Goal: Transaction & Acquisition: Purchase product/service

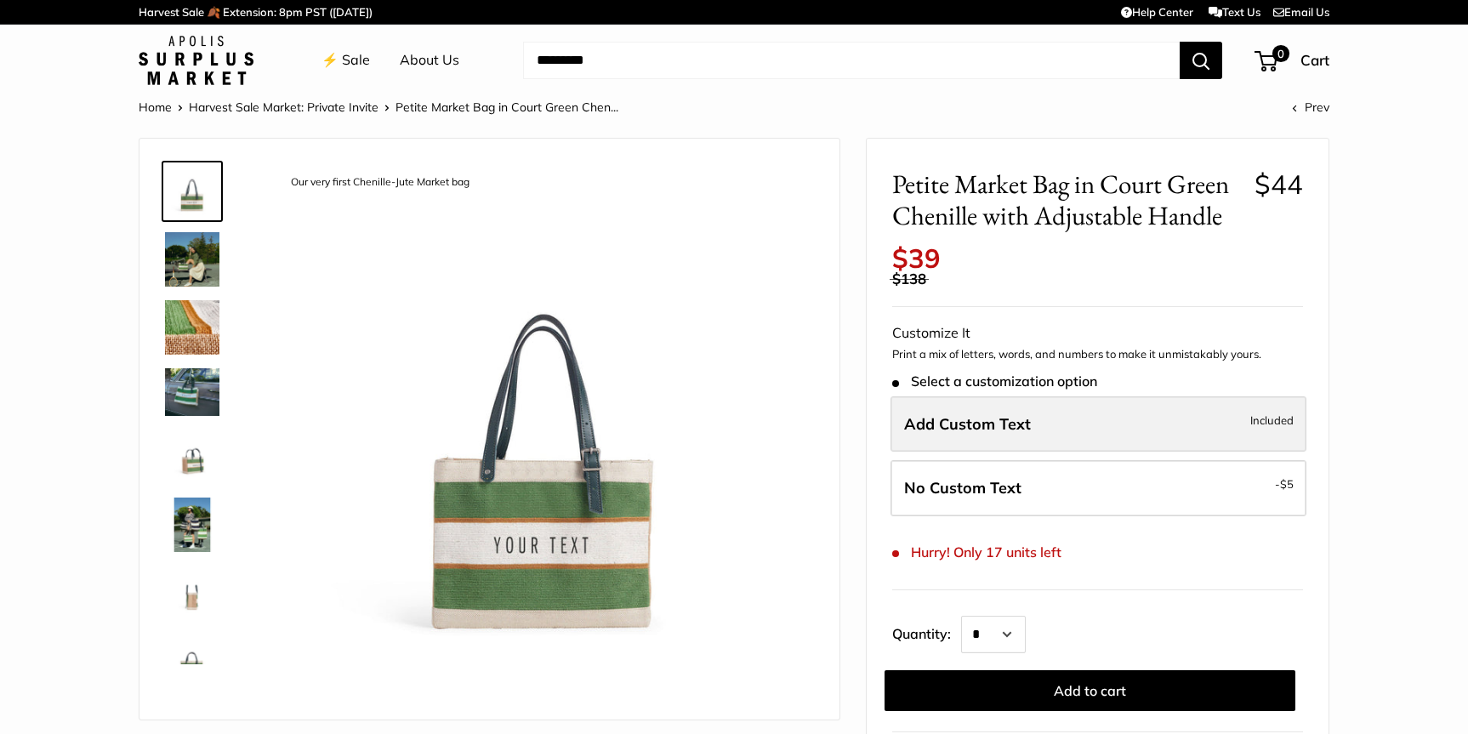
click at [987, 439] on label "Add Custom Text Included" at bounding box center [1098, 424] width 416 height 56
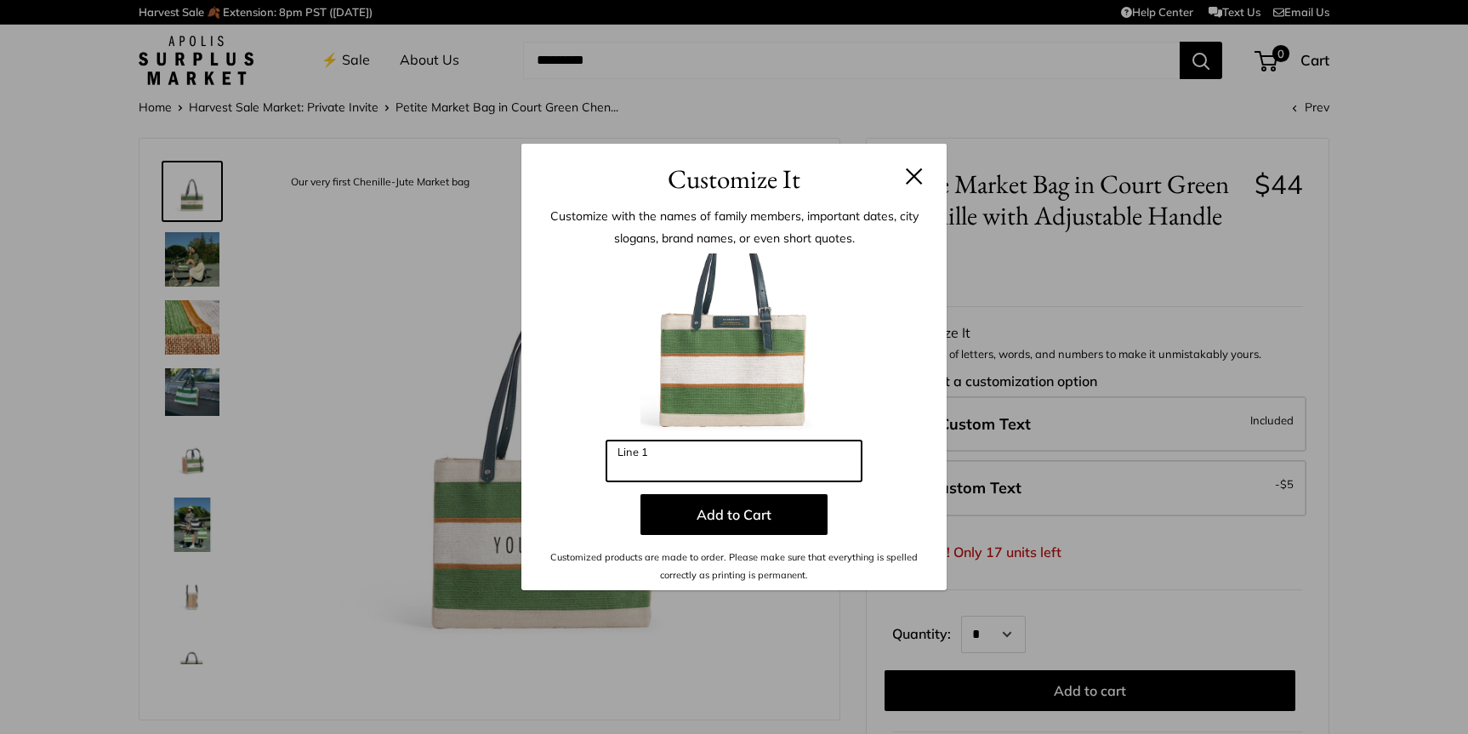
click at [780, 464] on input "Line 1" at bounding box center [733, 460] width 255 height 41
type input "*"
click at [909, 174] on button at bounding box center [914, 175] width 17 height 17
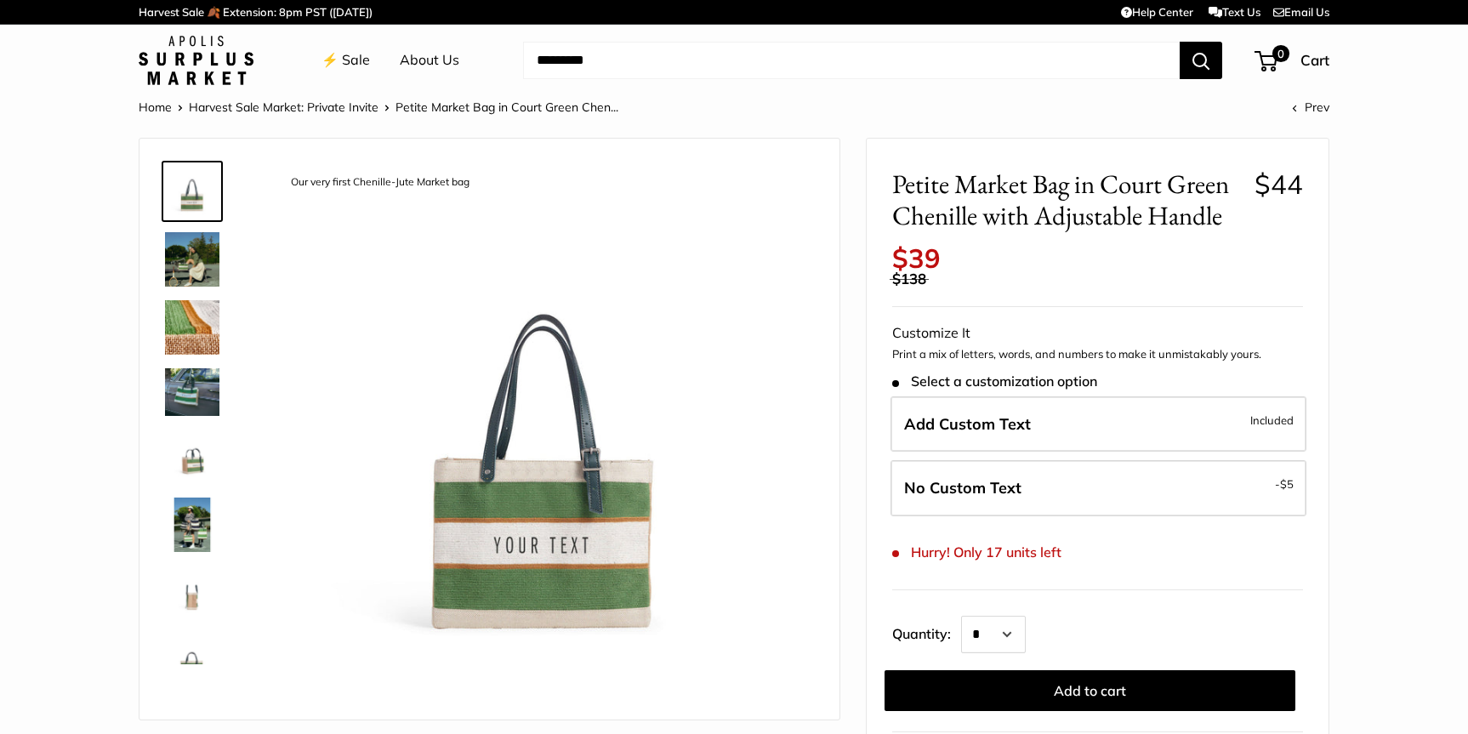
click at [188, 250] on img at bounding box center [192, 259] width 54 height 54
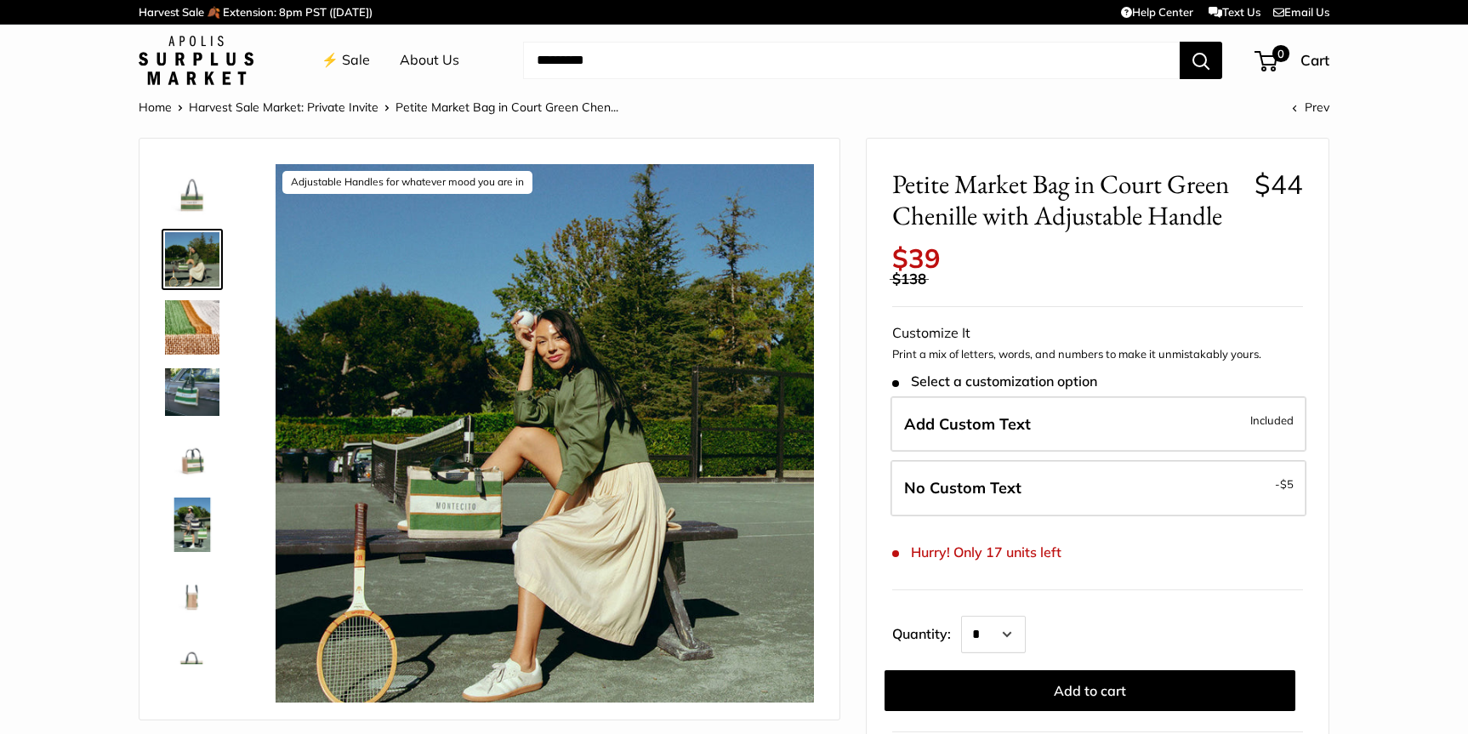
click at [192, 324] on img at bounding box center [192, 327] width 54 height 54
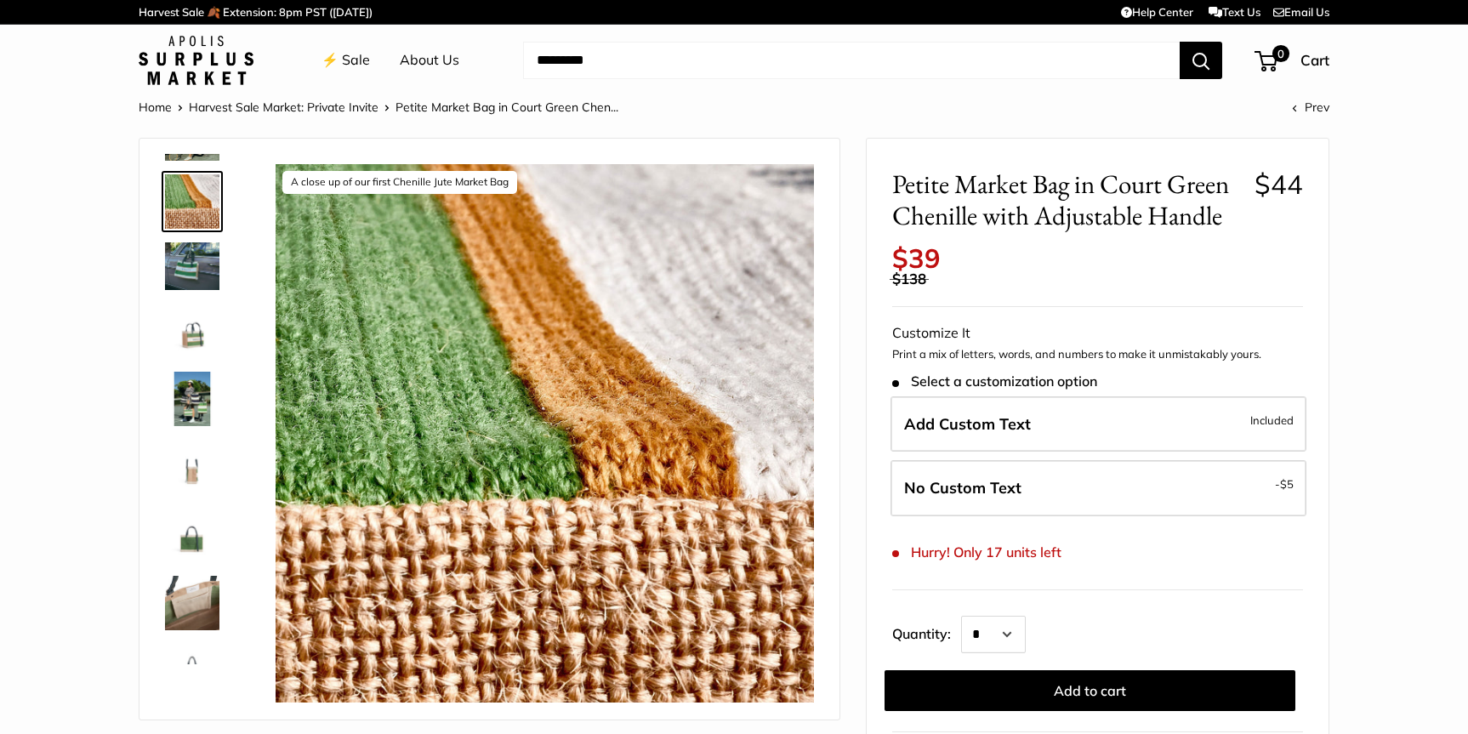
click at [191, 272] on img at bounding box center [192, 265] width 54 height 47
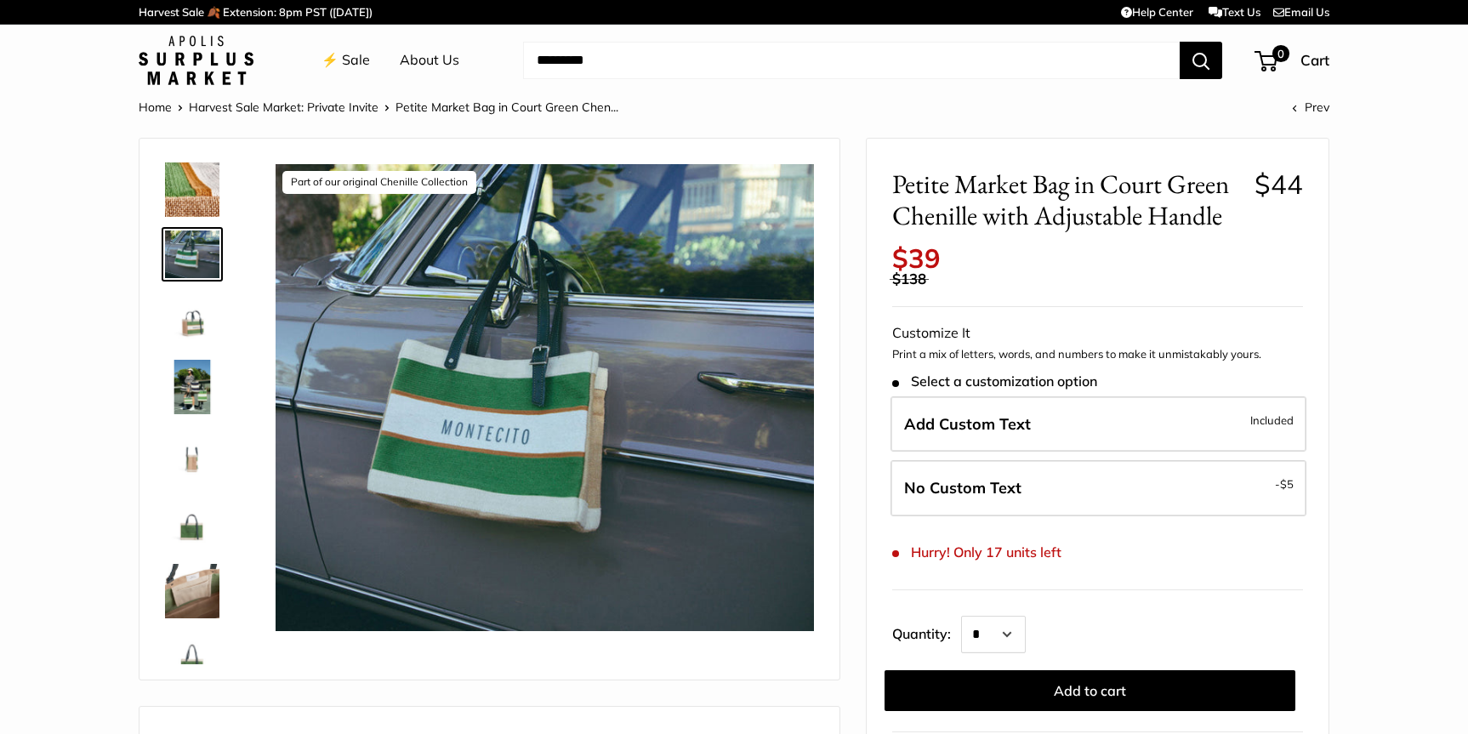
scroll to position [136, 0]
click at [193, 392] on img at bounding box center [192, 388] width 54 height 54
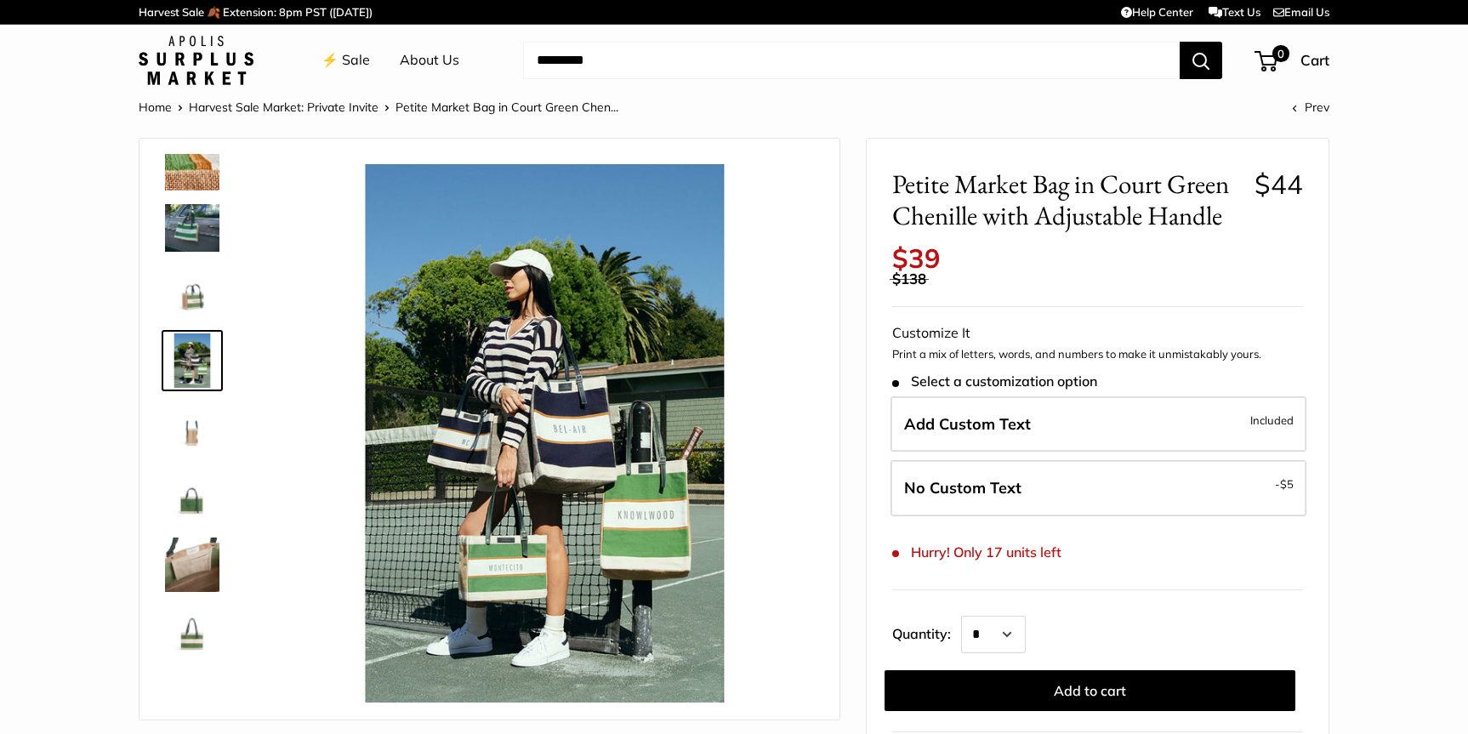
scroll to position [169, 0]
click at [189, 555] on img at bounding box center [192, 559] width 54 height 54
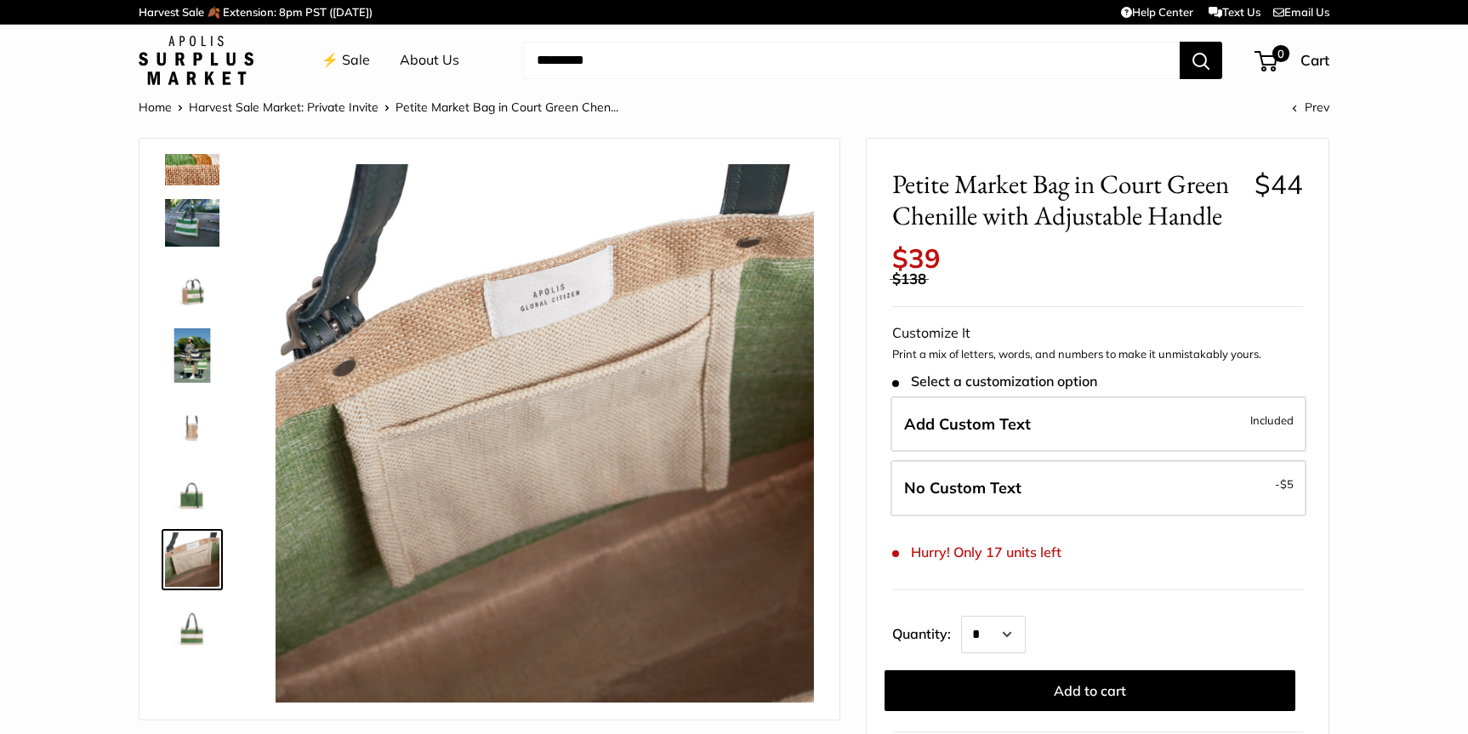
click at [191, 641] on img at bounding box center [192, 627] width 54 height 54
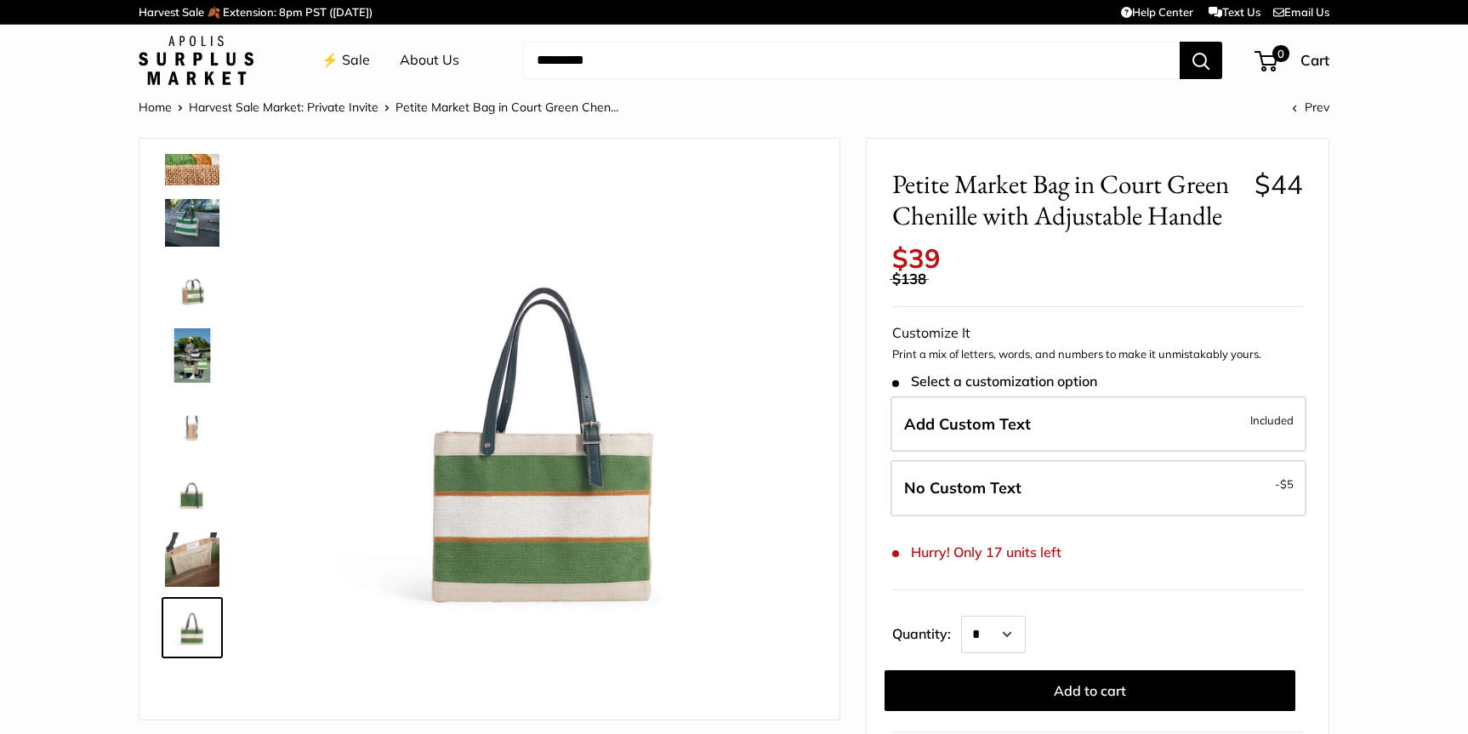
scroll to position [0, 0]
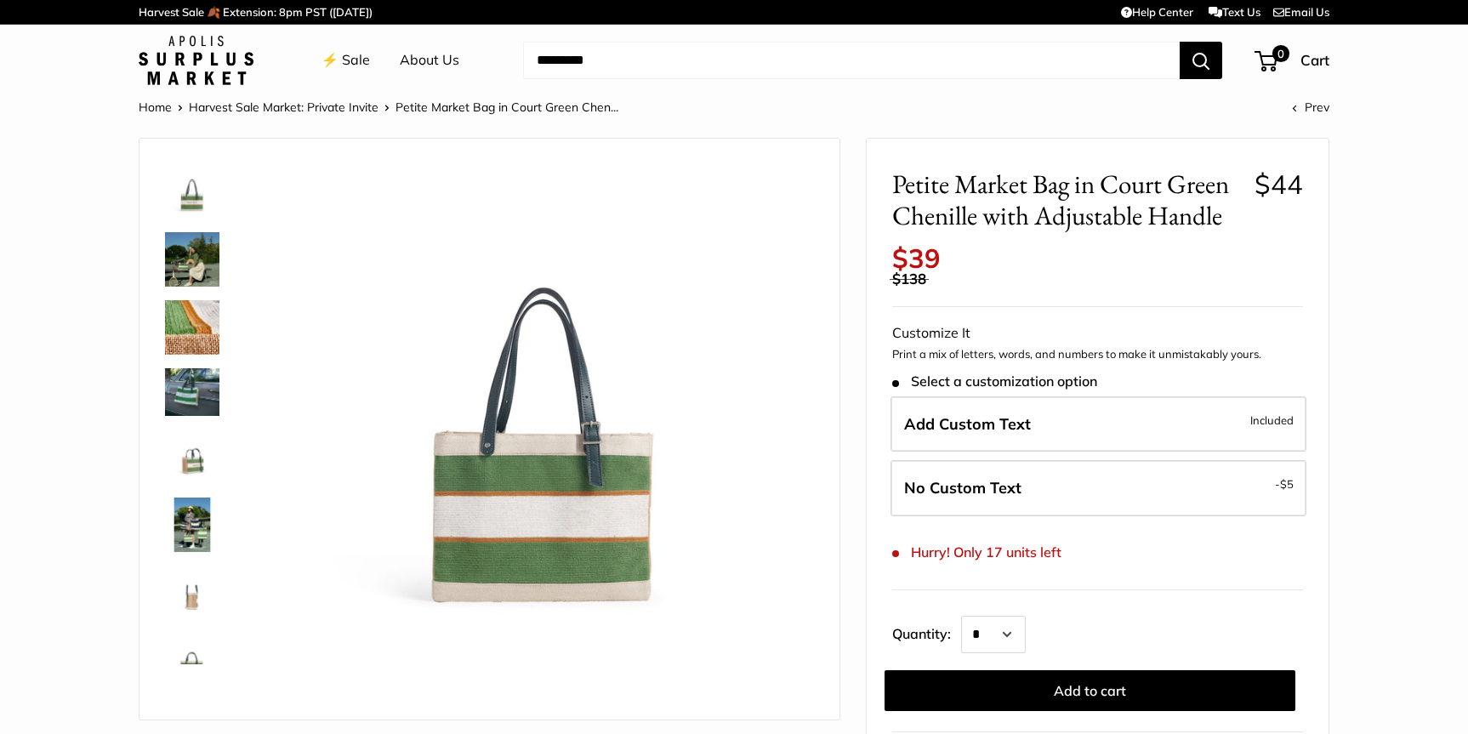
click at [186, 190] on img at bounding box center [192, 191] width 54 height 54
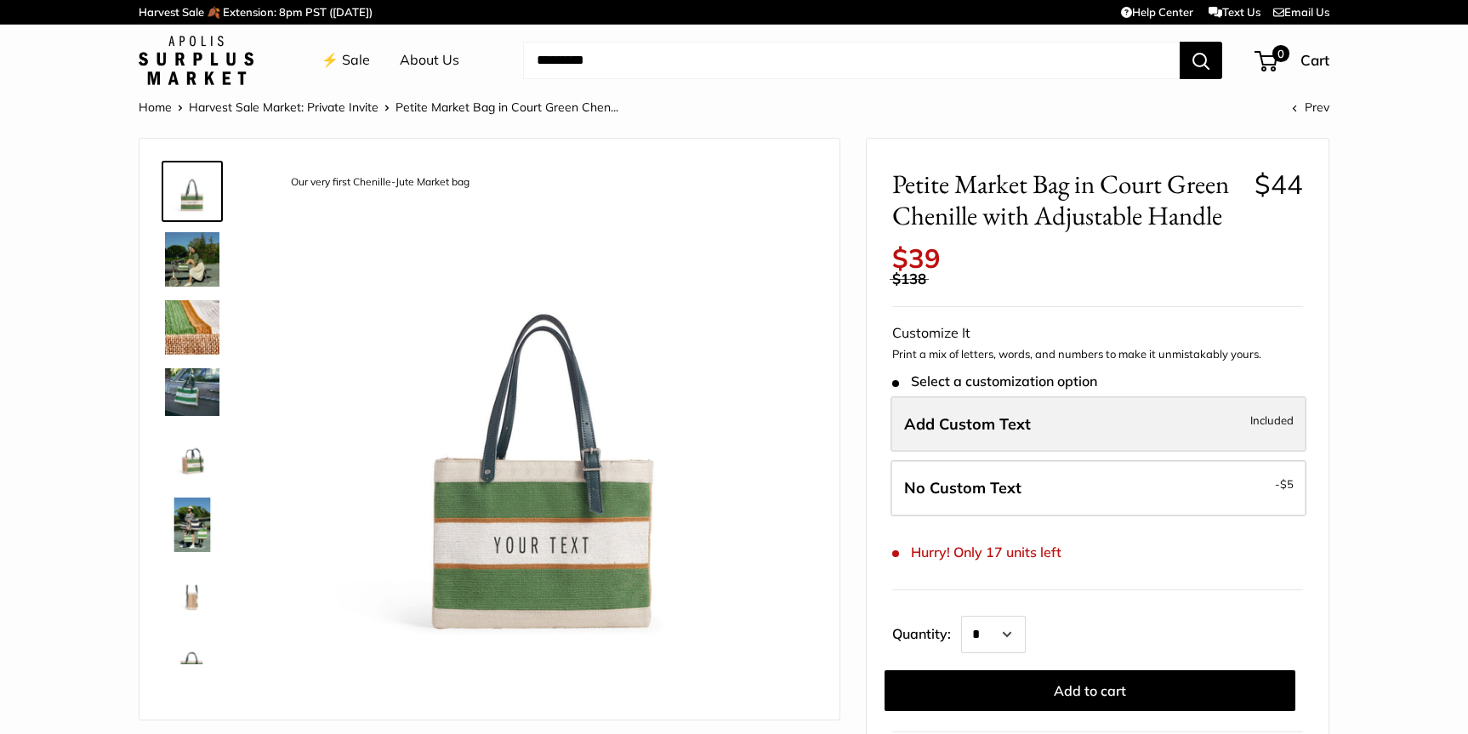
click at [1047, 423] on label "Add Custom Text Included" at bounding box center [1098, 424] width 416 height 56
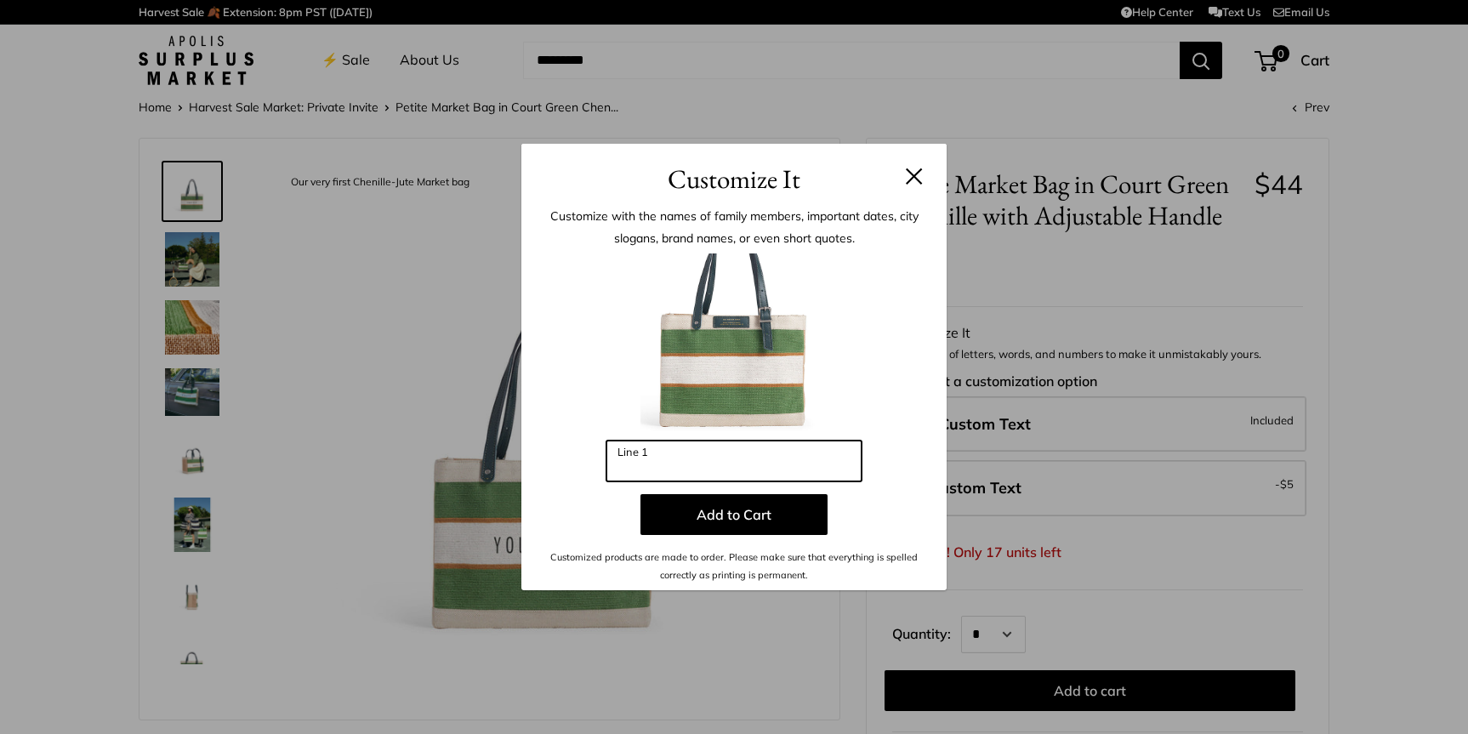
click at [774, 463] on input "Line 1" at bounding box center [733, 460] width 255 height 41
click at [641, 469] on input "*********" at bounding box center [733, 460] width 255 height 41
type input "**********"
drag, startPoint x: 728, startPoint y: 471, endPoint x: 609, endPoint y: 474, distance: 119.1
click at [609, 474] on input "**********" at bounding box center [733, 460] width 255 height 41
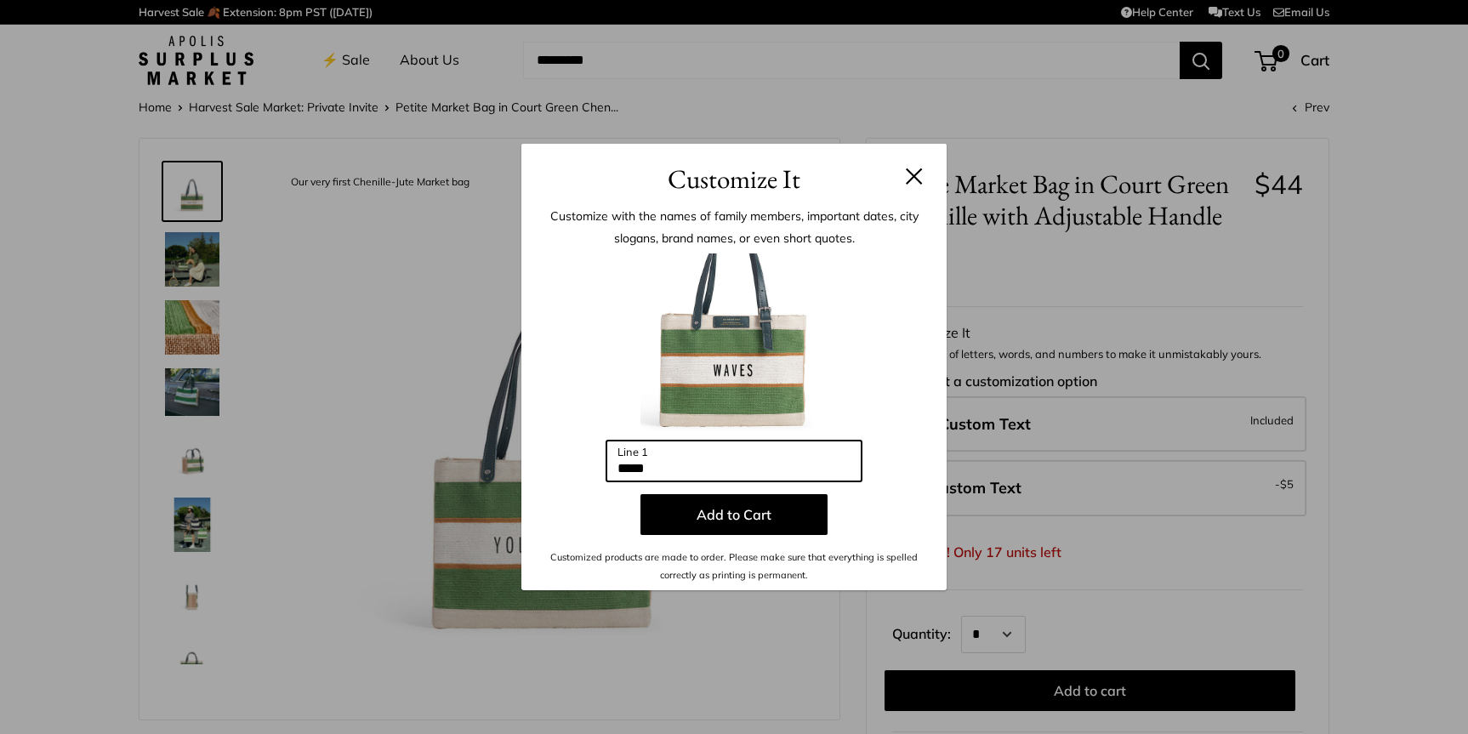
click at [675, 468] on input "*****" at bounding box center [733, 460] width 255 height 41
type input "*"
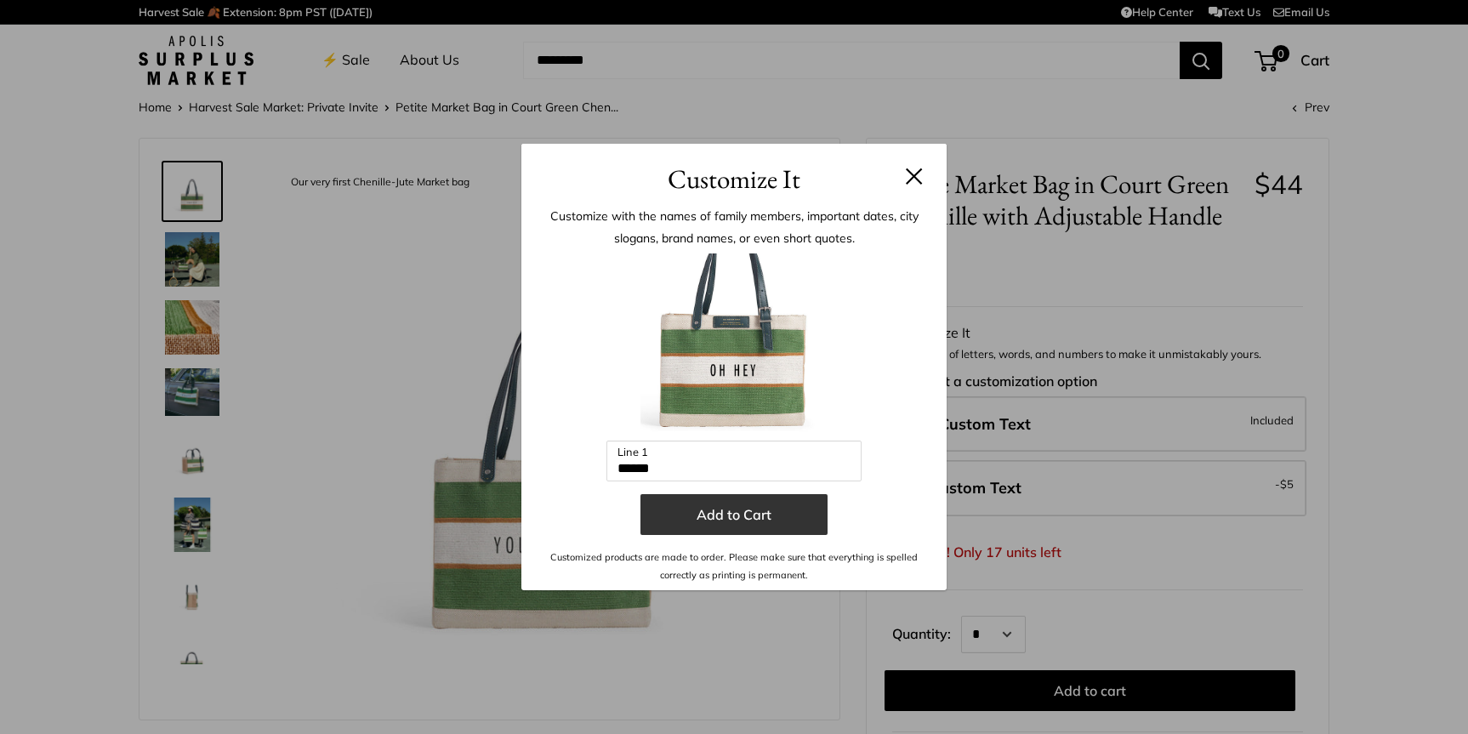
click at [737, 516] on button "Add to Cart" at bounding box center [733, 514] width 187 height 41
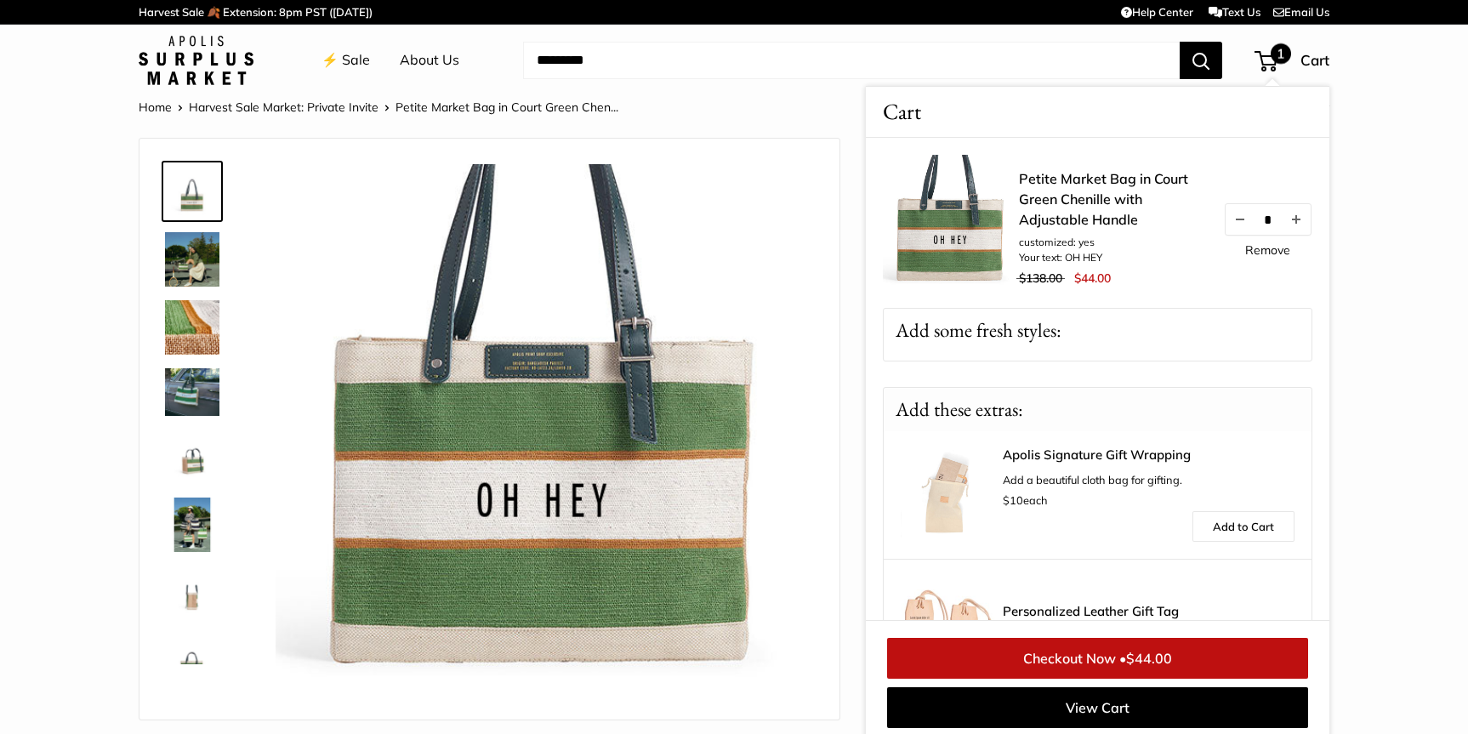
scroll to position [7, 0]
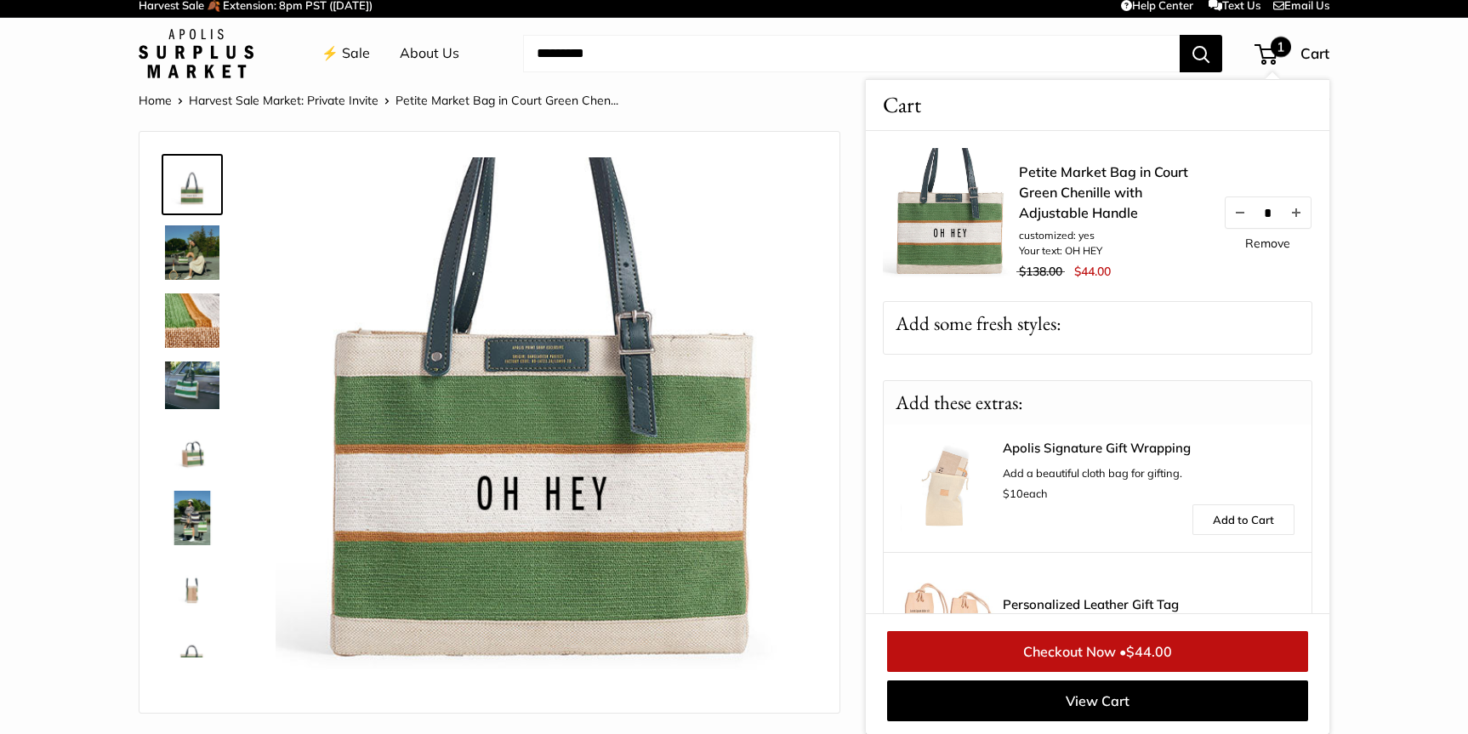
click at [545, 365] on img at bounding box center [544, 426] width 538 height 538
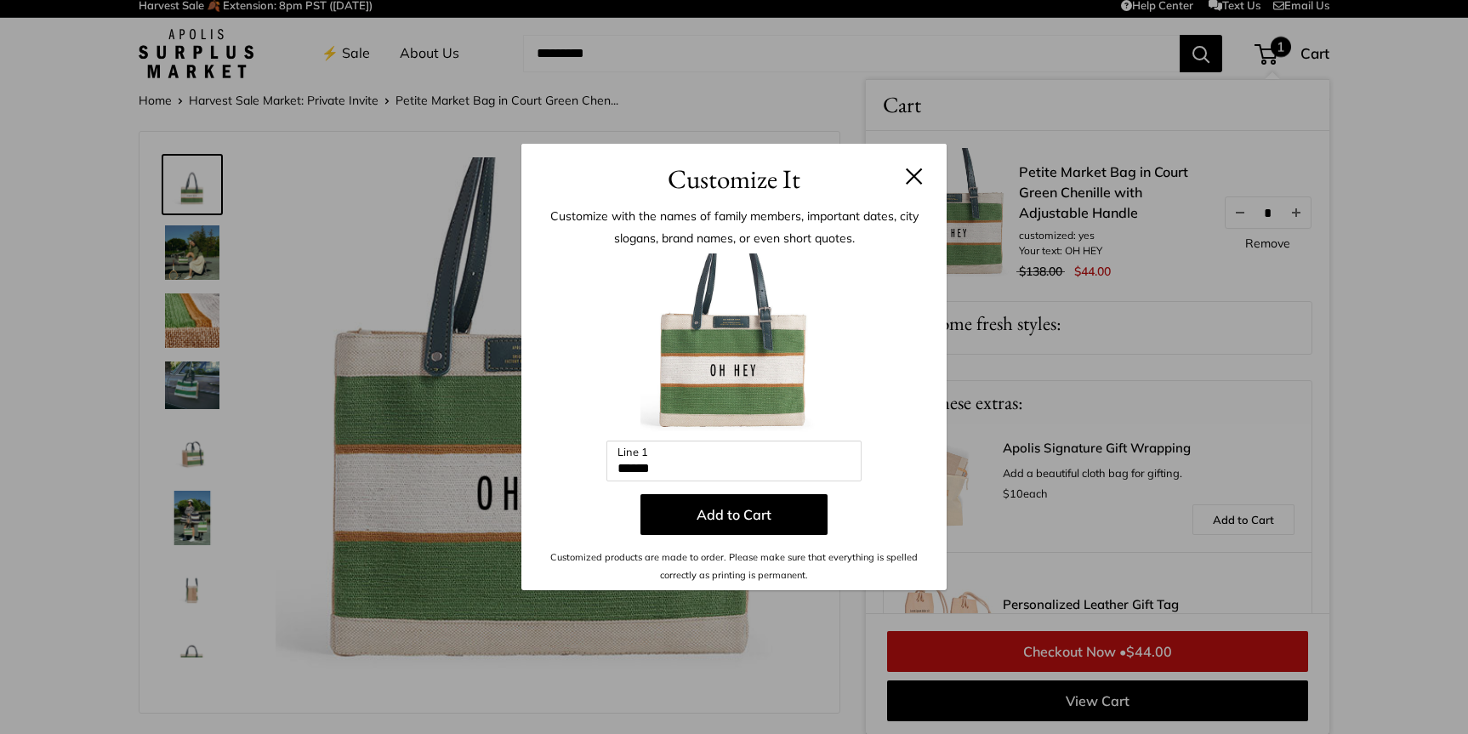
click at [913, 170] on button at bounding box center [914, 175] width 17 height 17
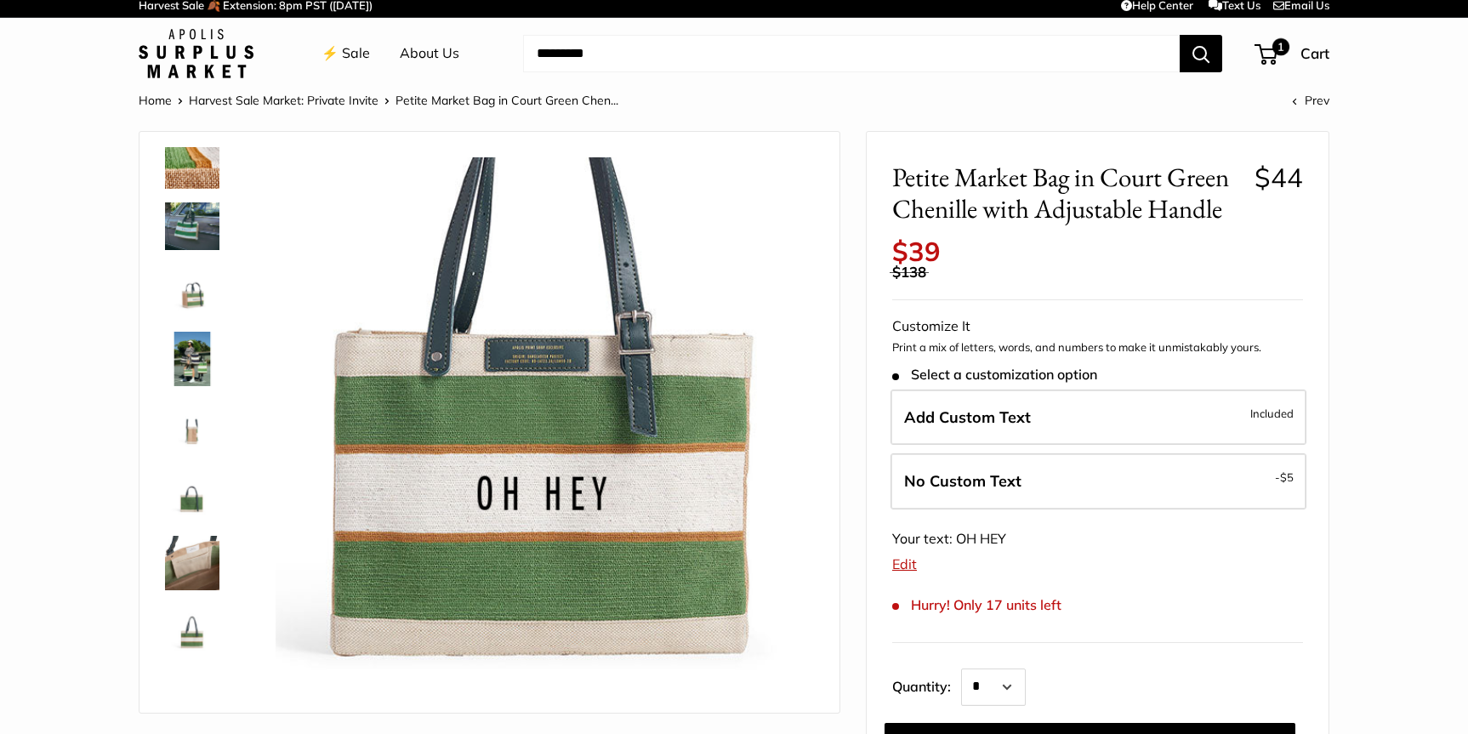
scroll to position [169, 0]
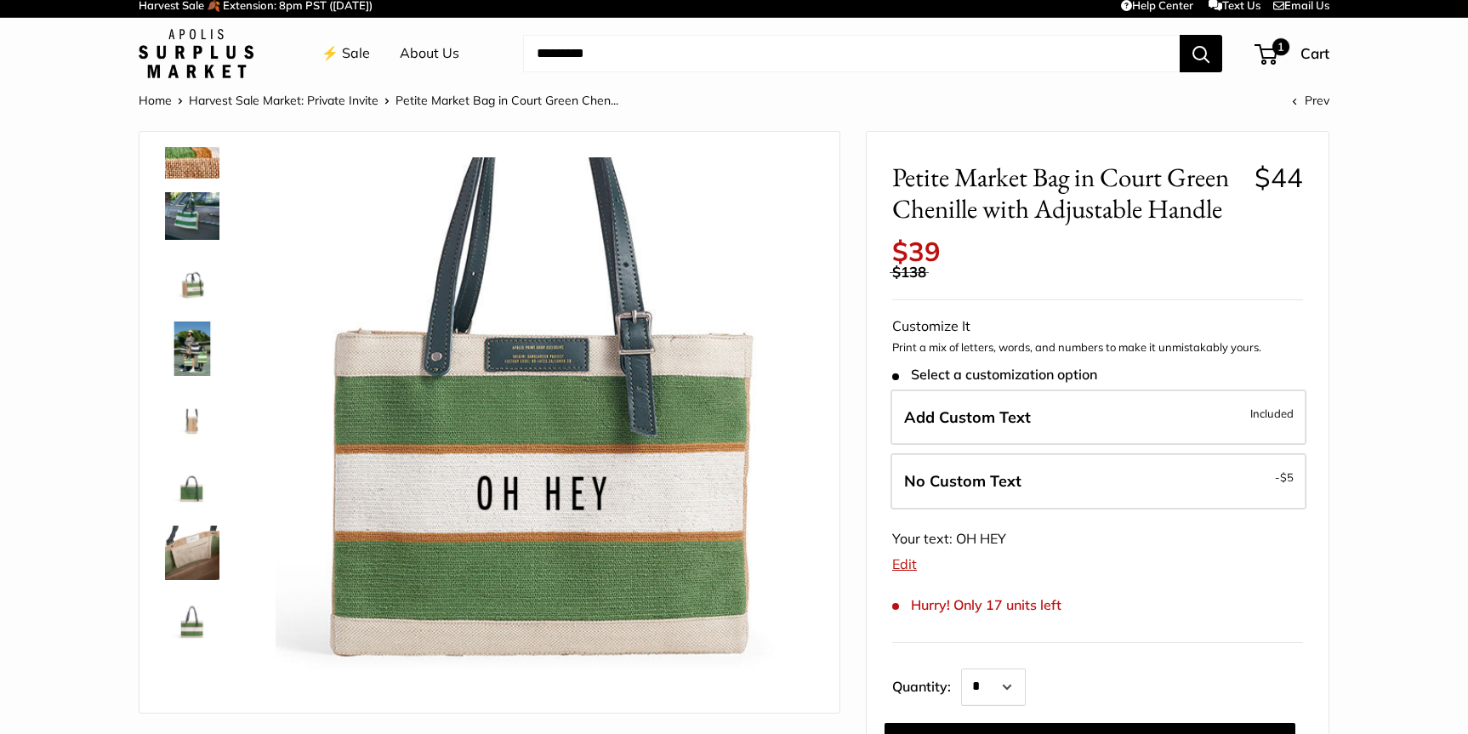
click at [191, 483] on img at bounding box center [192, 484] width 54 height 54
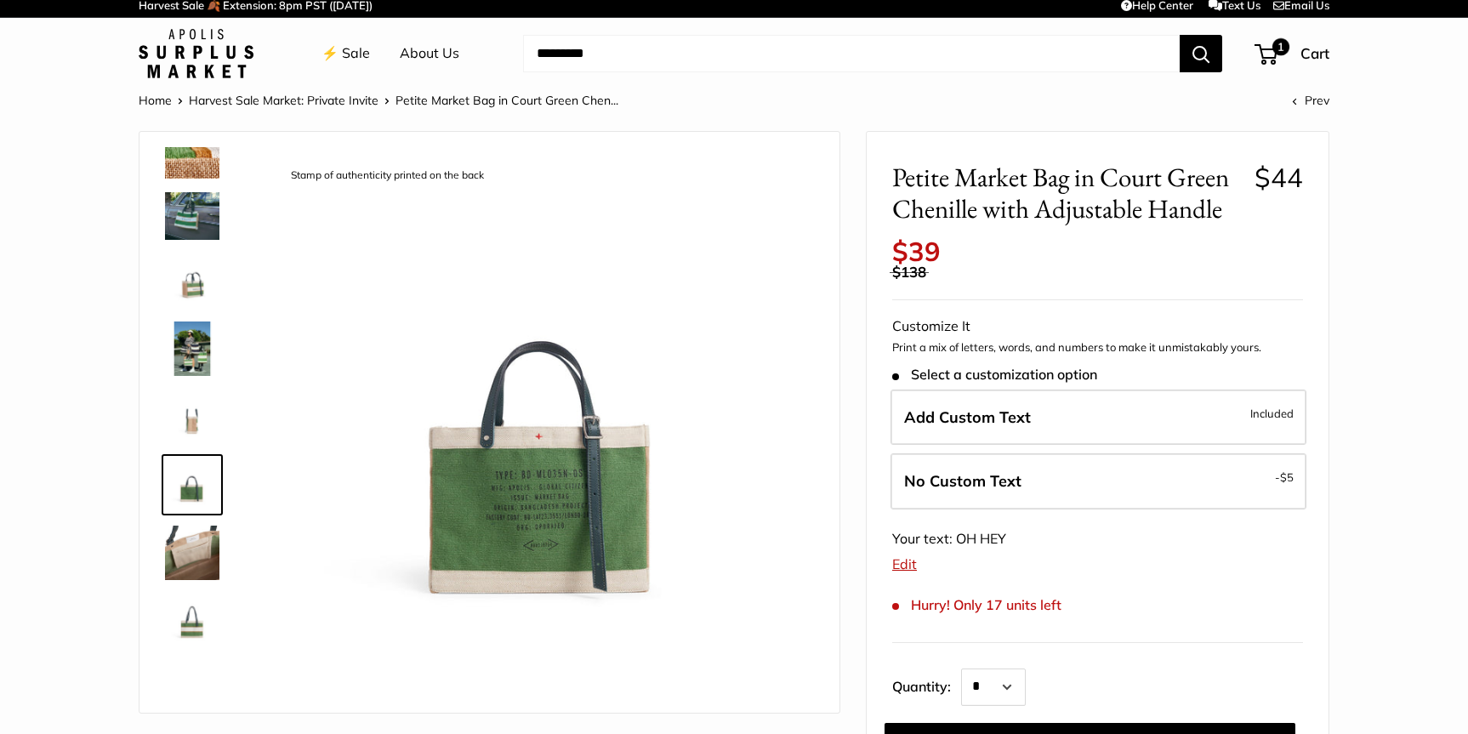
scroll to position [0, 0]
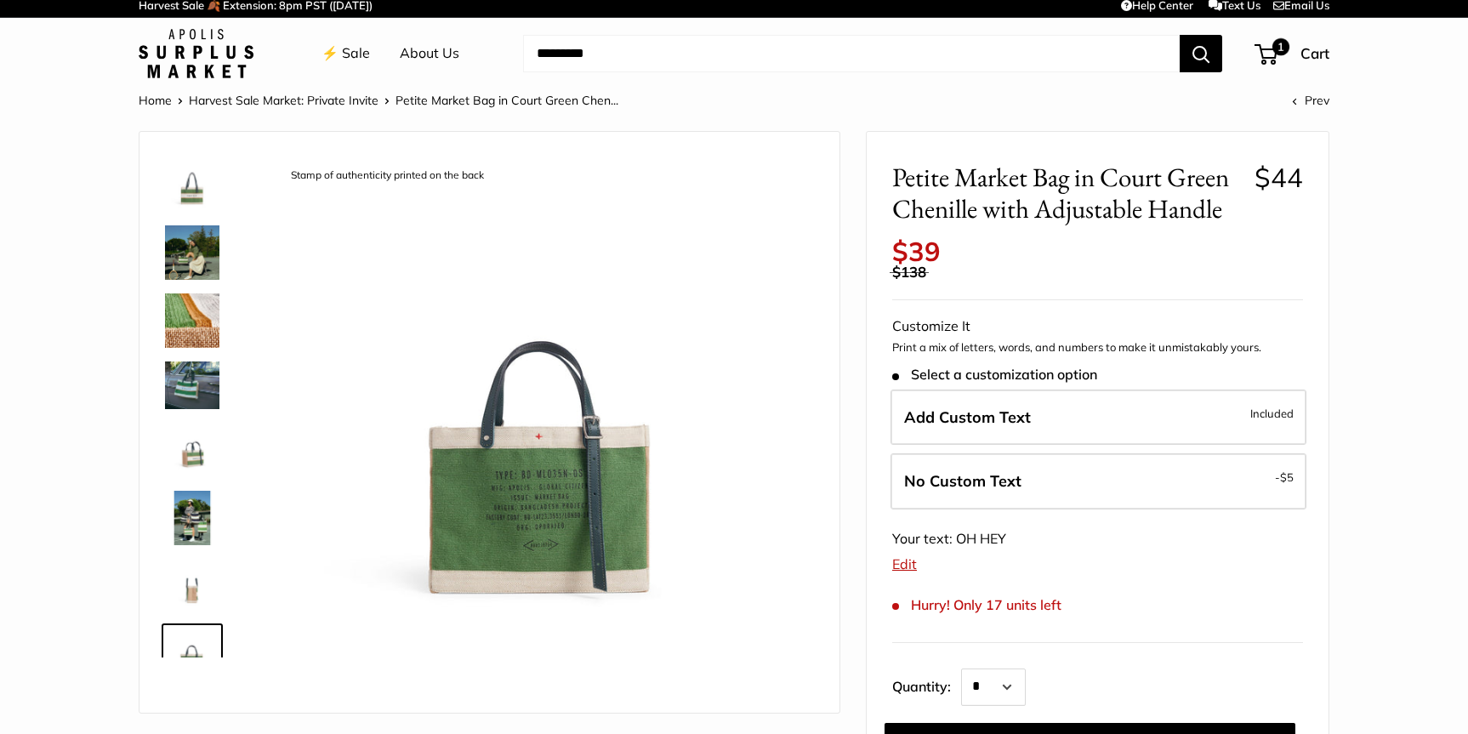
click at [194, 195] on img at bounding box center [192, 184] width 54 height 54
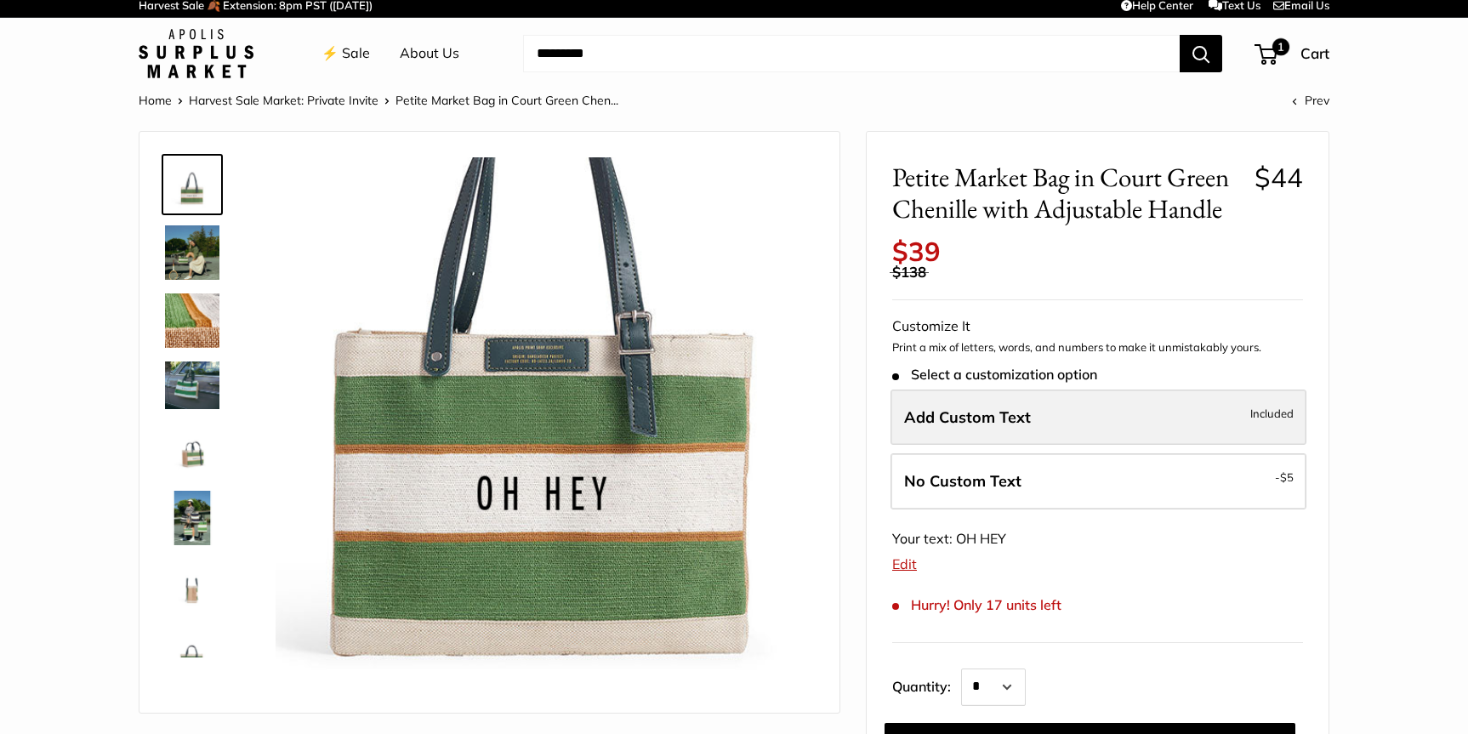
click at [1049, 418] on label "Add Custom Text Included" at bounding box center [1098, 417] width 416 height 56
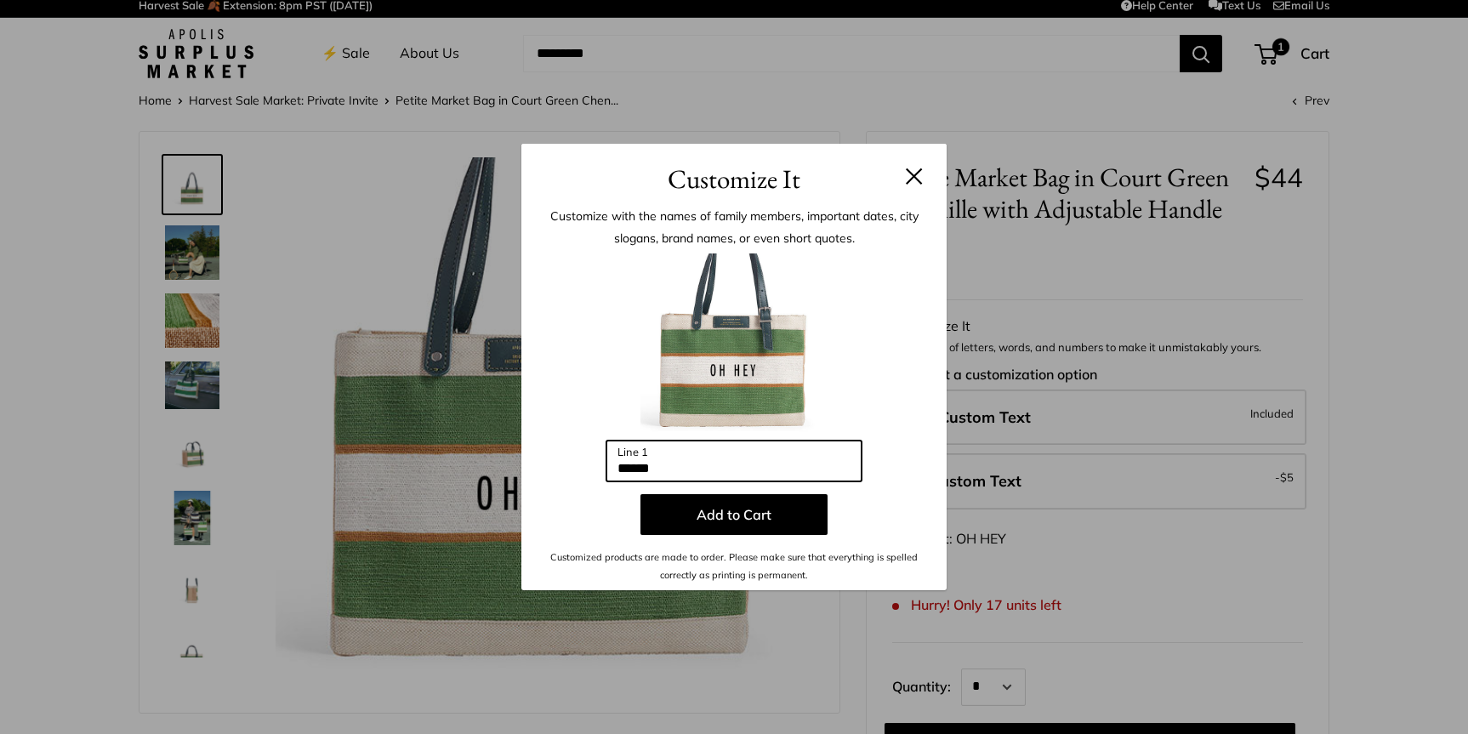
click at [741, 468] on input "******" at bounding box center [733, 460] width 255 height 41
type input "*******"
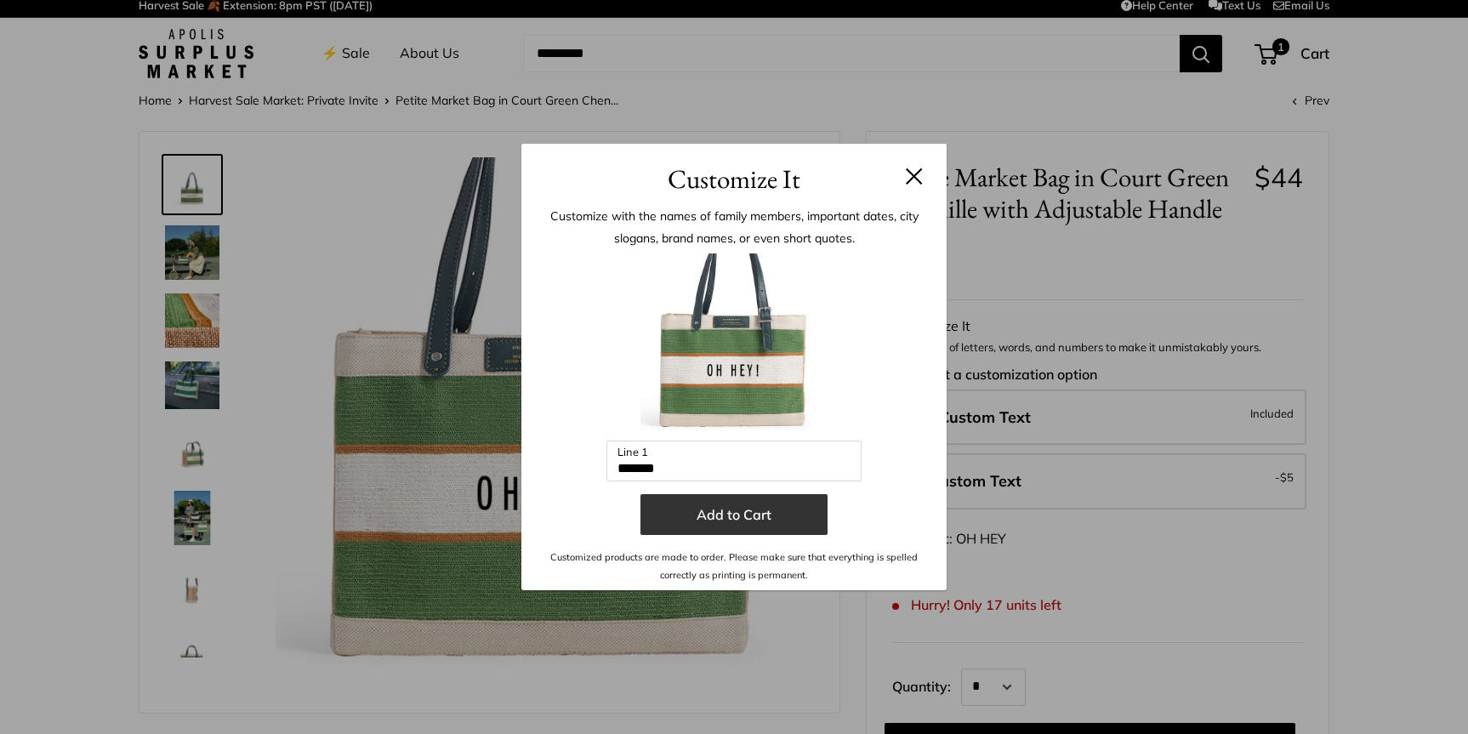
click at [731, 519] on button "Add to Cart" at bounding box center [733, 514] width 187 height 41
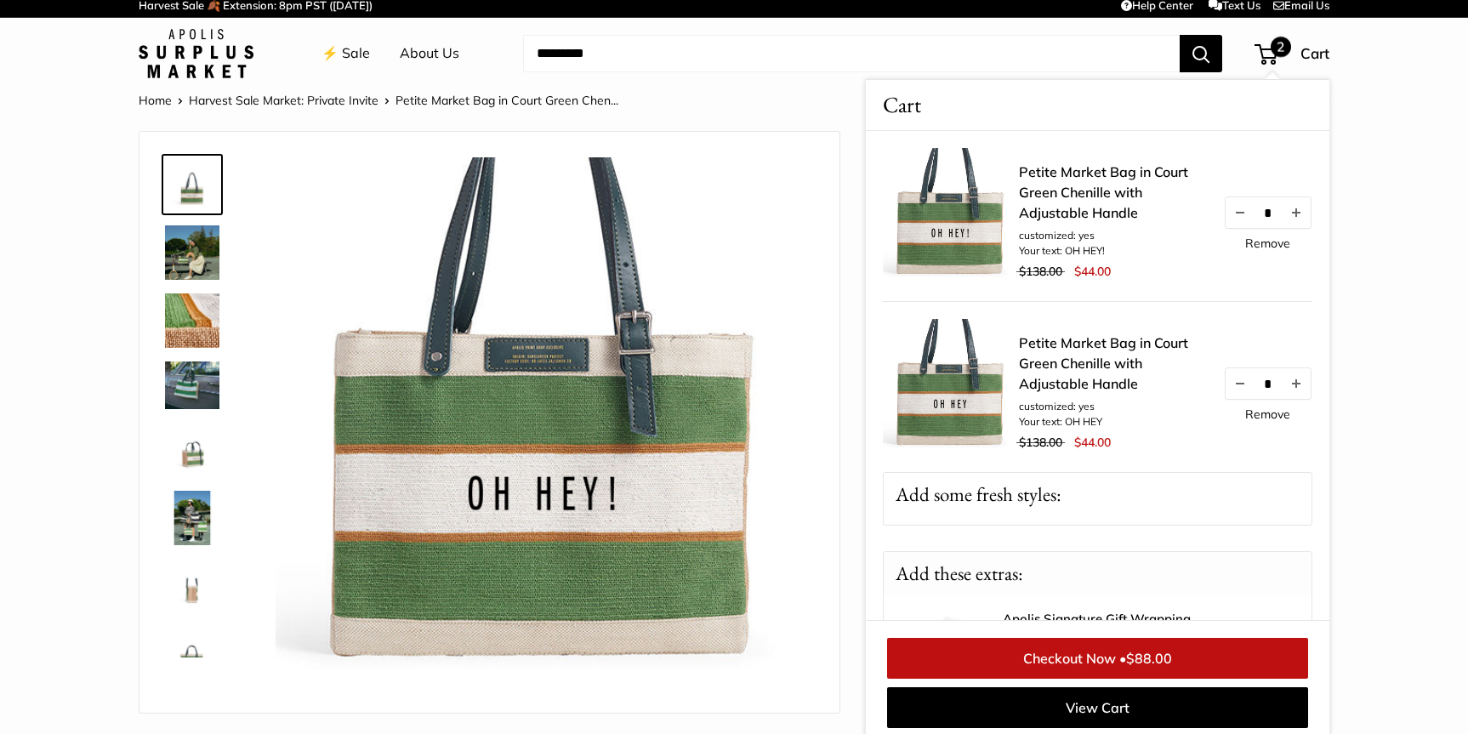
click at [1268, 245] on link "Remove" at bounding box center [1267, 243] width 45 height 12
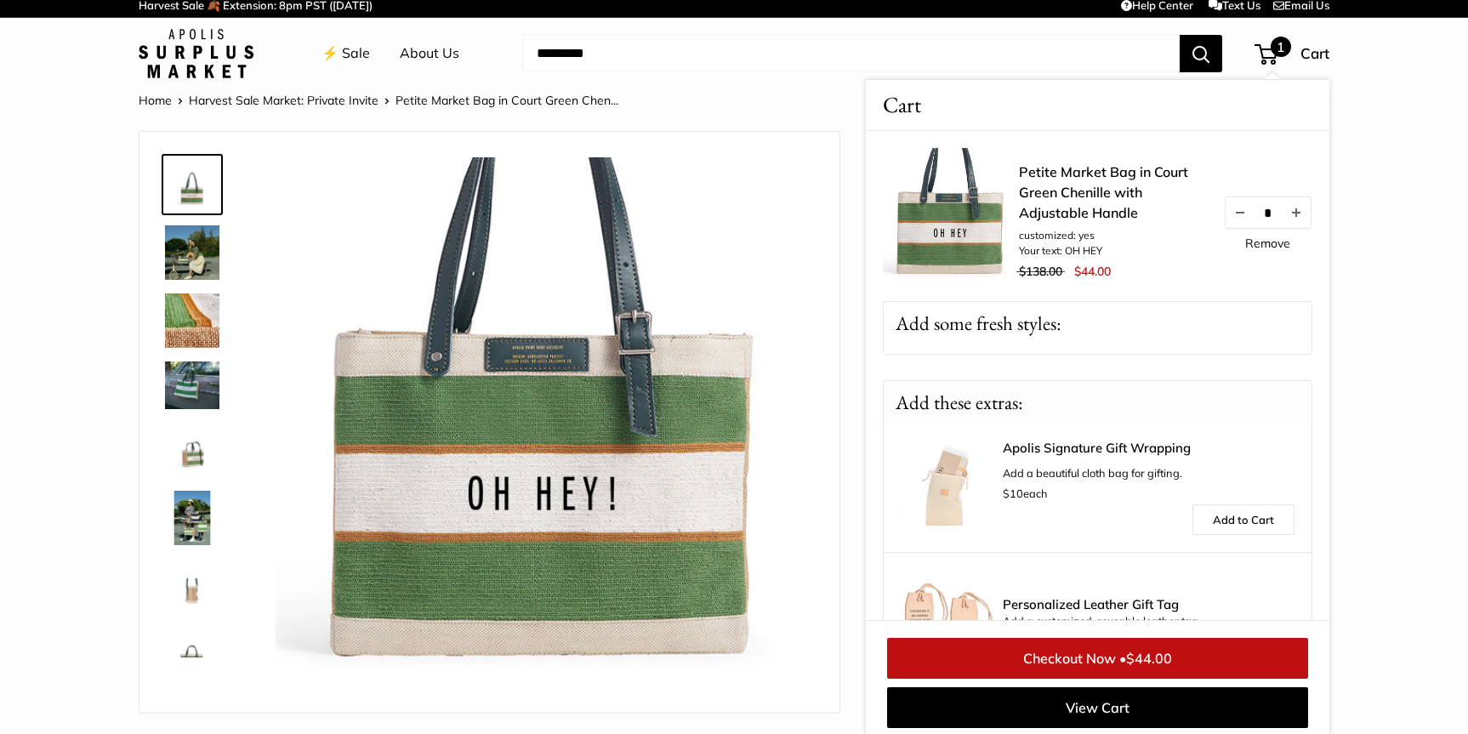
click at [1072, 194] on link "Petite Market Bag in Court Green Chenille with Adjustable Handle" at bounding box center [1112, 192] width 187 height 61
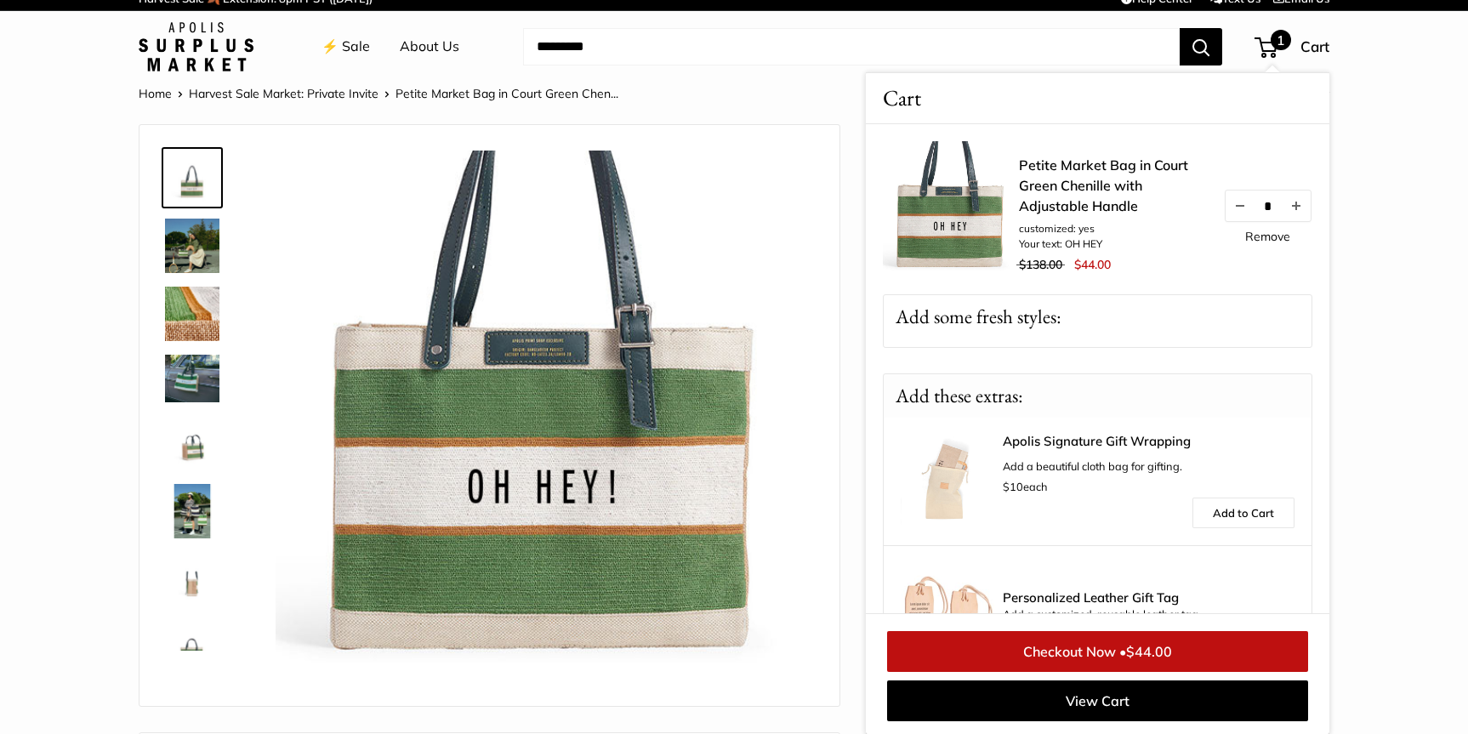
click at [352, 54] on link "⚡️ Sale" at bounding box center [345, 47] width 48 height 26
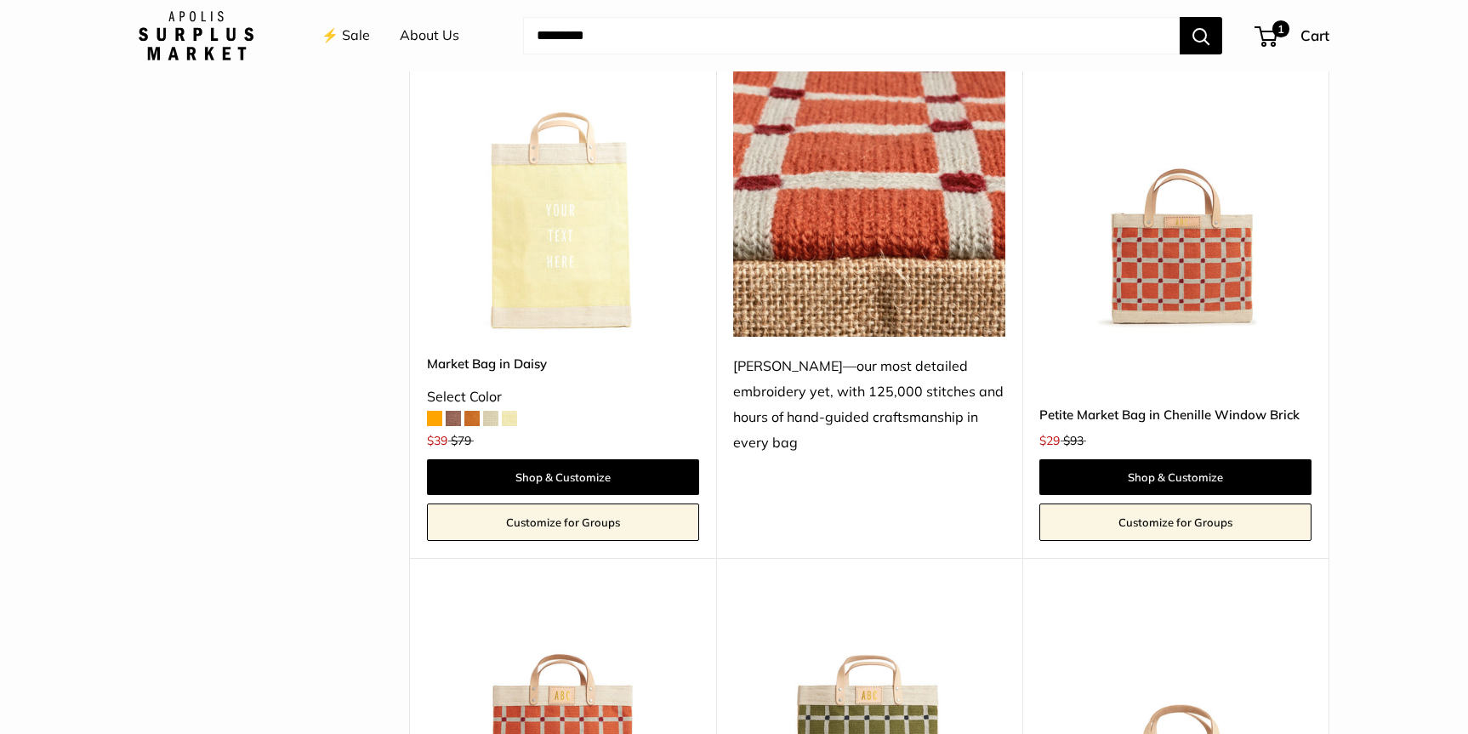
scroll to position [2910, 0]
click at [0, 0] on img at bounding box center [0, 0] width 0 height 0
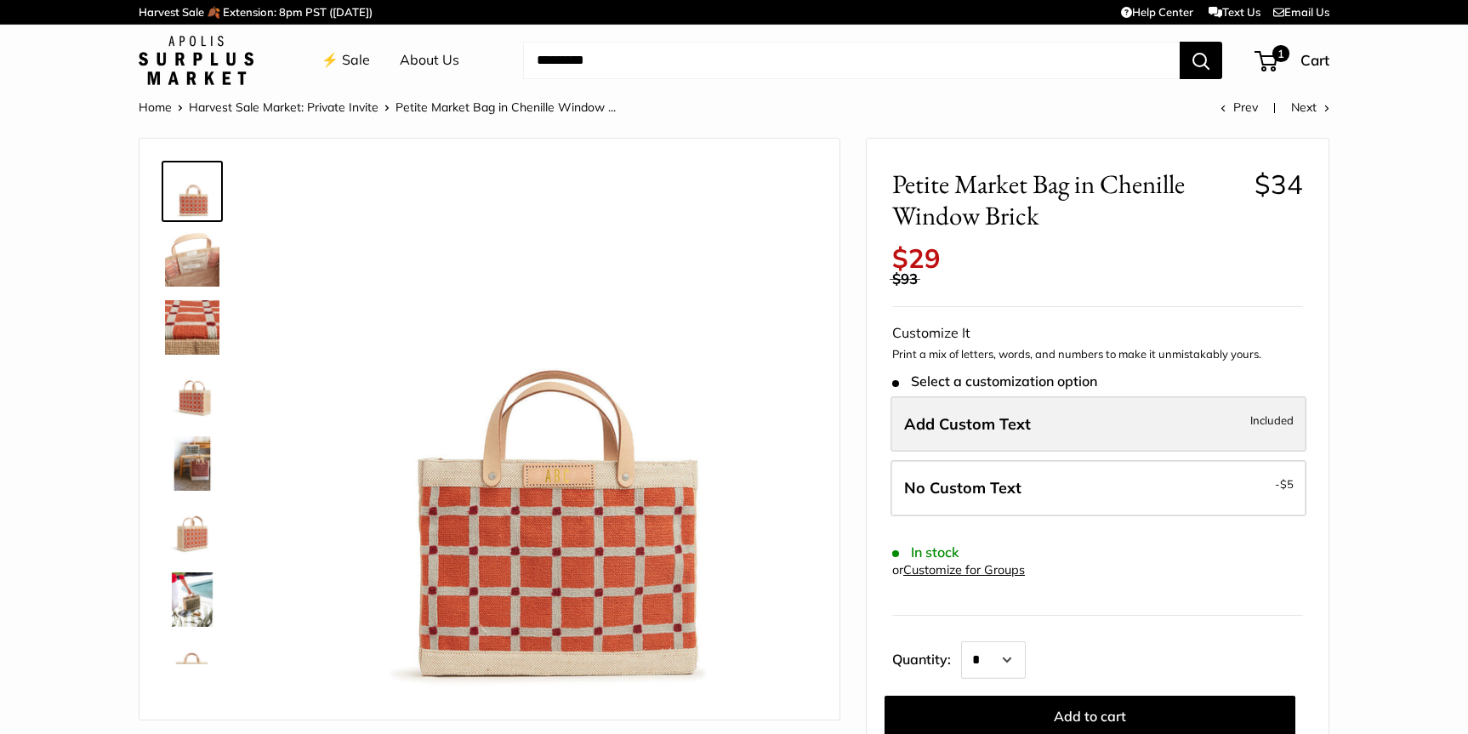
click at [1185, 420] on label "Add Custom Text Included" at bounding box center [1098, 424] width 416 height 56
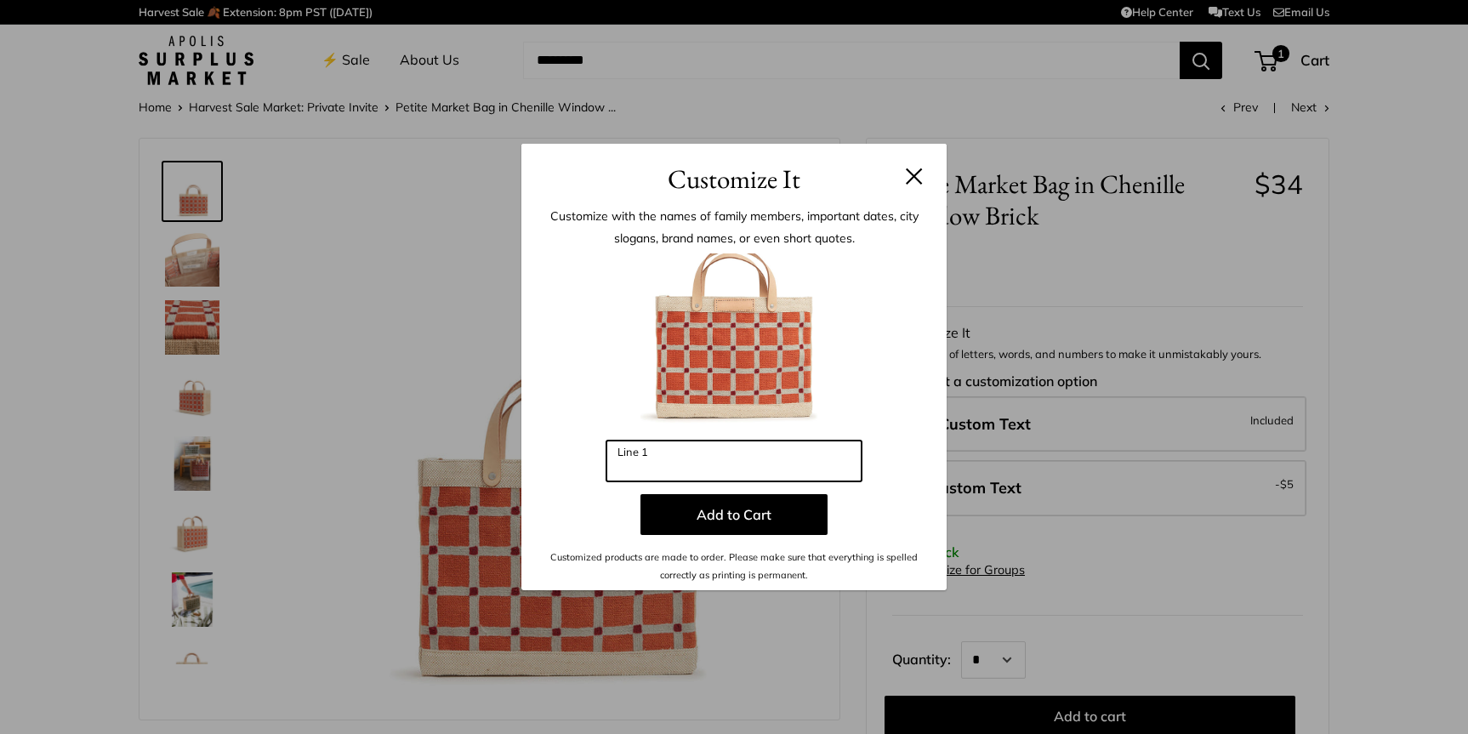
click at [724, 461] on input "Line 1" at bounding box center [733, 460] width 255 height 41
type input "*"
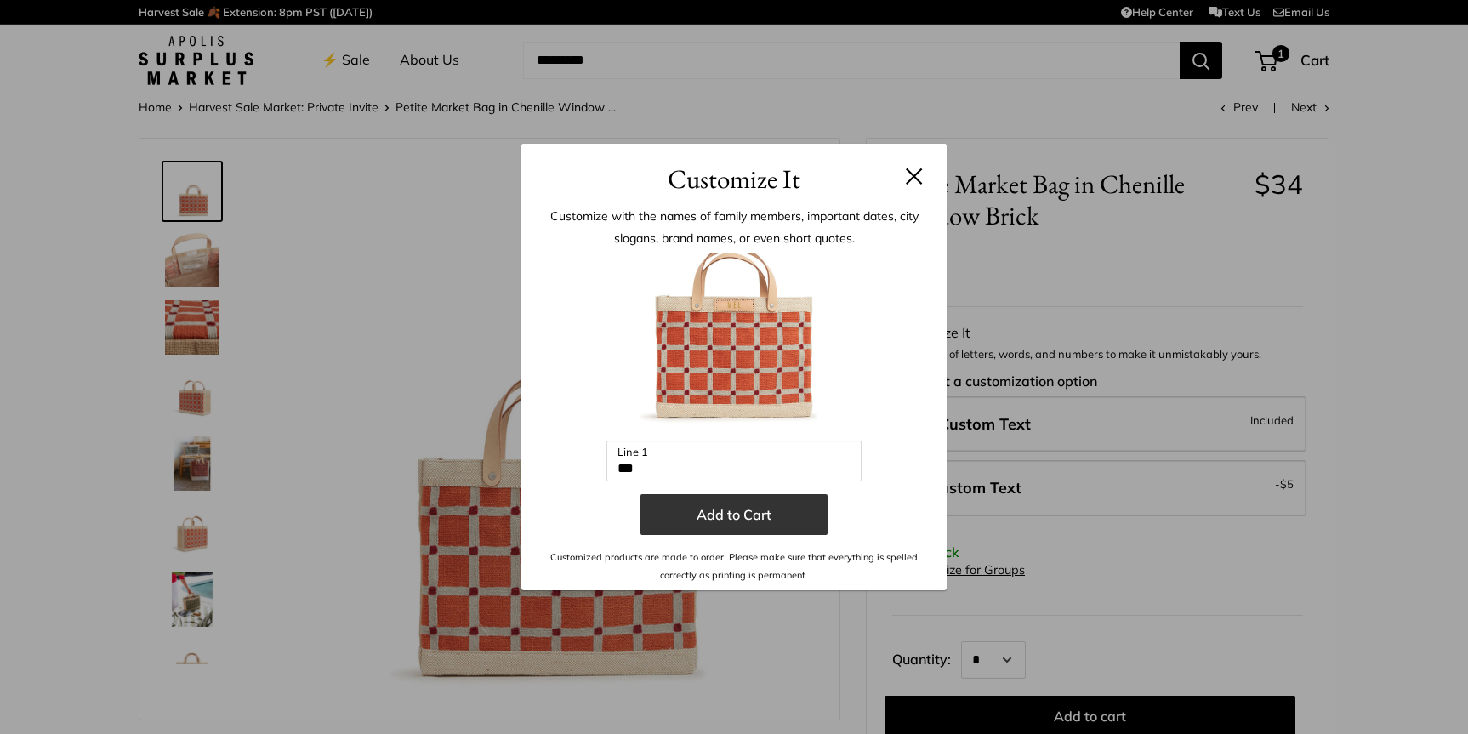
click at [733, 513] on button "Add to Cart" at bounding box center [733, 514] width 187 height 41
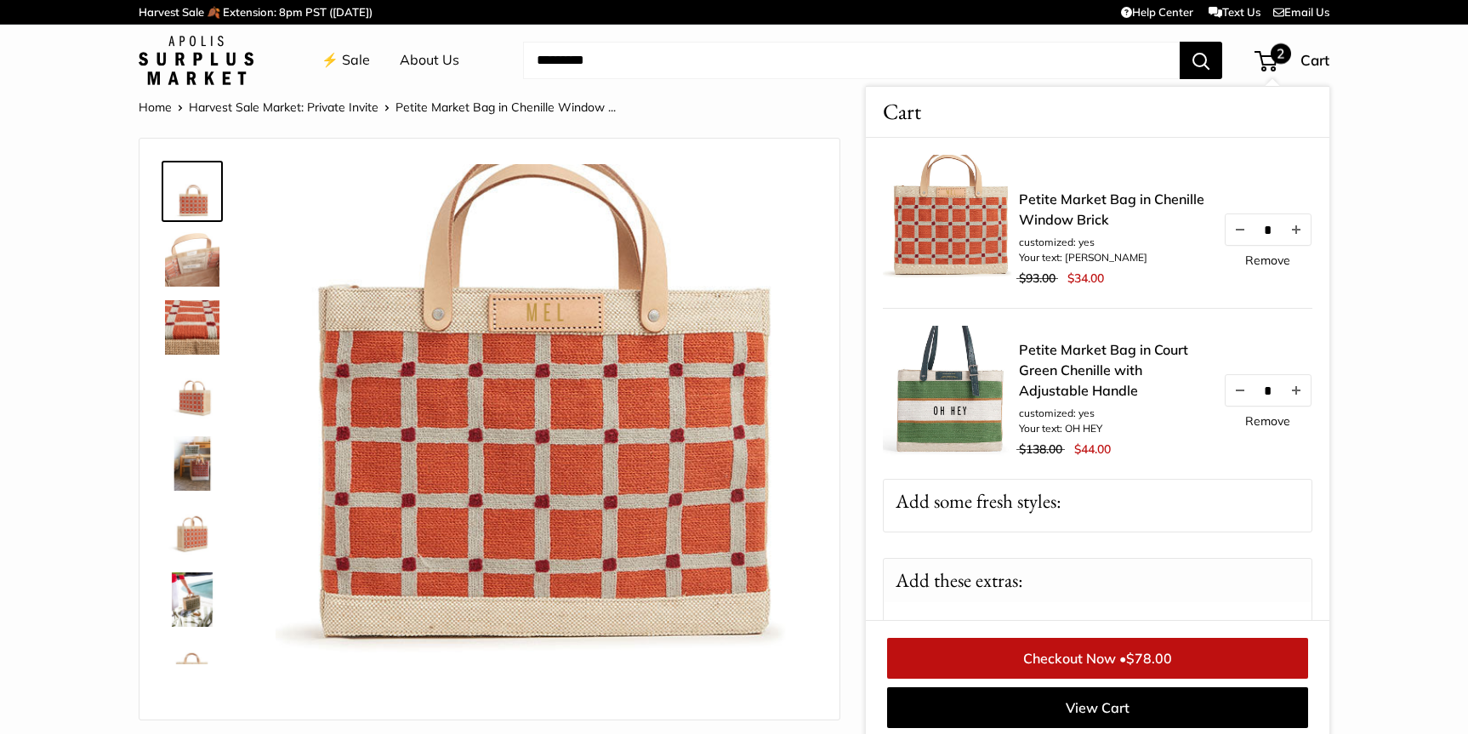
click at [1265, 261] on link "Remove" at bounding box center [1267, 260] width 45 height 12
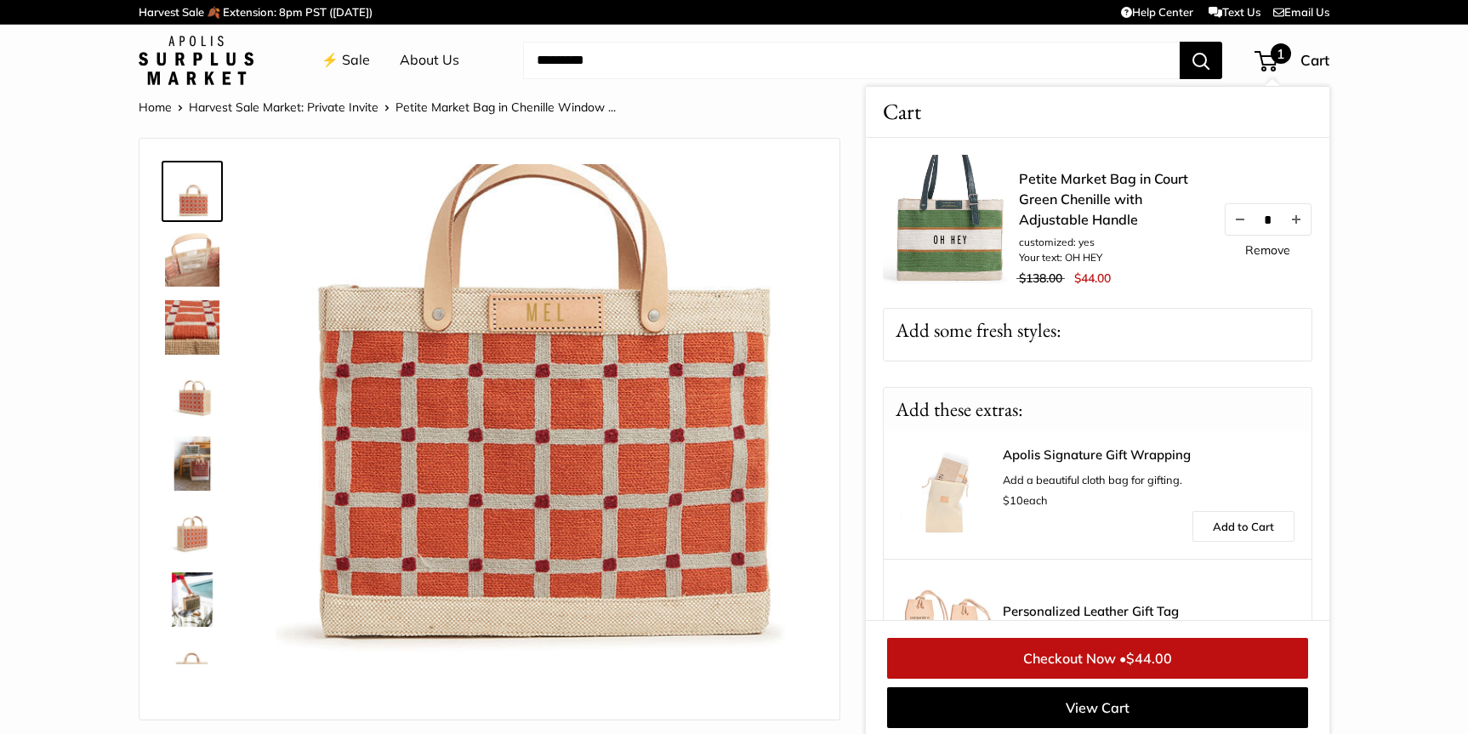
scroll to position [7, 0]
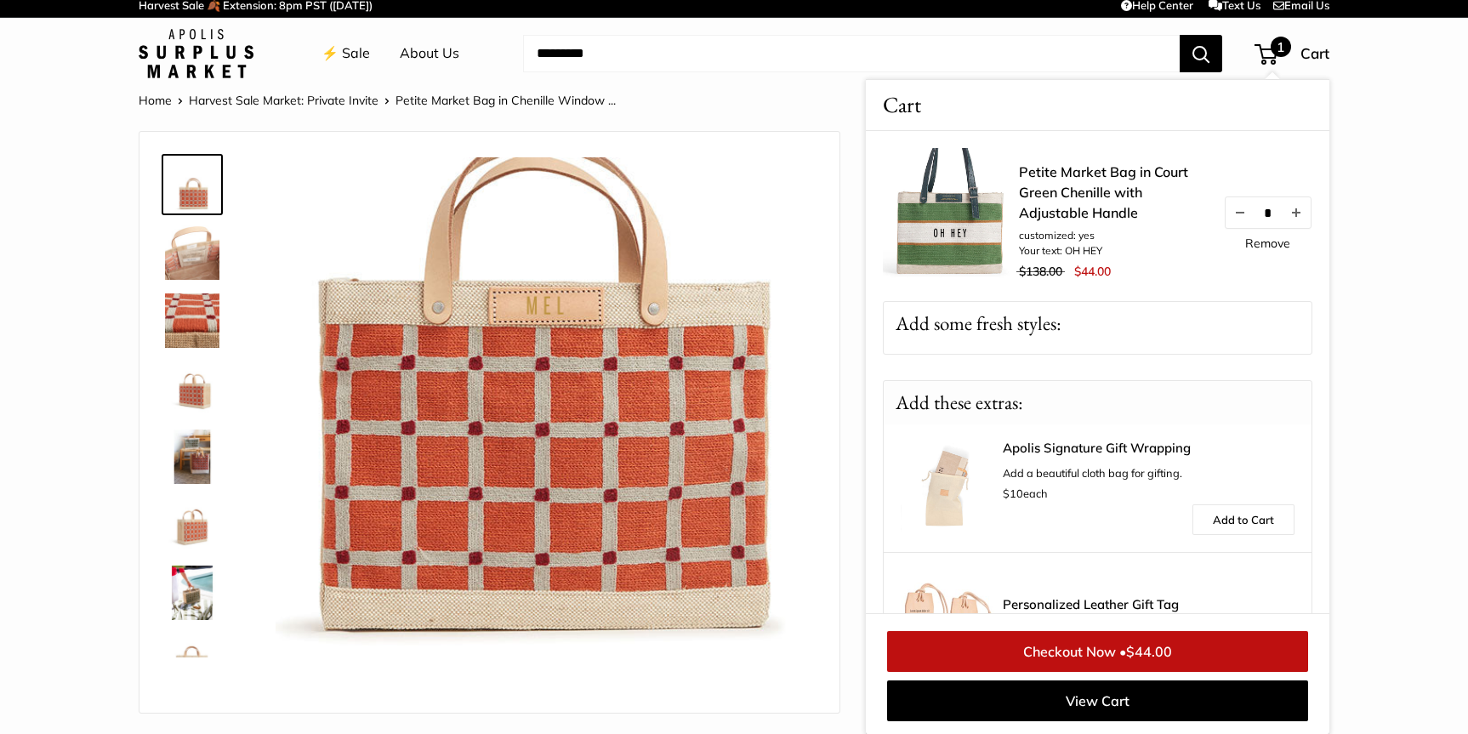
click at [607, 406] on img at bounding box center [544, 426] width 538 height 538
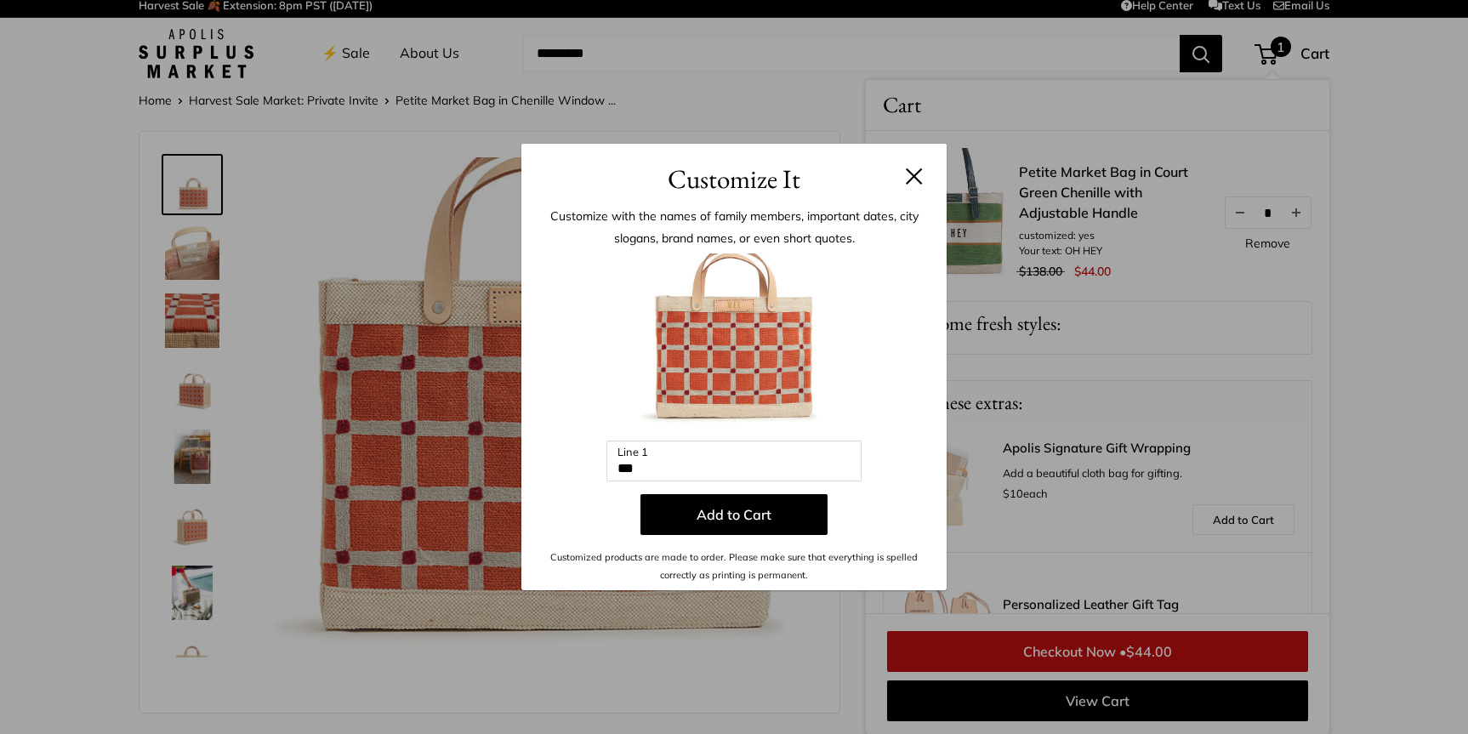
click at [656, 466] on input "***" at bounding box center [733, 460] width 255 height 41
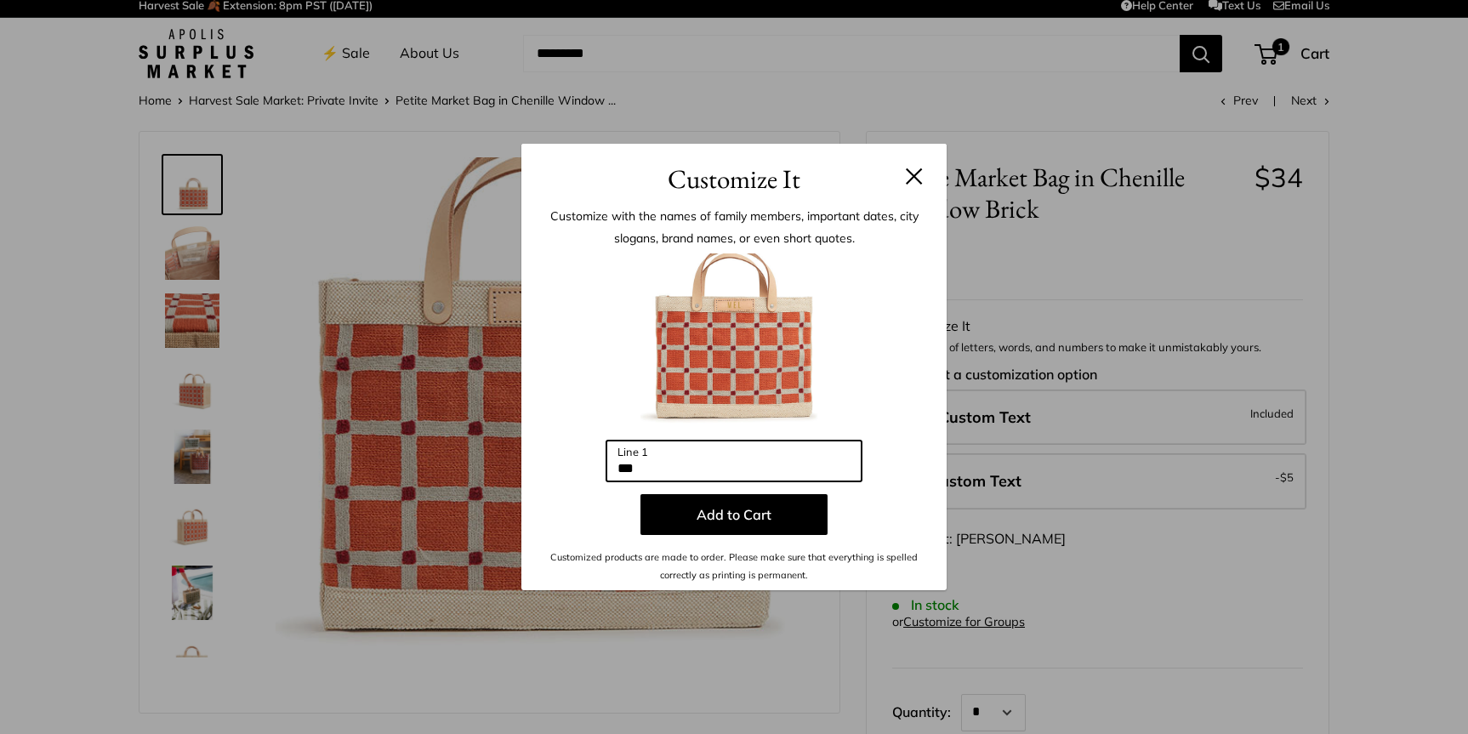
click at [645, 468] on input "***" at bounding box center [733, 460] width 255 height 41
type input "*"
type input "***"
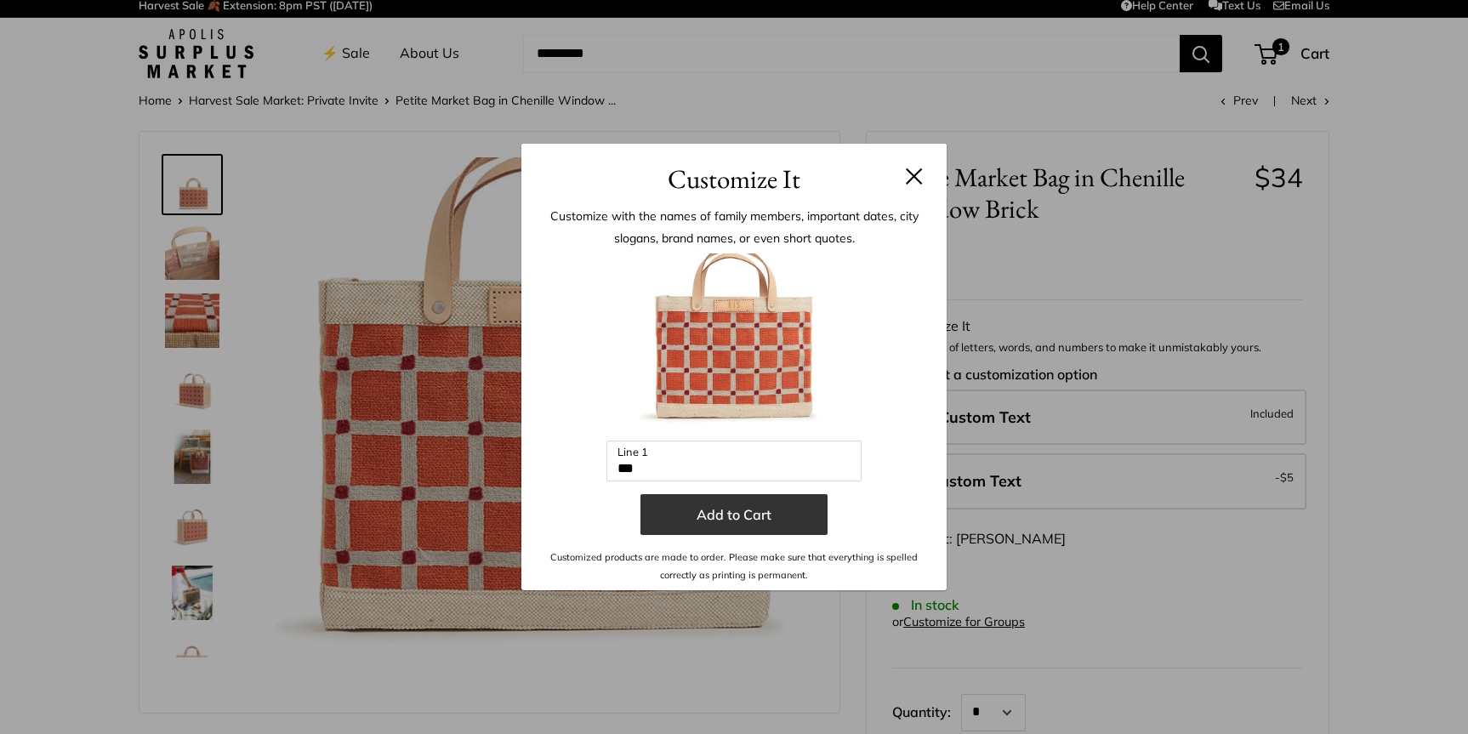
click at [722, 514] on button "Add to Cart" at bounding box center [733, 514] width 187 height 41
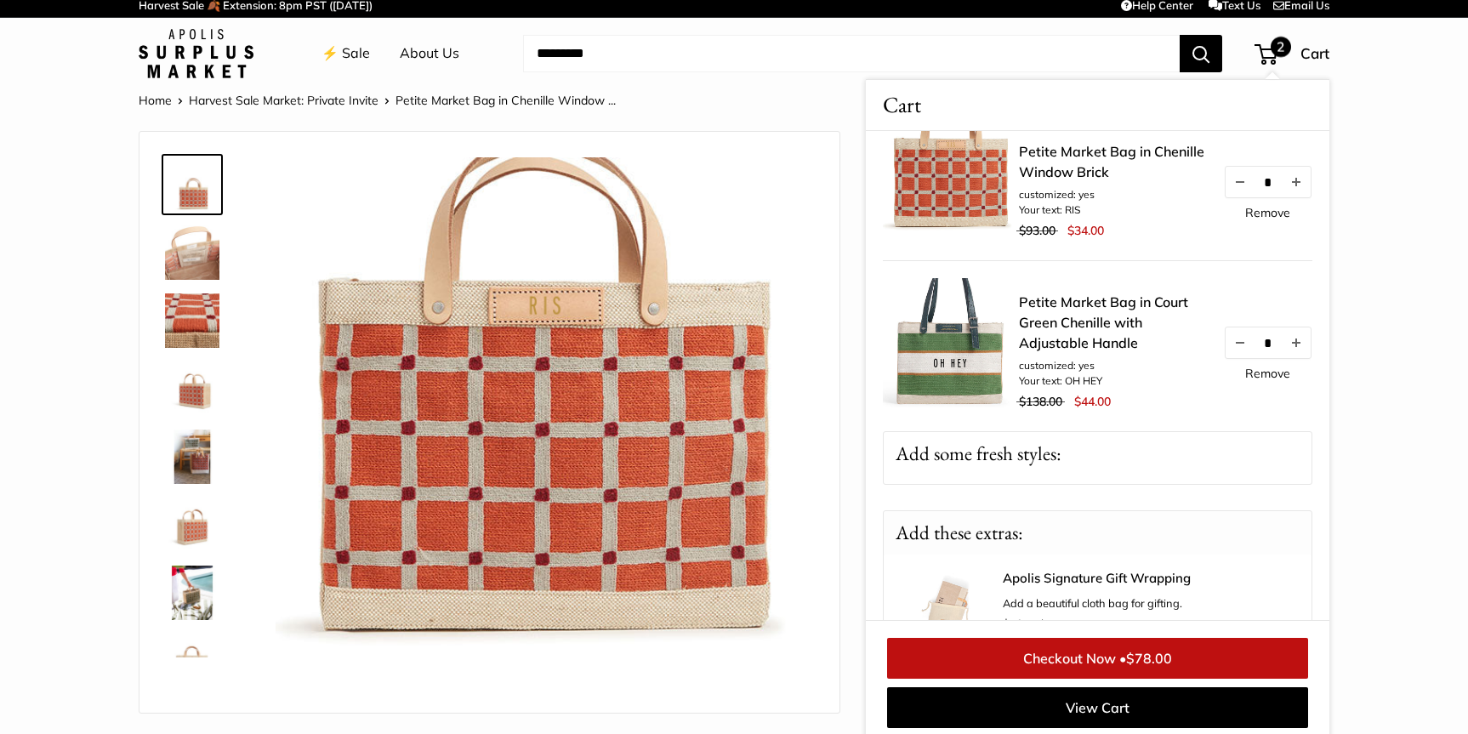
scroll to position [14, 0]
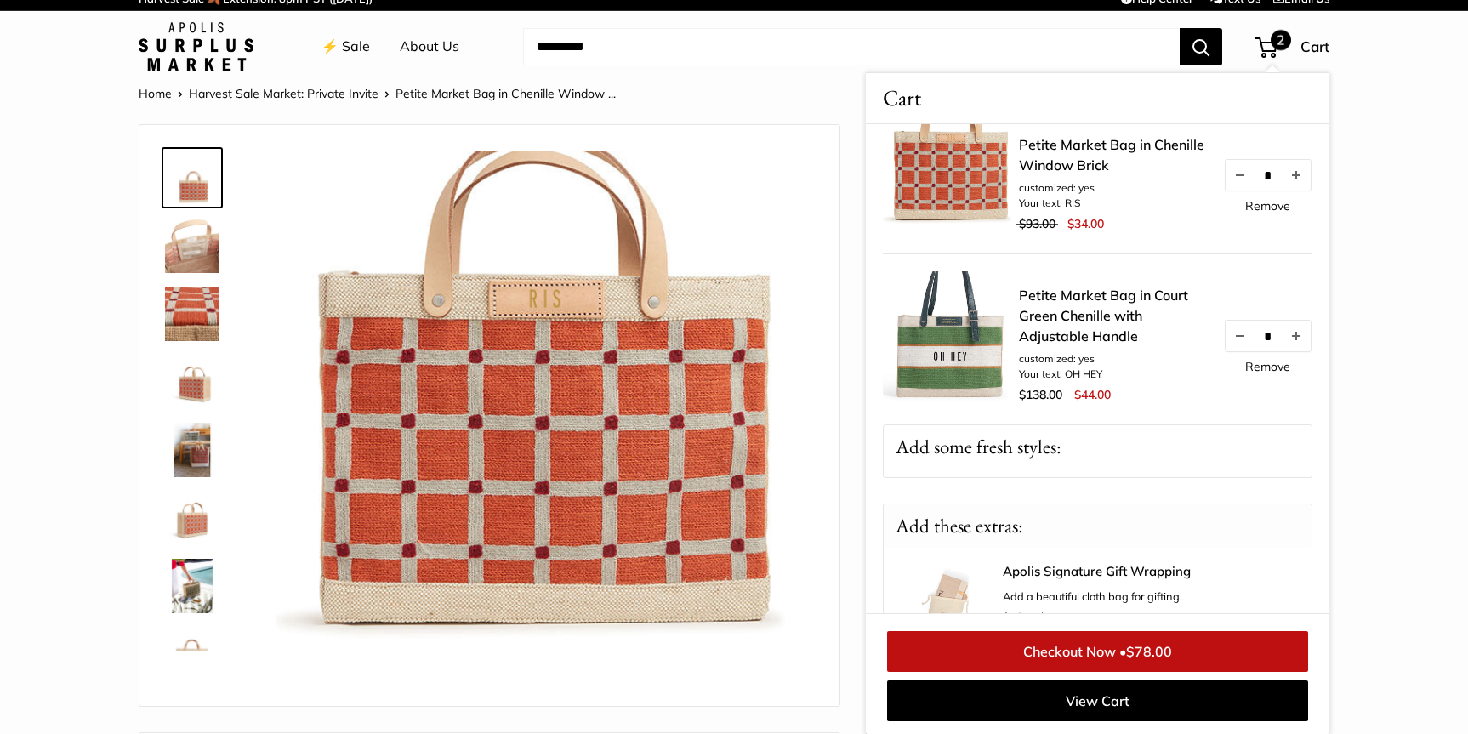
click at [185, 610] on img at bounding box center [192, 586] width 54 height 54
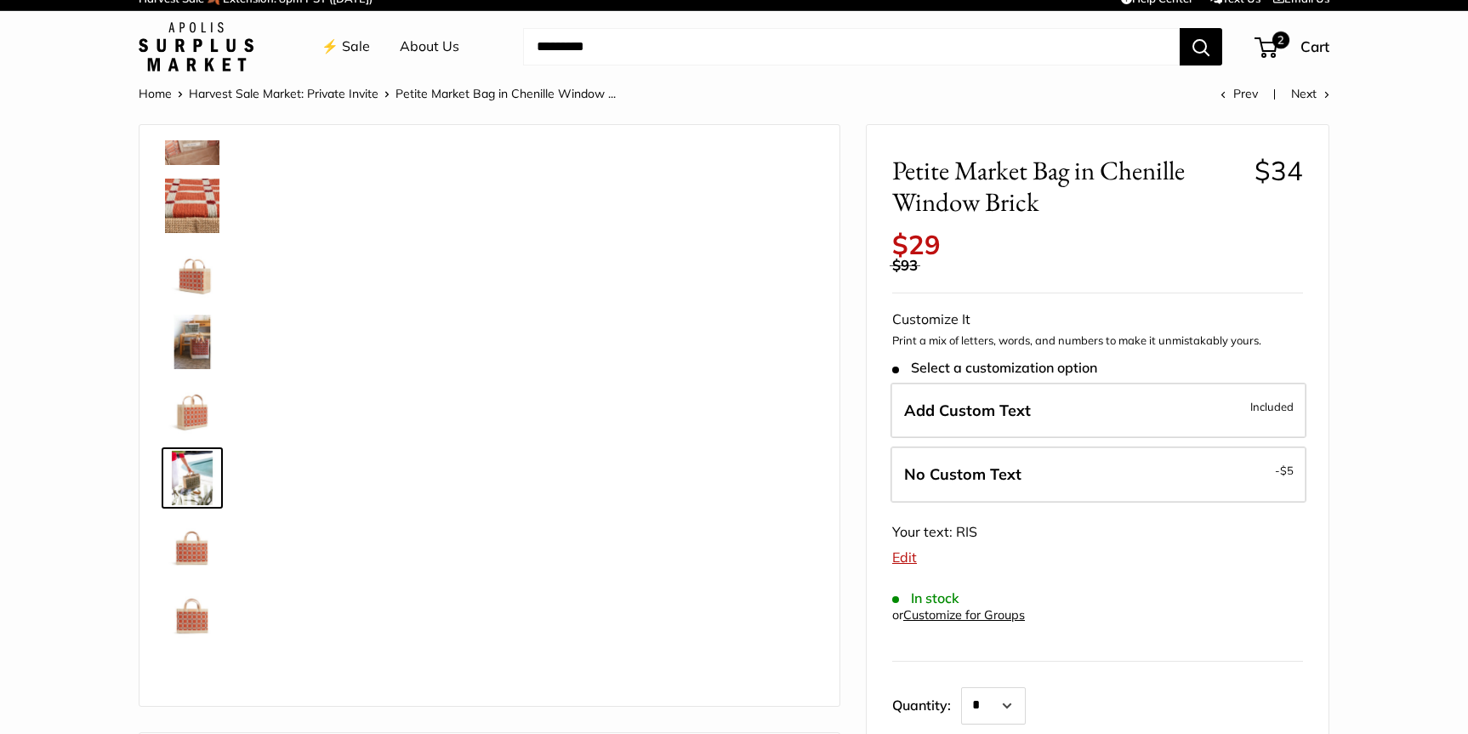
scroll to position [109, 0]
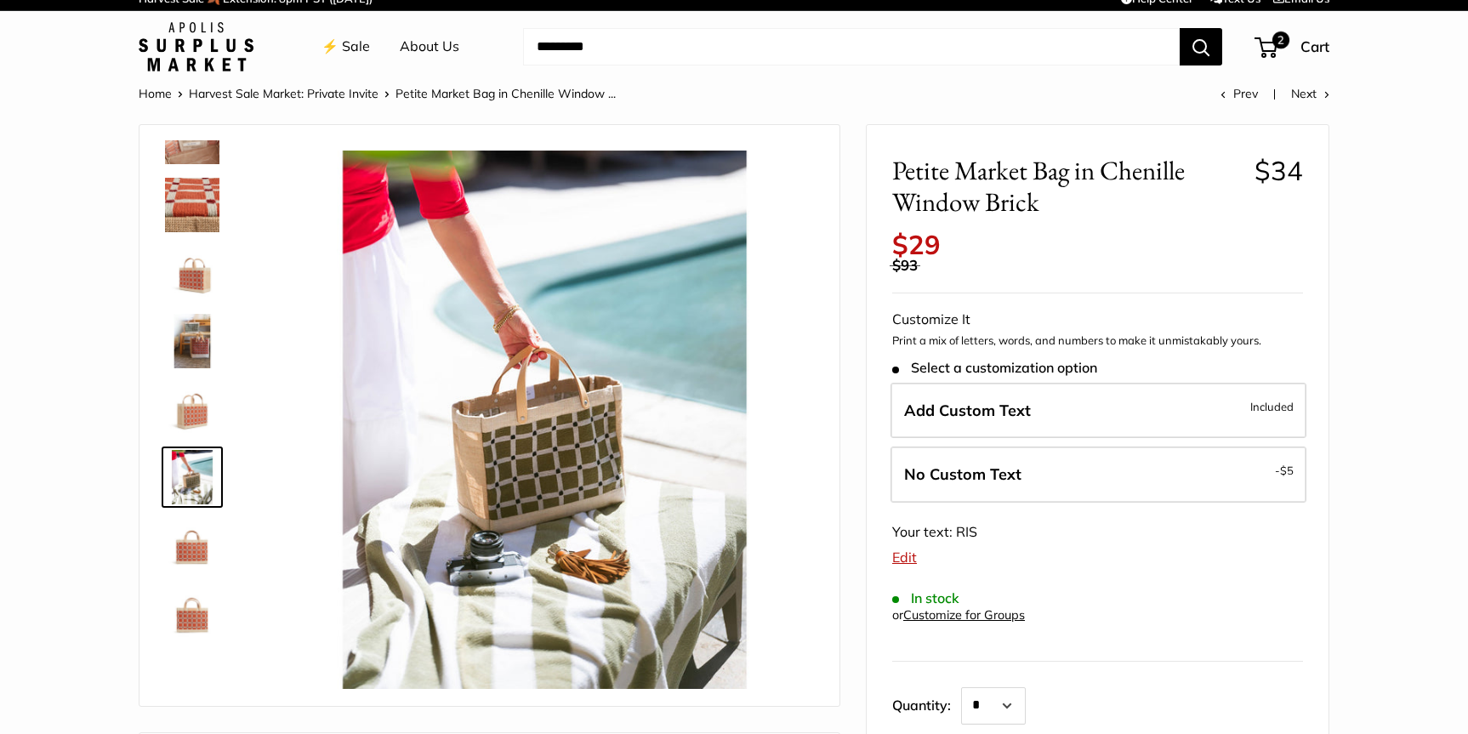
click at [195, 334] on img at bounding box center [192, 341] width 54 height 54
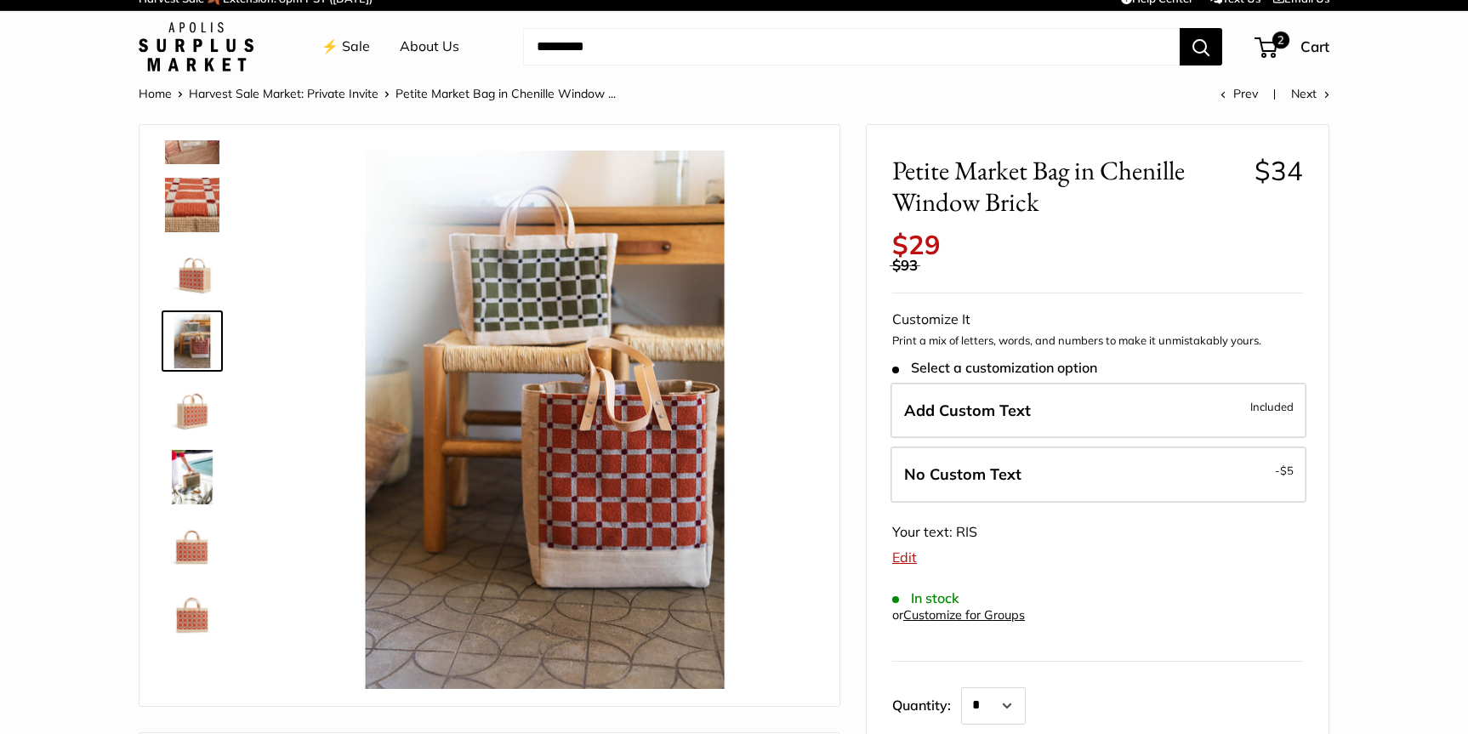
scroll to position [0, 0]
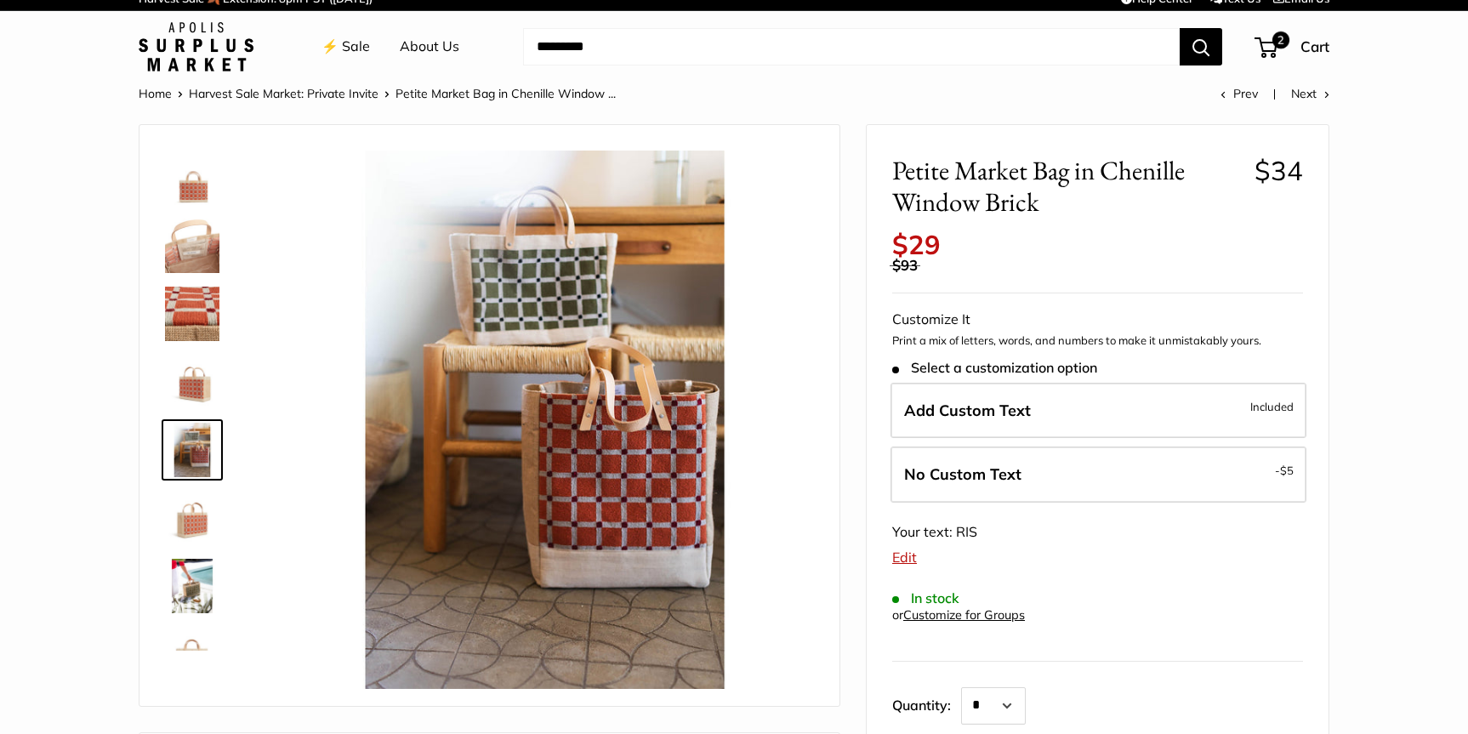
click at [197, 191] on img at bounding box center [192, 177] width 54 height 54
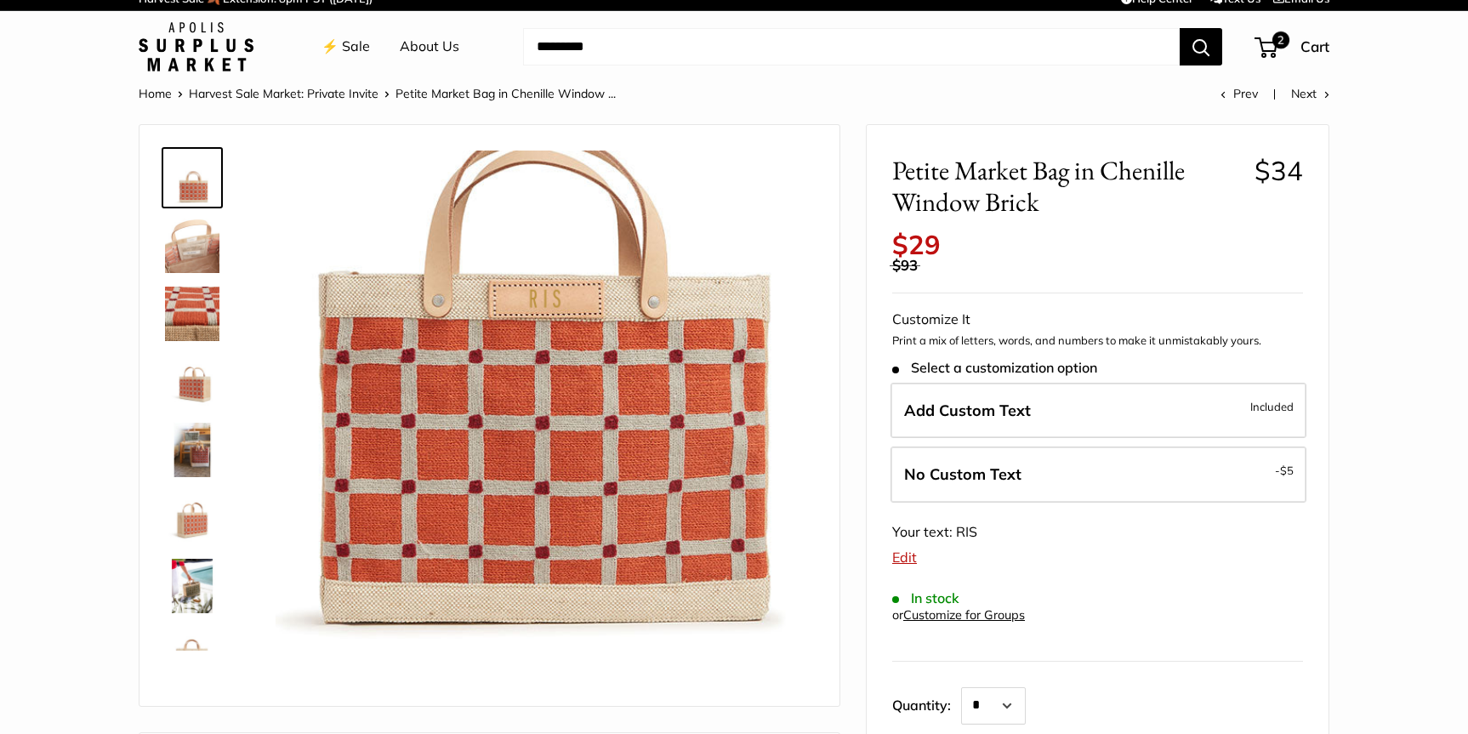
click at [189, 249] on img at bounding box center [192, 246] width 54 height 54
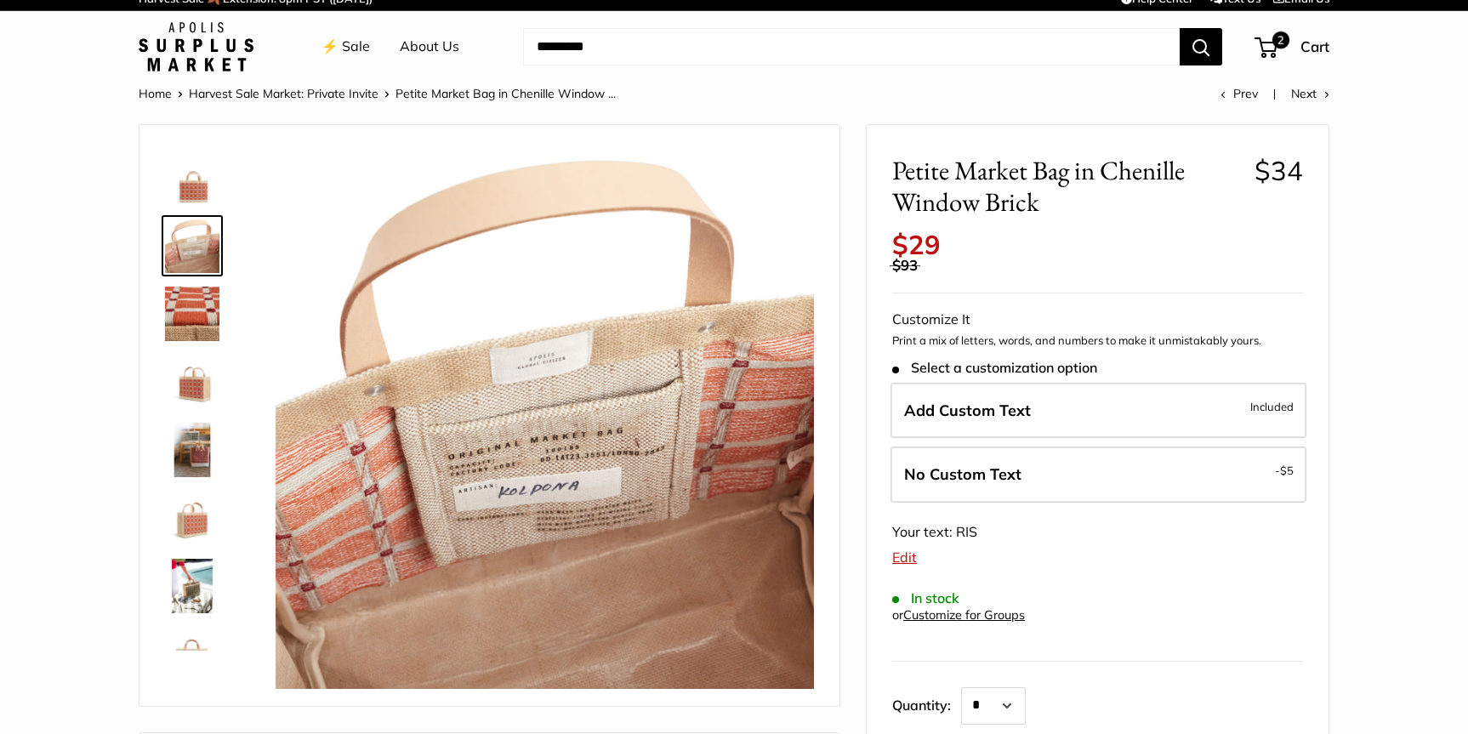
click at [196, 191] on img at bounding box center [192, 177] width 54 height 54
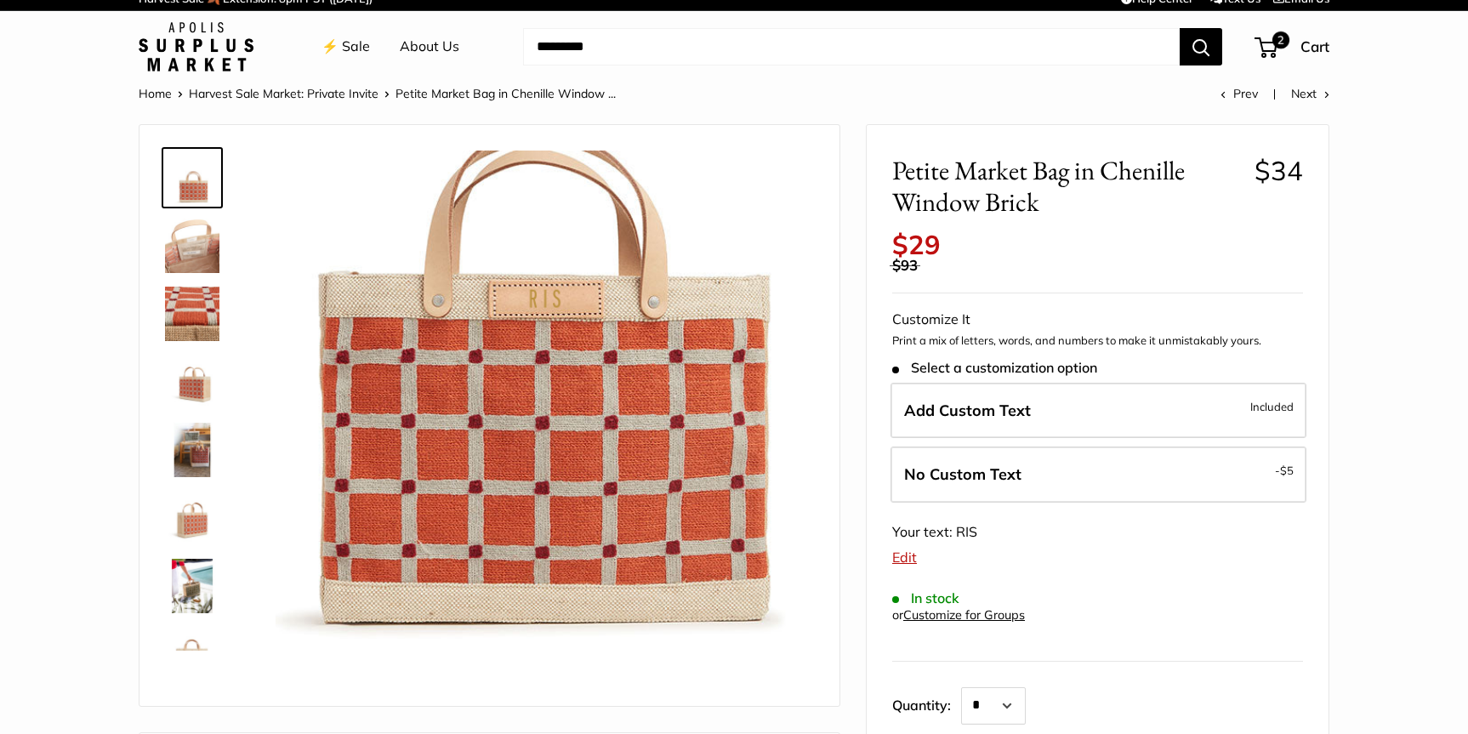
click at [349, 48] on link "⚡️ Sale" at bounding box center [345, 47] width 48 height 26
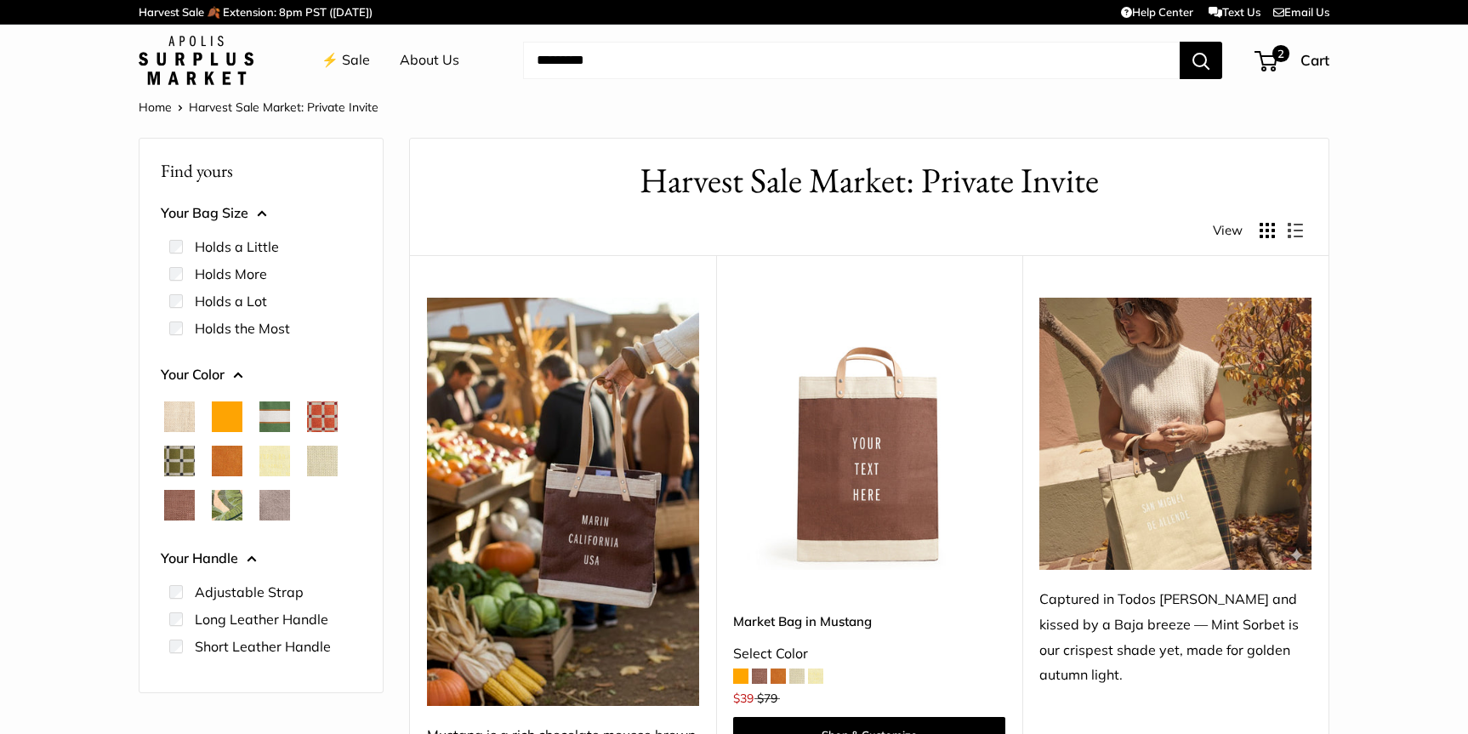
click at [277, 511] on span "Taupe" at bounding box center [274, 505] width 31 height 31
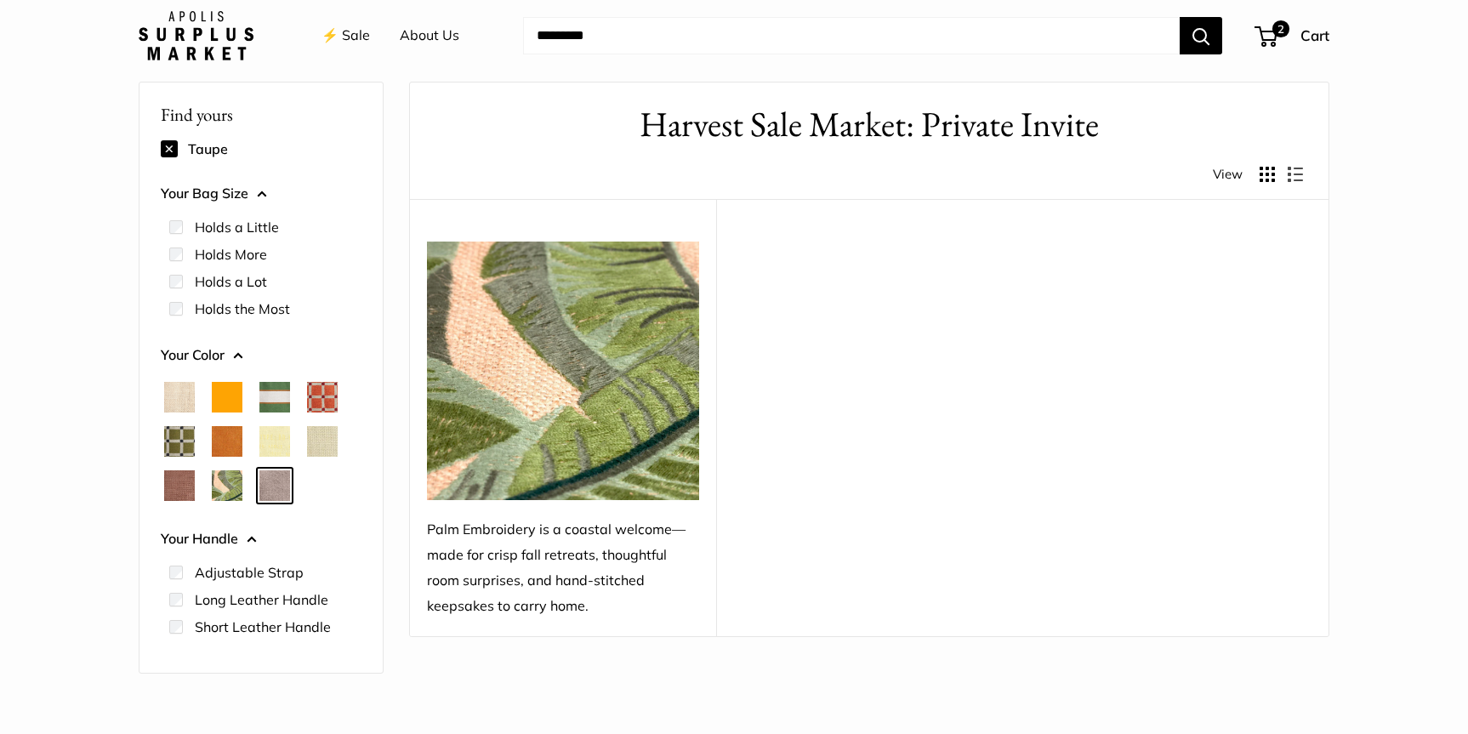
scroll to position [36, 0]
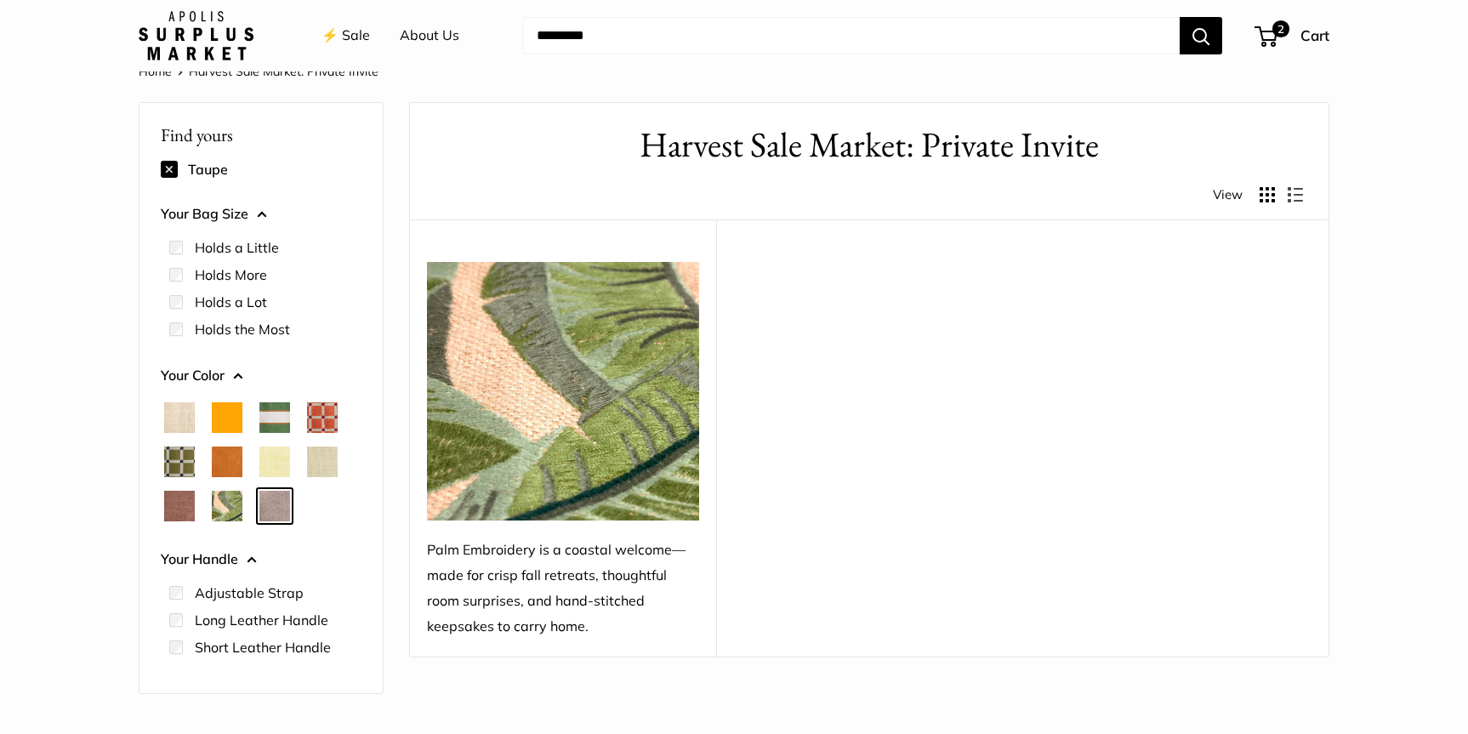
click at [187, 503] on span "Mustang" at bounding box center [179, 506] width 31 height 31
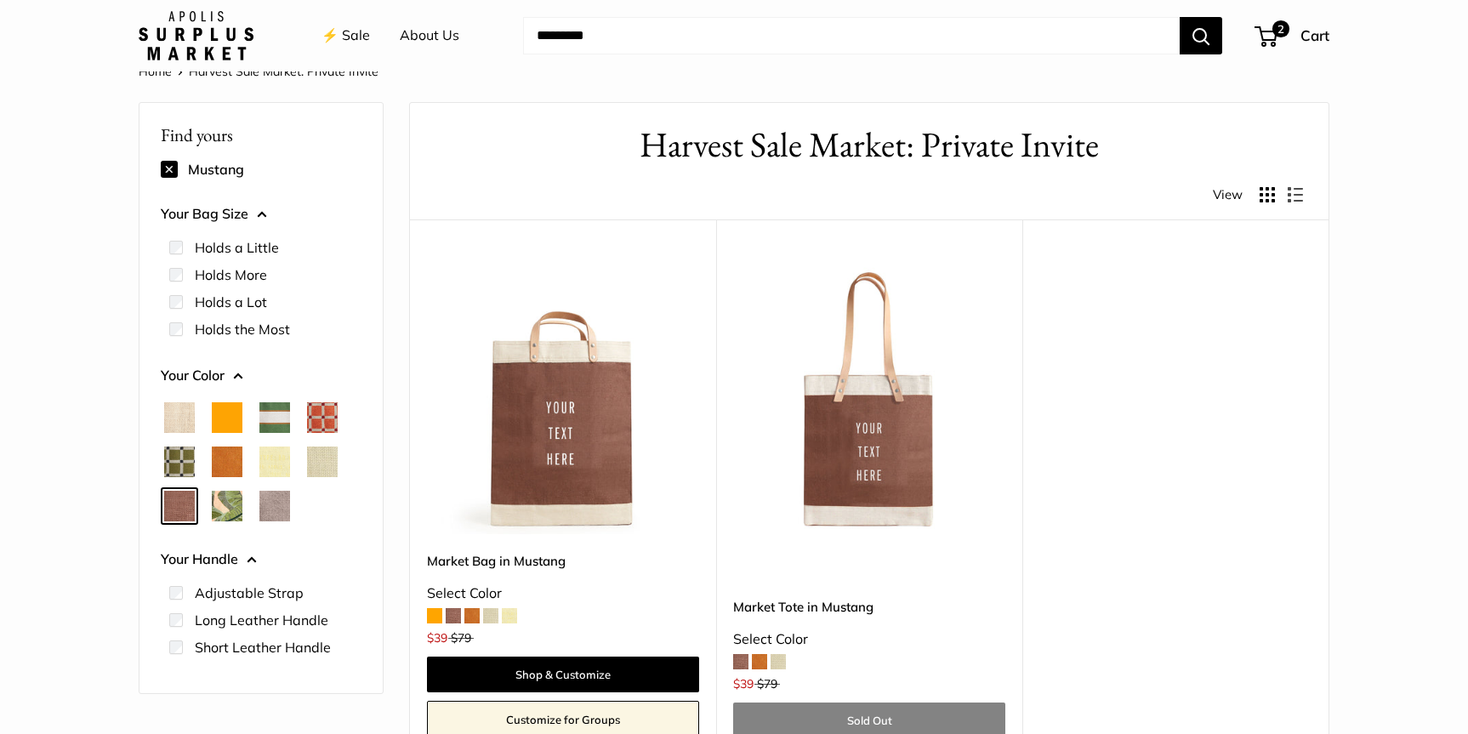
click at [326, 466] on span "Mint Sorbet" at bounding box center [322, 461] width 31 height 31
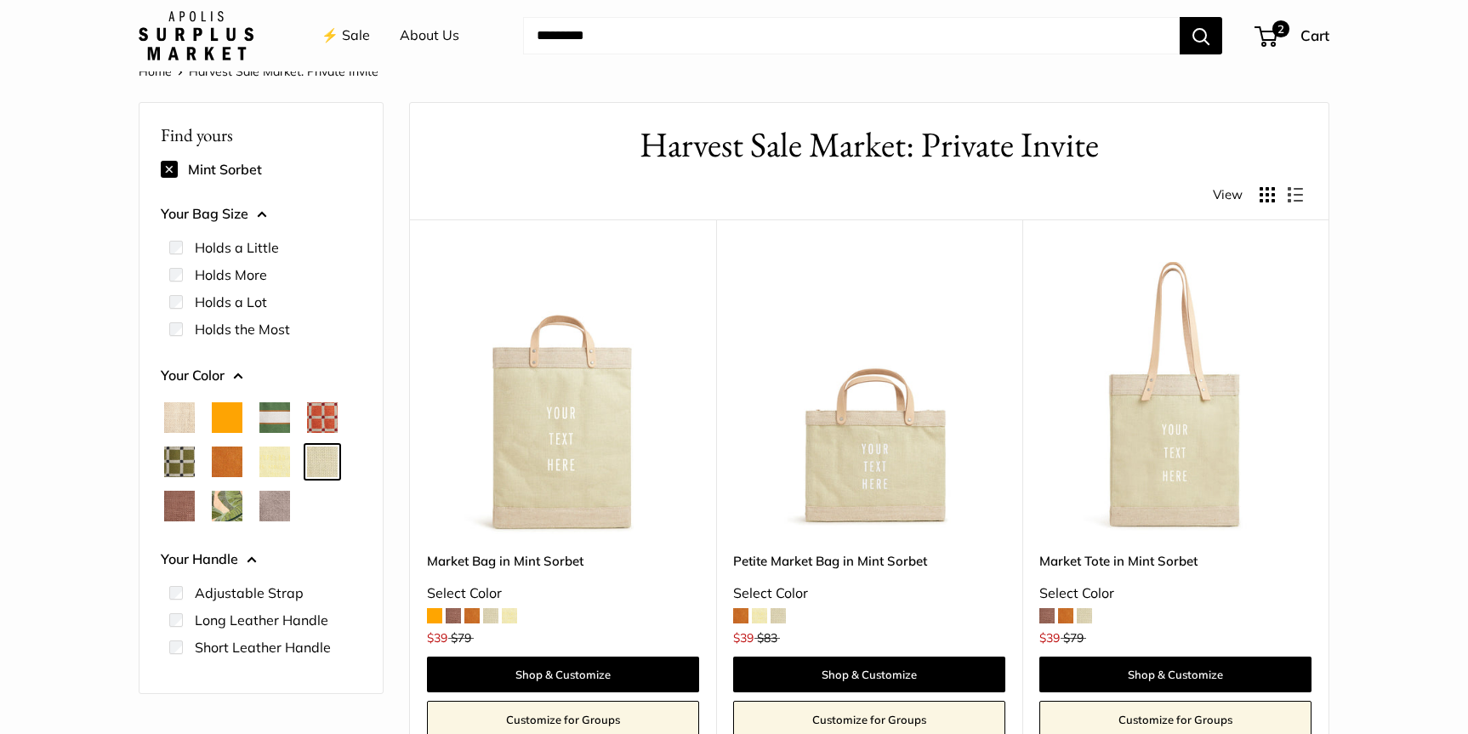
click at [275, 462] on span "Daisy" at bounding box center [274, 461] width 31 height 31
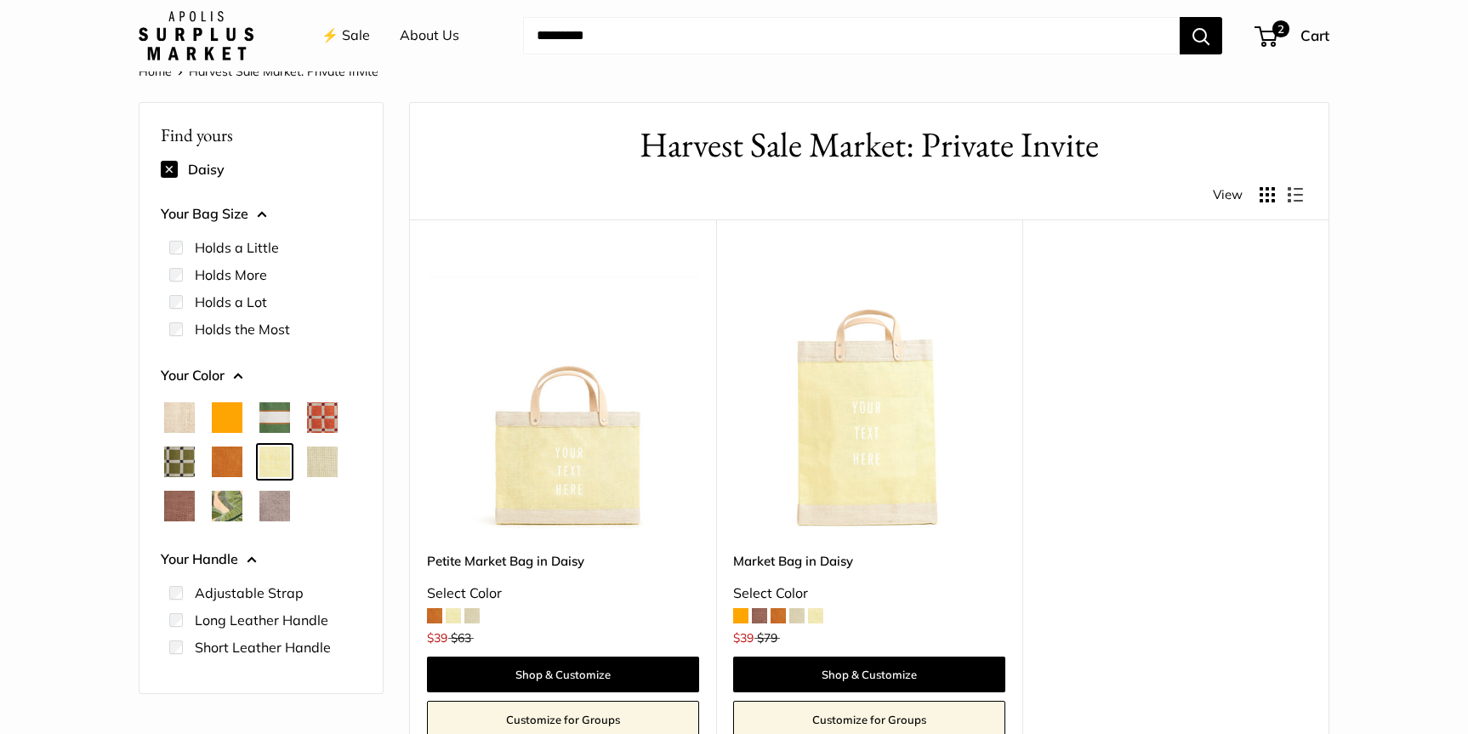
click at [226, 463] on span "Cognac" at bounding box center [227, 461] width 31 height 31
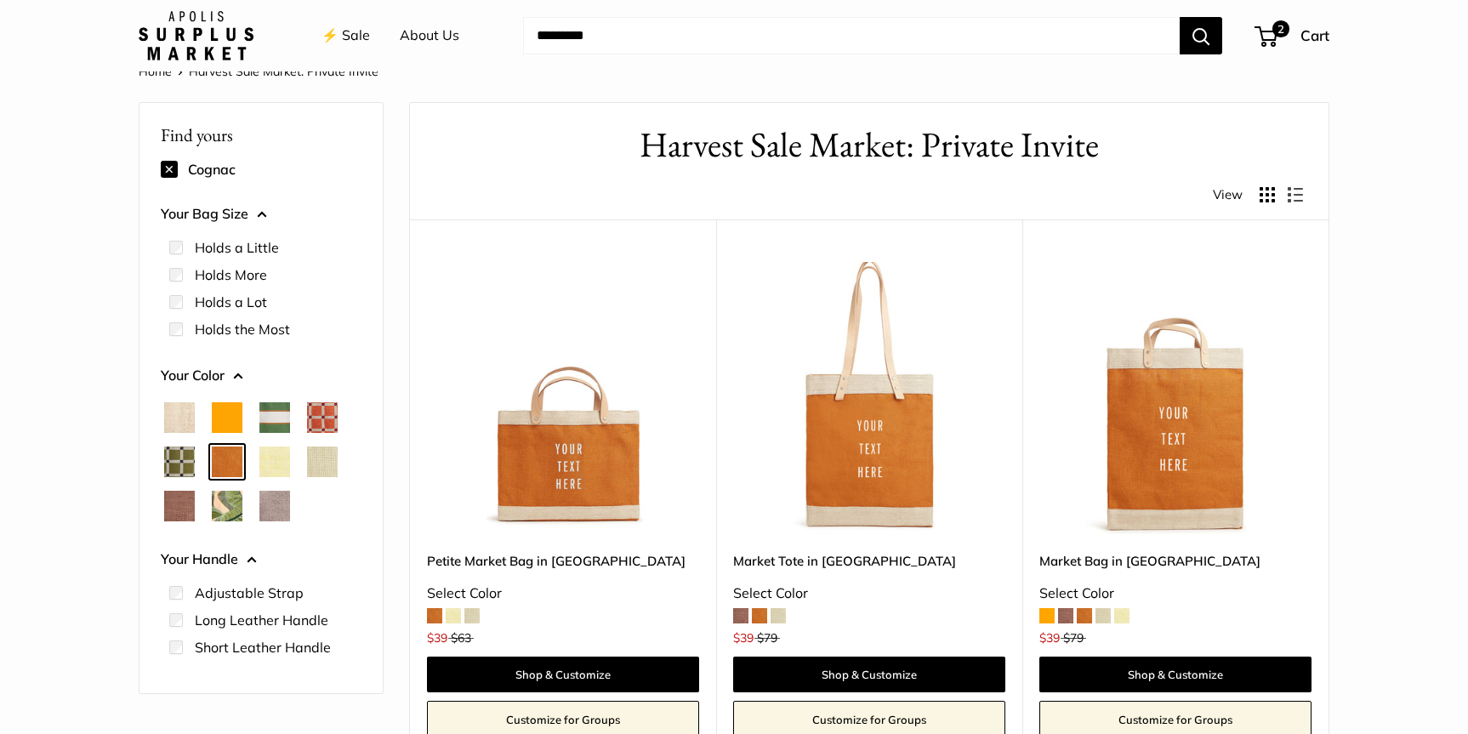
click at [230, 417] on span "Orange" at bounding box center [227, 417] width 31 height 31
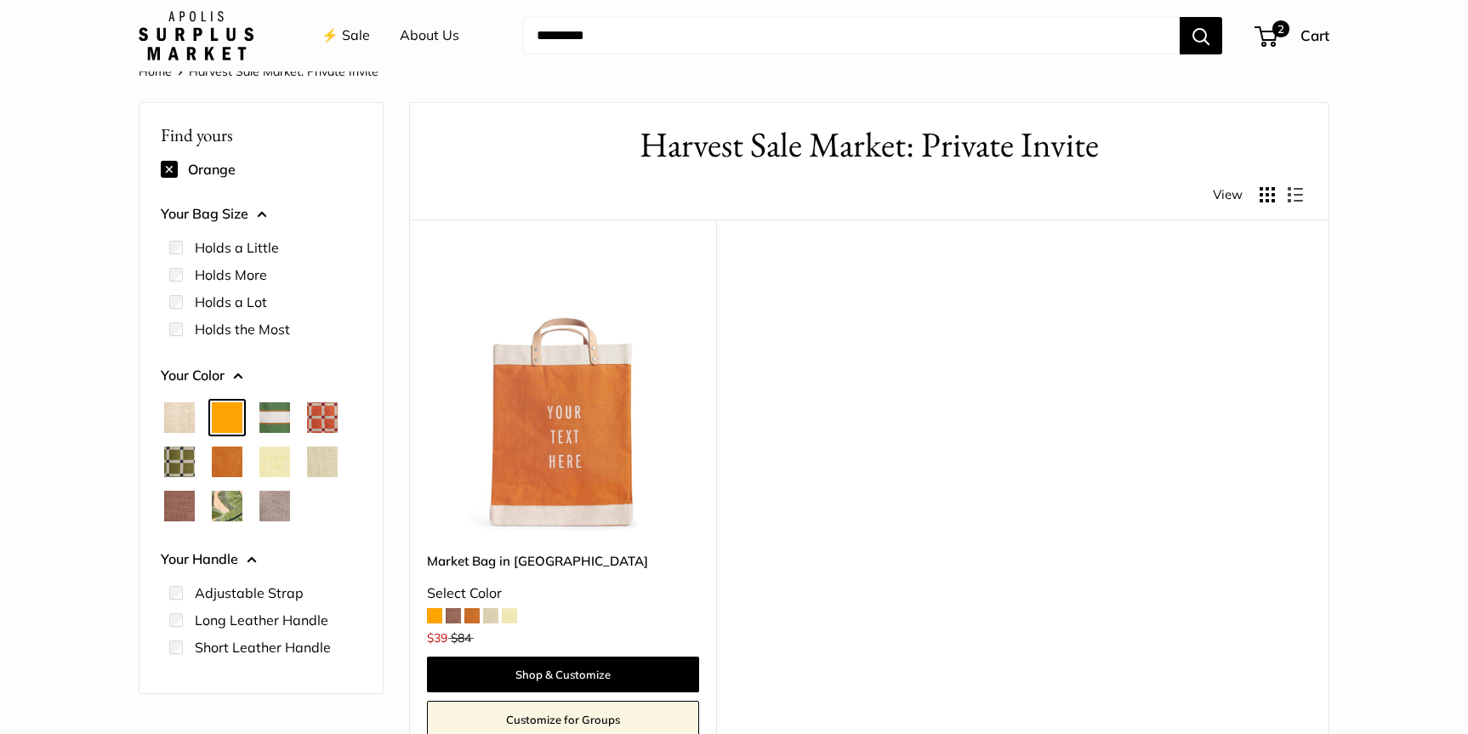
click at [183, 414] on span "Natural" at bounding box center [179, 417] width 31 height 31
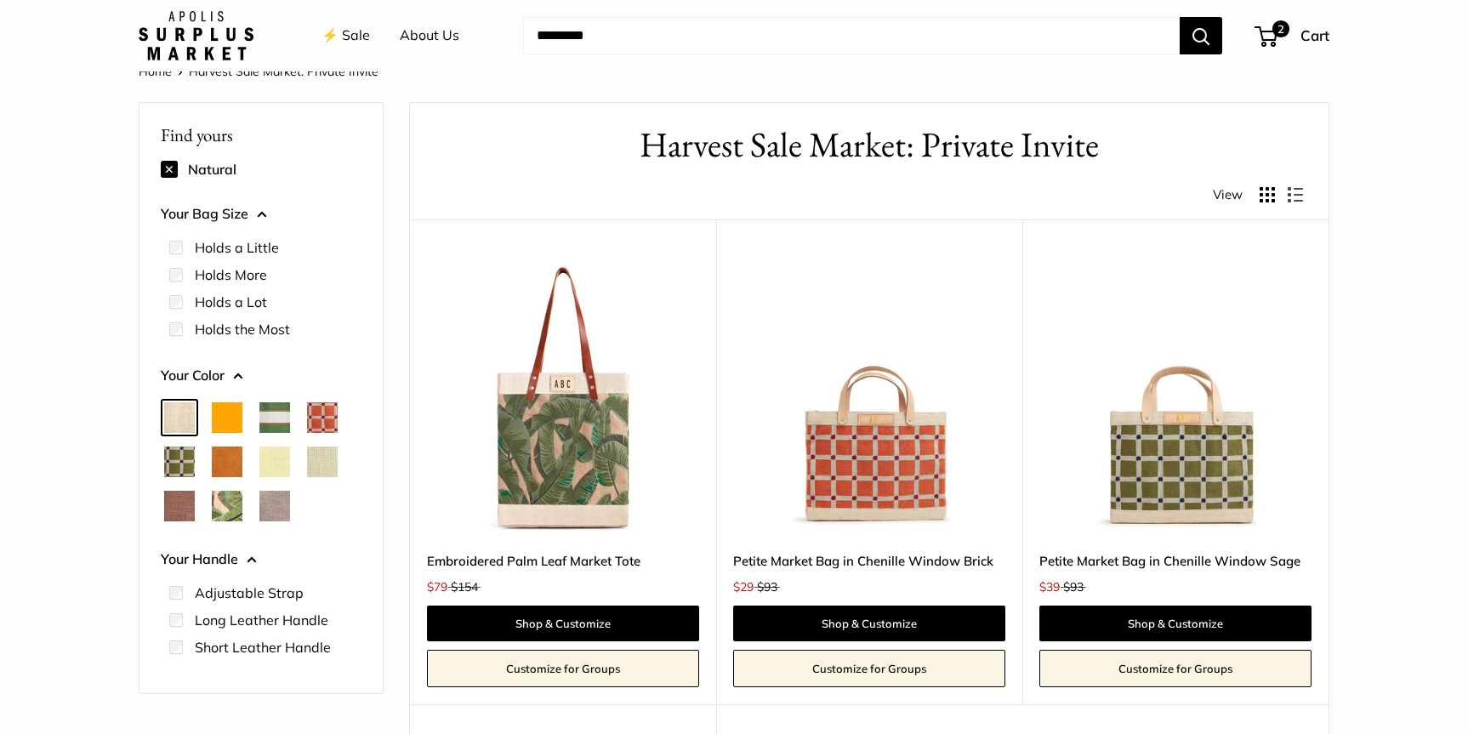
click at [183, 414] on span "Natural" at bounding box center [179, 417] width 31 height 31
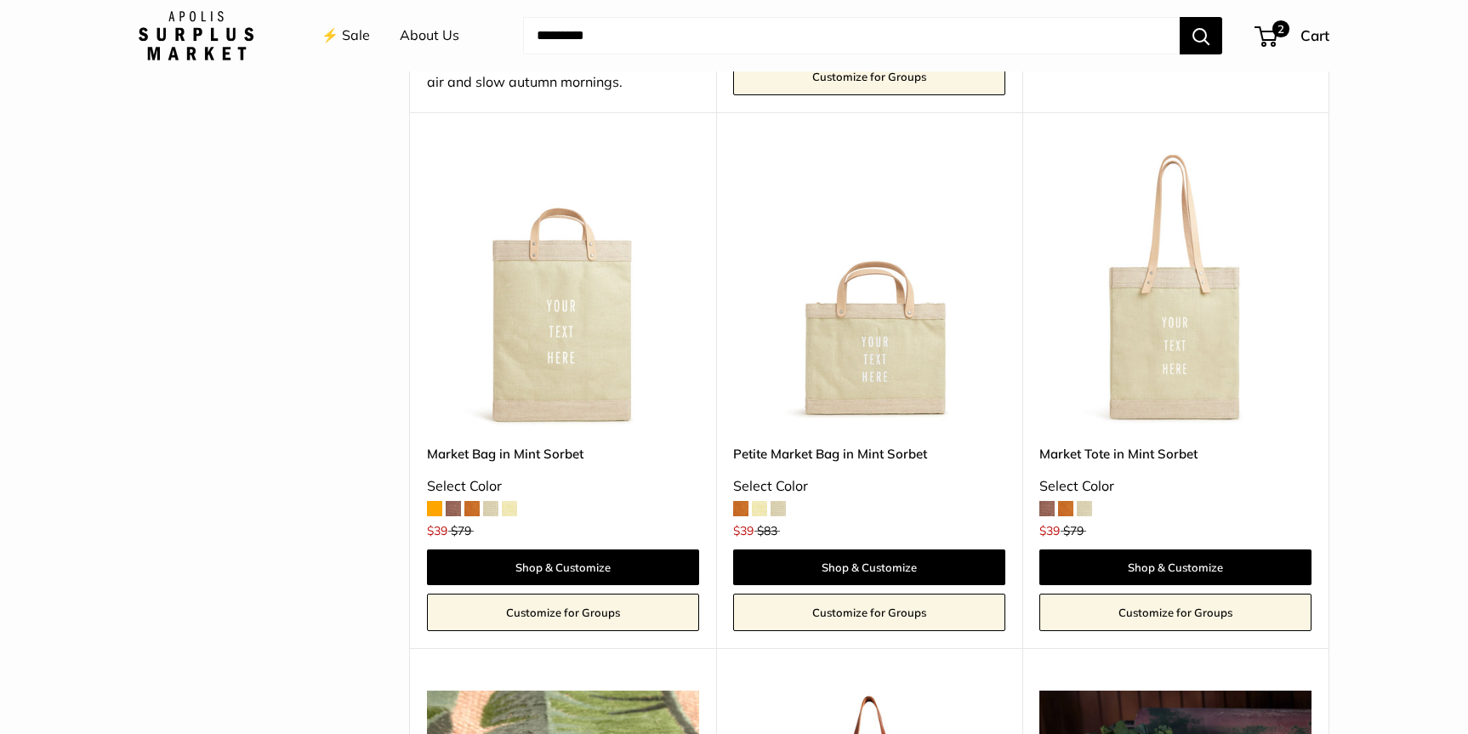
scroll to position [724, 0]
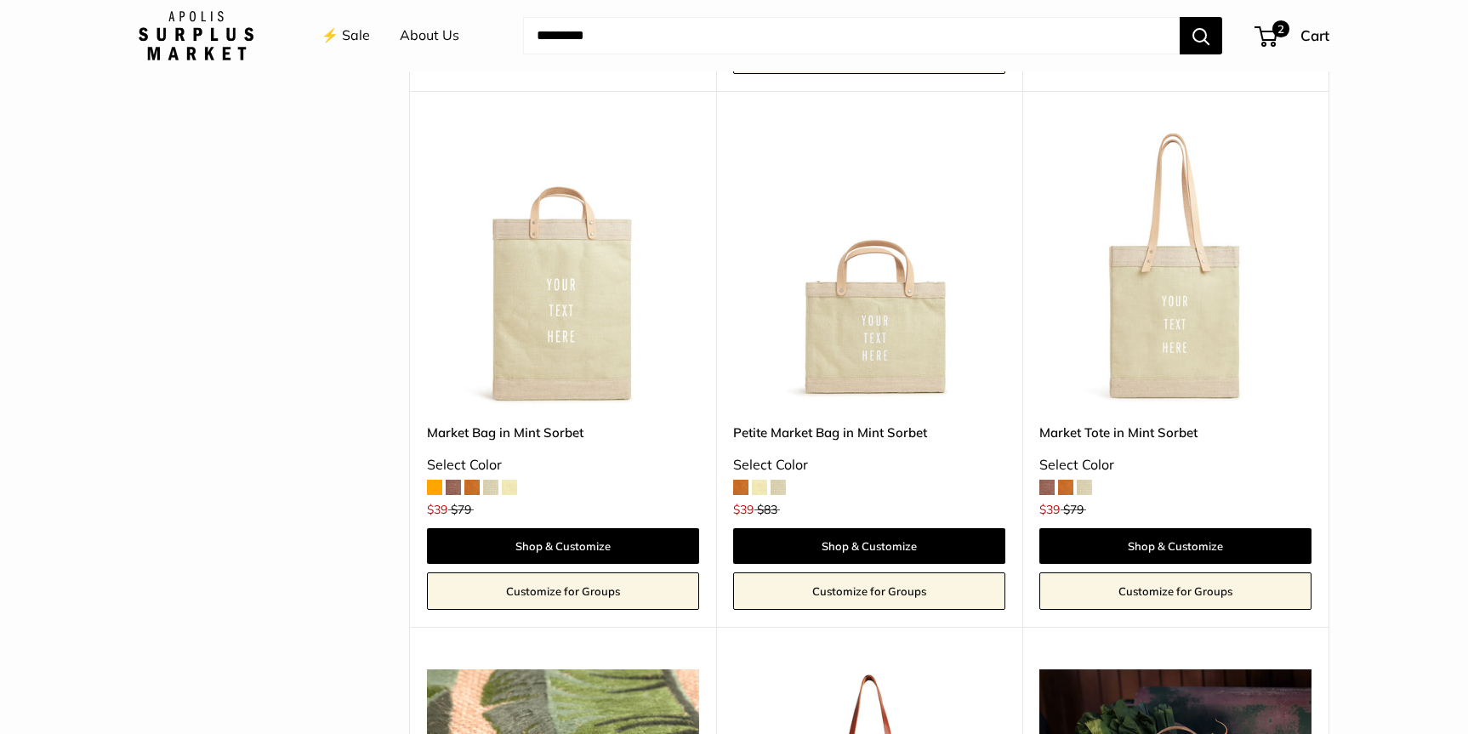
click at [870, 592] on link "Customize for Groups" at bounding box center [869, 590] width 272 height 37
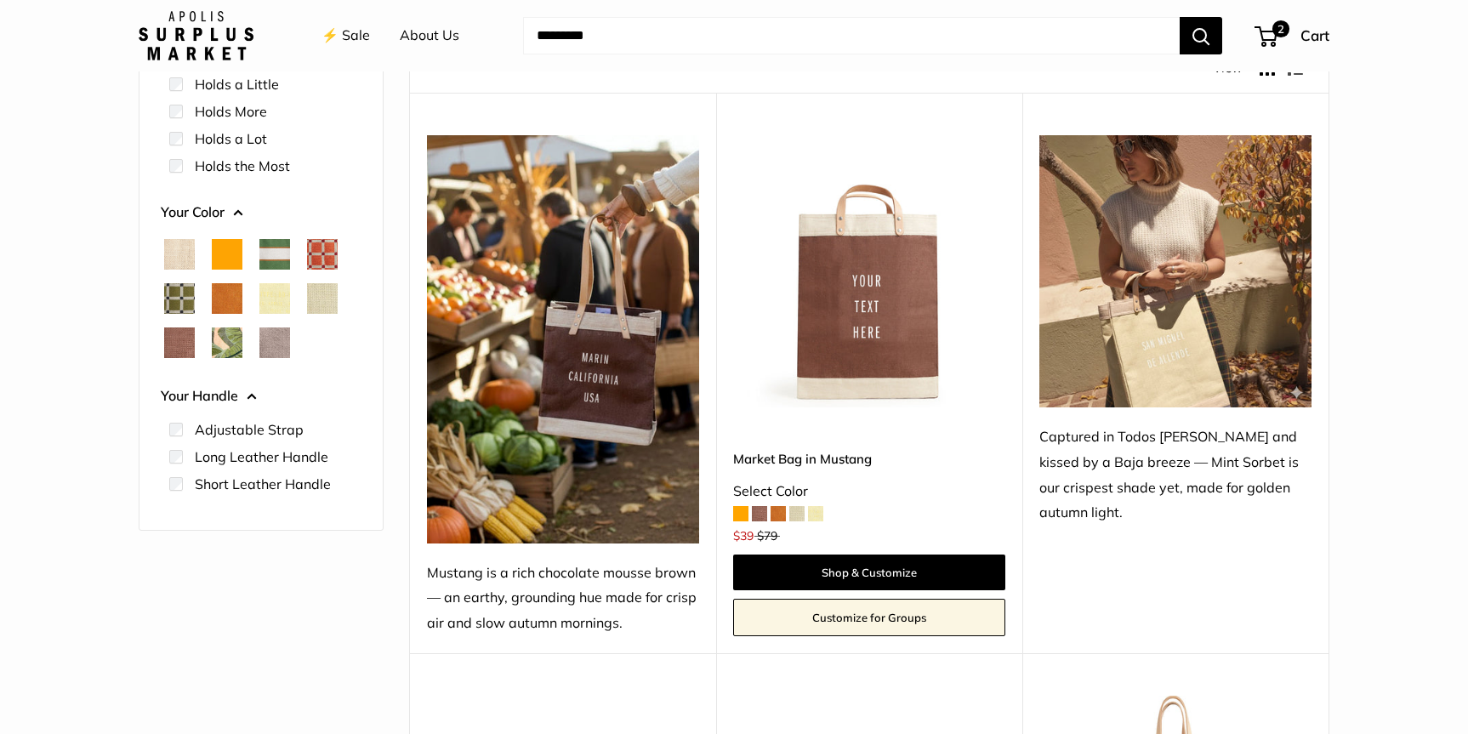
scroll to position [0, 0]
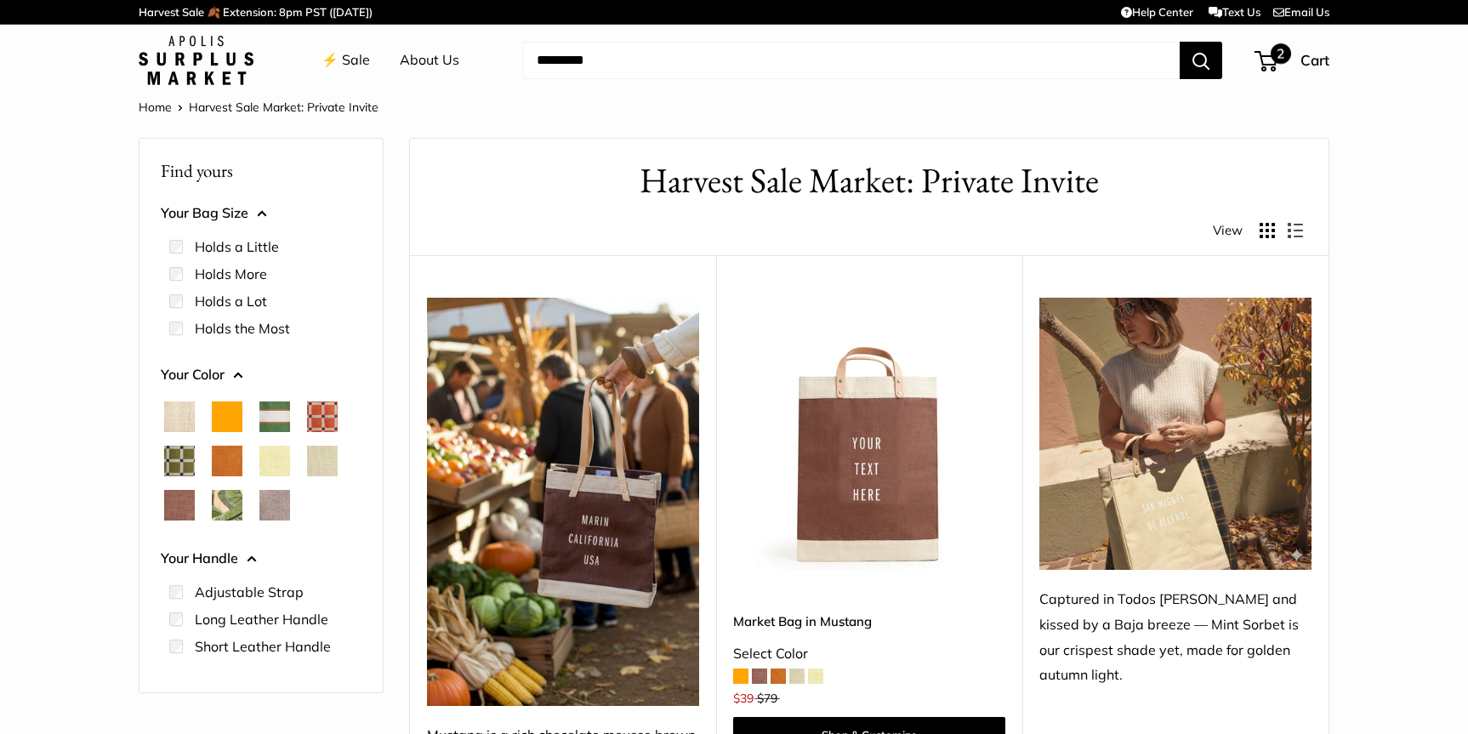
click at [1275, 60] on span "2" at bounding box center [1280, 53] width 20 height 20
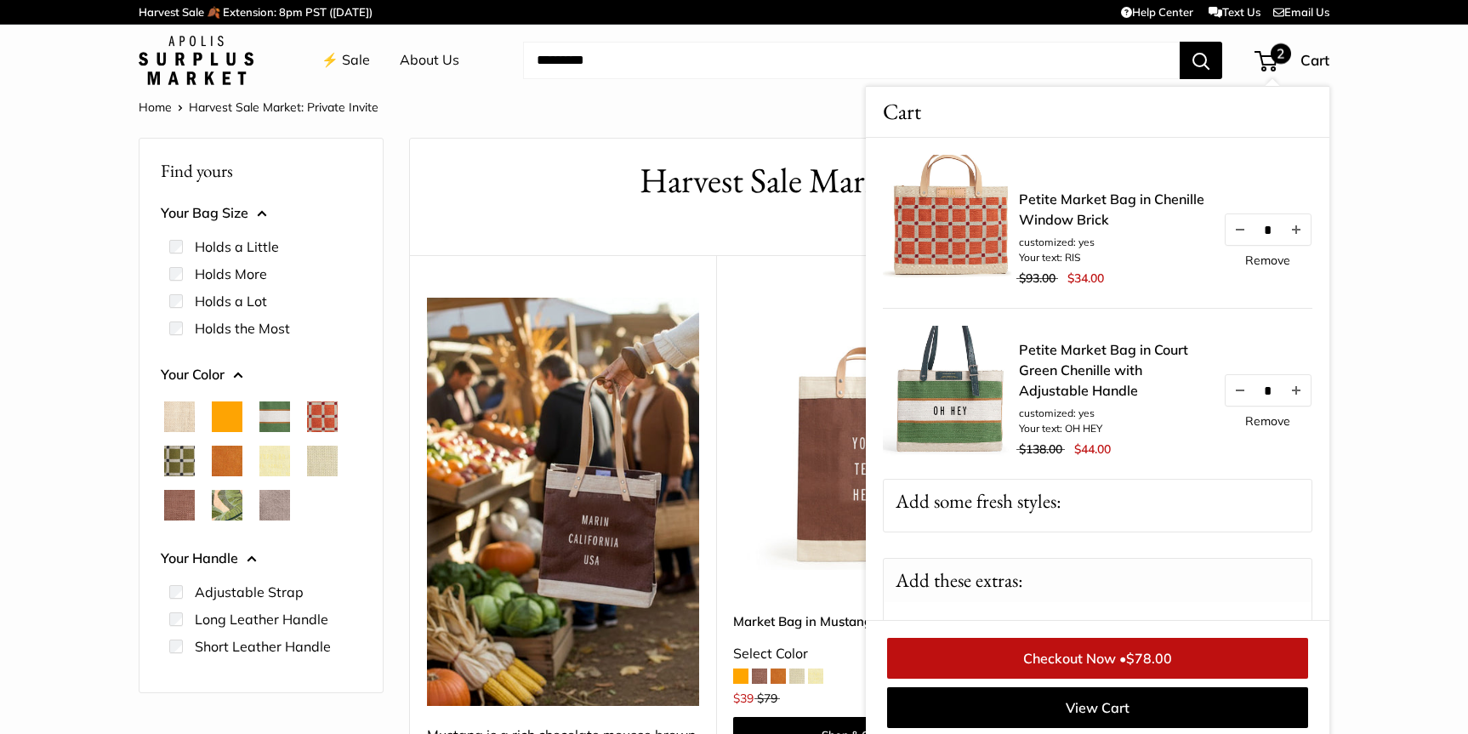
click at [1088, 594] on div "Add these extras: Apolis Signature Gift Wrapping Add a beautiful cloth bag for …" at bounding box center [1097, 708] width 429 height 300
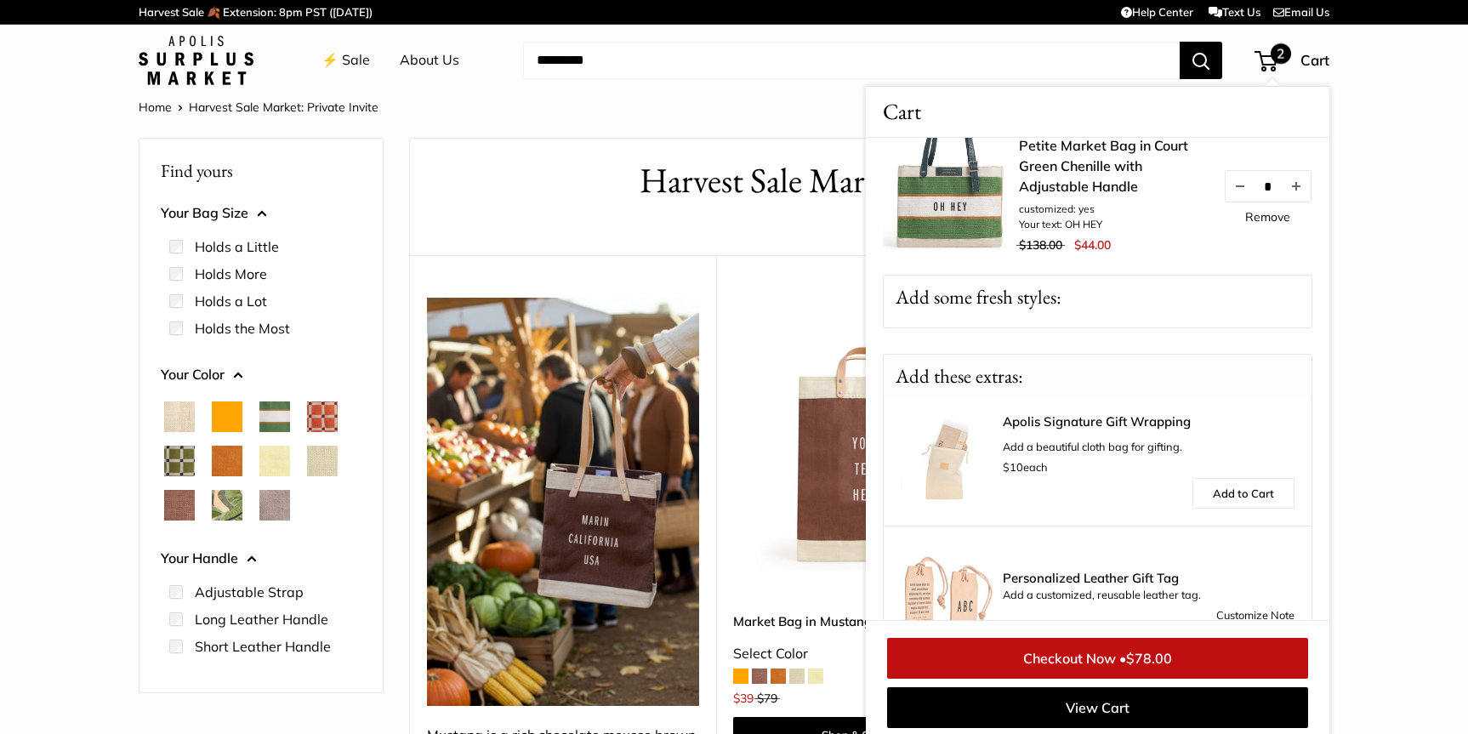
scroll to position [255, 0]
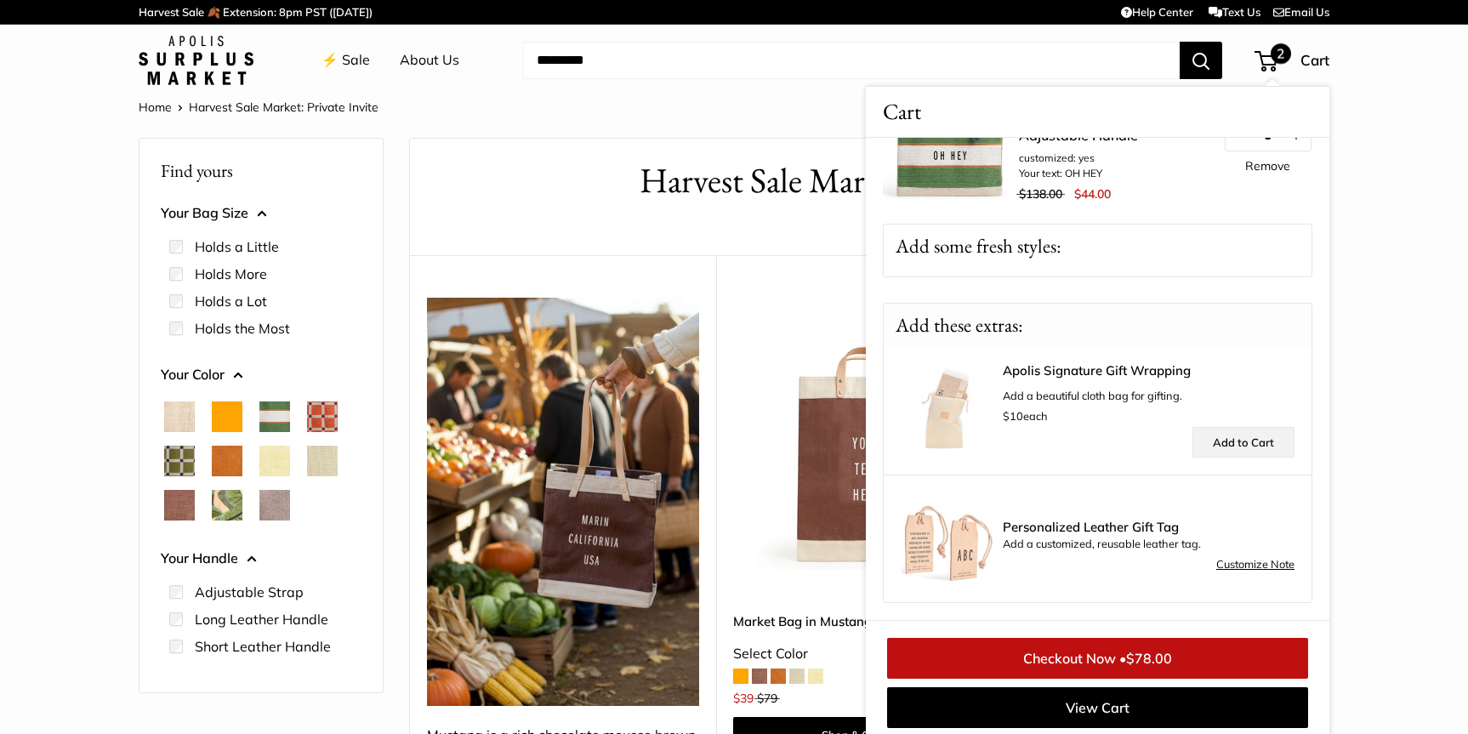
click at [1224, 441] on link "Add to Cart" at bounding box center [1243, 442] width 102 height 31
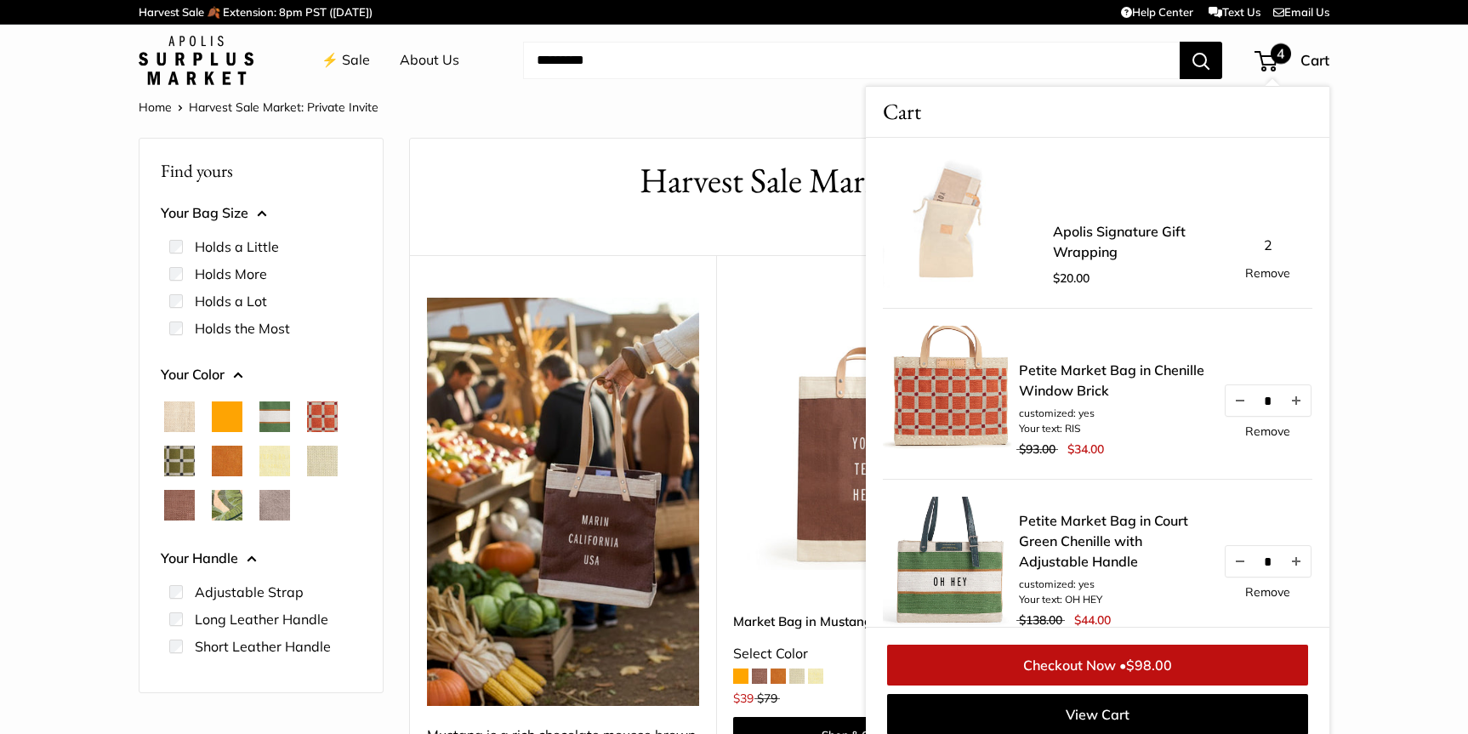
scroll to position [7, 0]
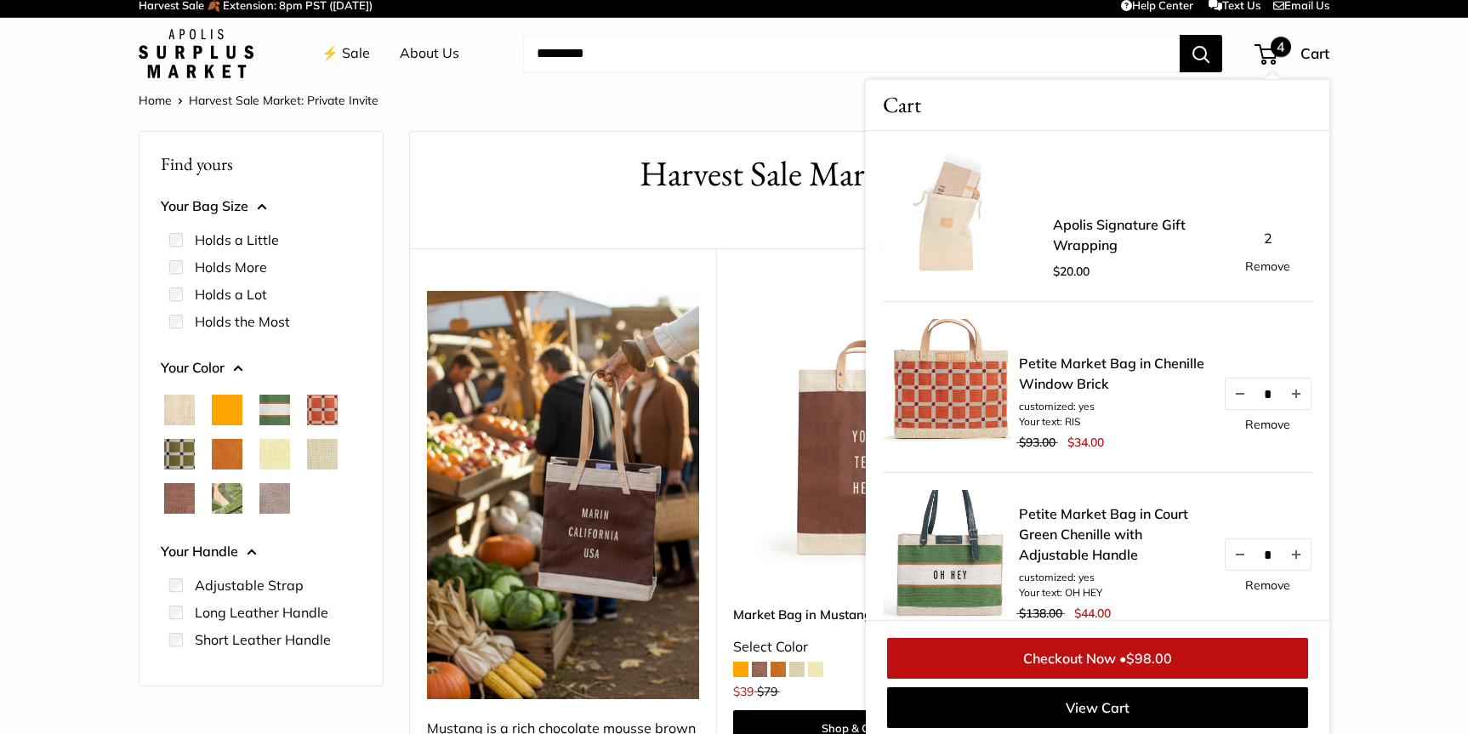
click at [1265, 237] on div "2 Remove" at bounding box center [1267, 249] width 89 height 46
click at [1266, 236] on div "2 Remove" at bounding box center [1267, 249] width 89 height 46
click at [1269, 236] on div "2 Remove" at bounding box center [1267, 249] width 89 height 46
click at [1200, 237] on link "Apolis Signature Gift Wrapping" at bounding box center [1129, 234] width 153 height 41
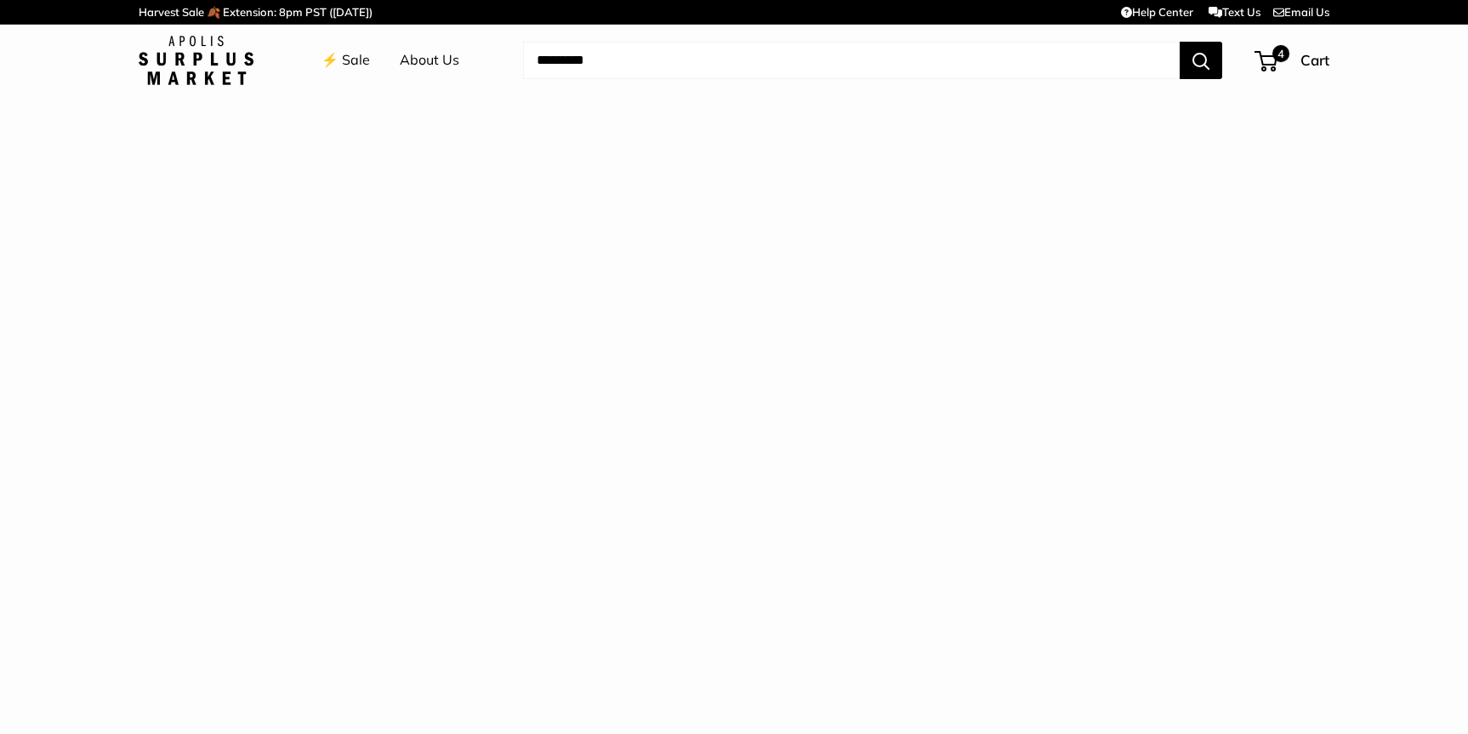
click at [1115, 96] on html "Harvest Sale 🍂 Extension: 8pm PST ([DATE]) Help Center Text Us Email Us ⚡️ Sale…" at bounding box center [734, 48] width 1468 height 96
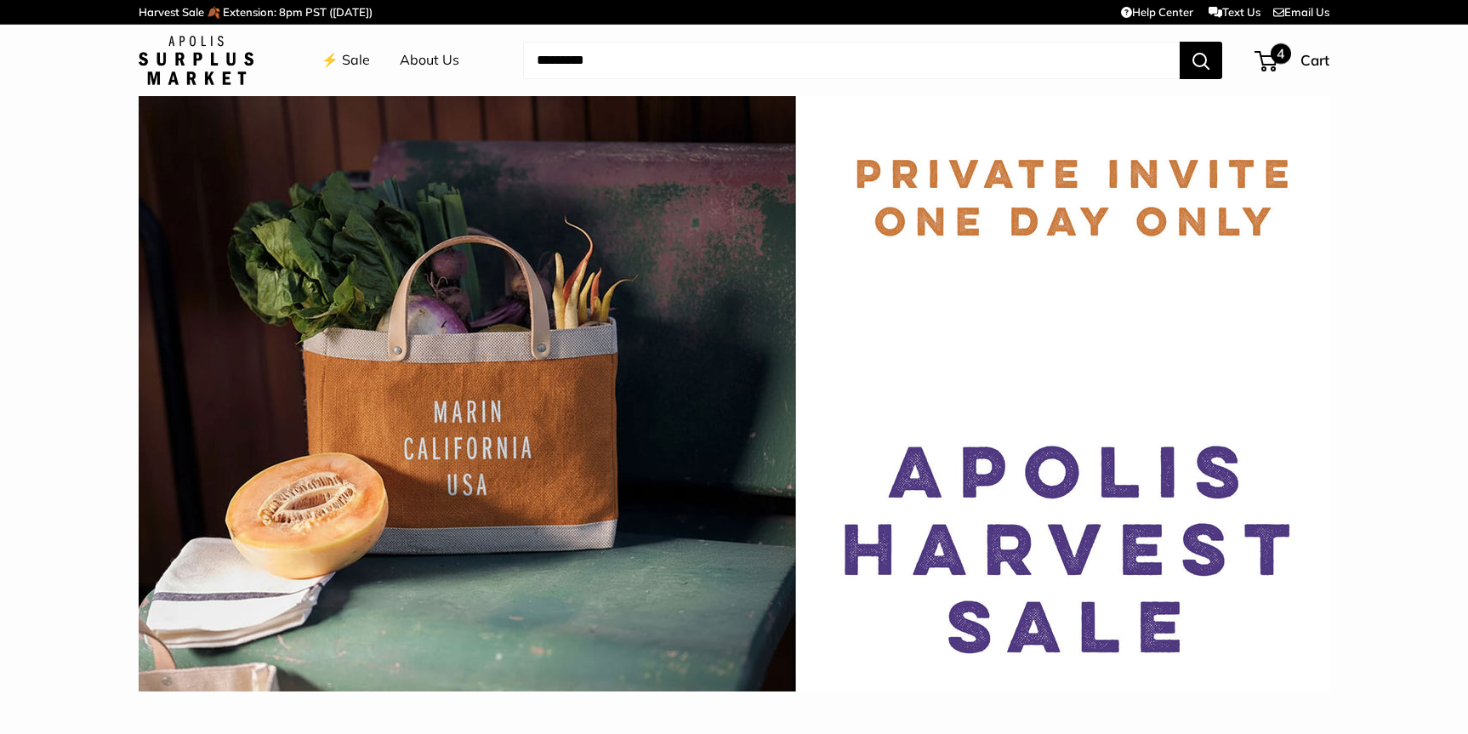
click at [1269, 59] on span "4" at bounding box center [1265, 61] width 23 height 20
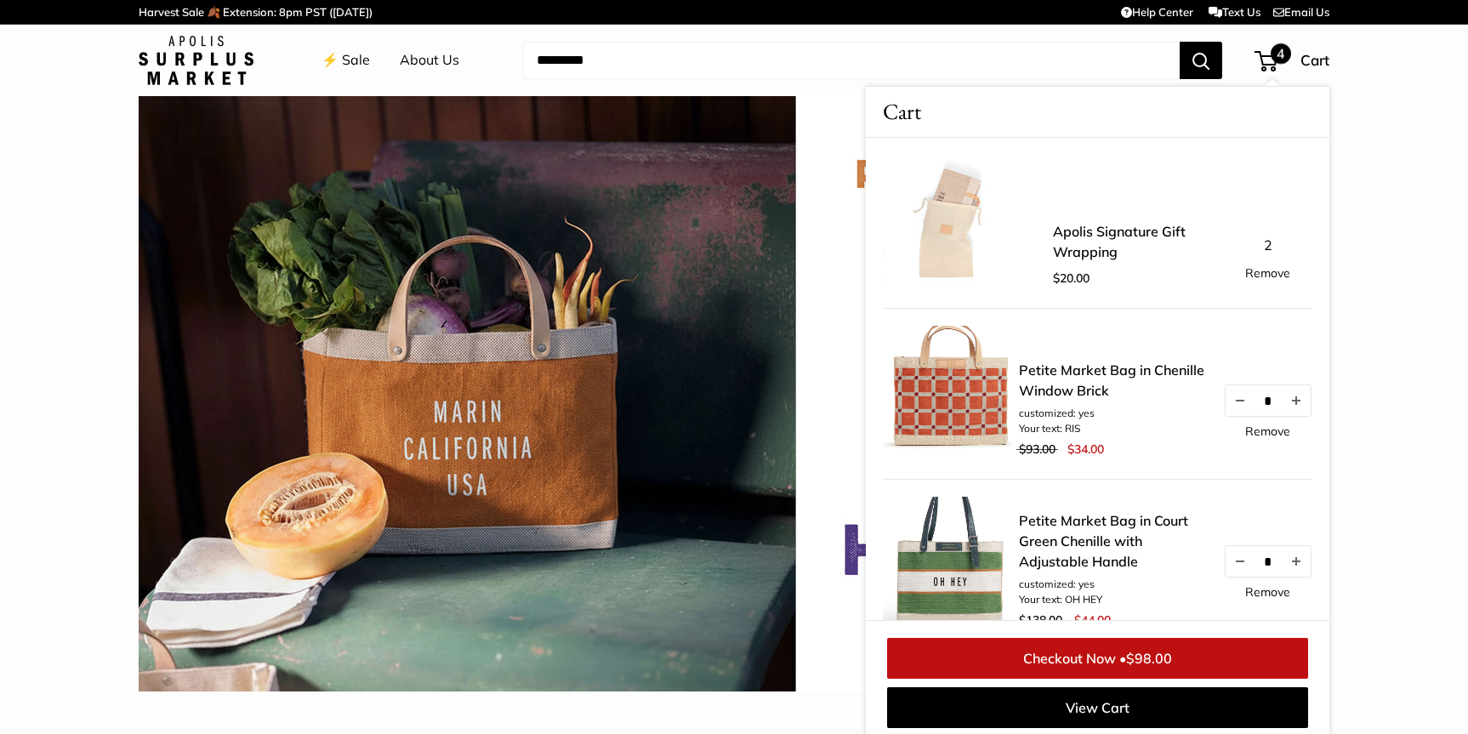
scroll to position [298, 0]
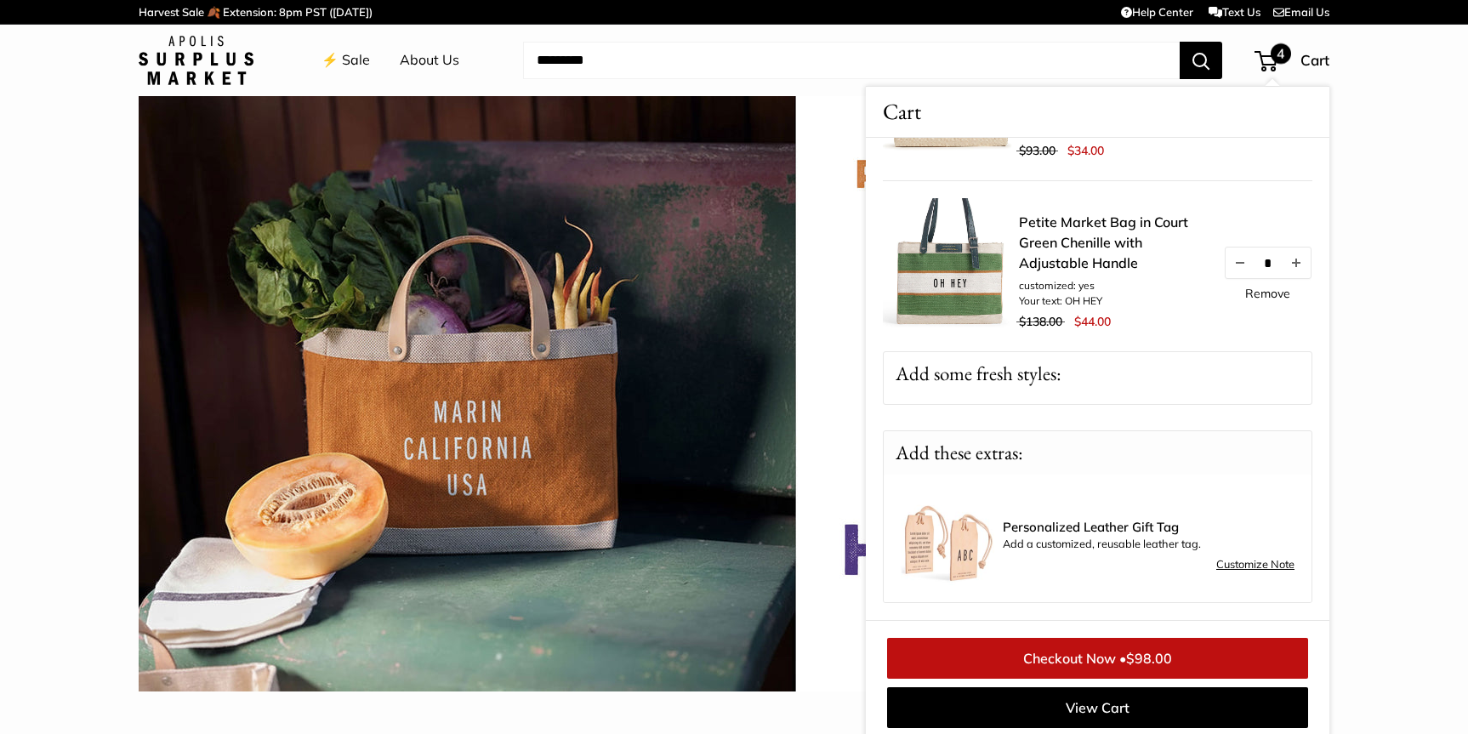
click at [1230, 565] on link "Customize Note" at bounding box center [1255, 564] width 78 height 20
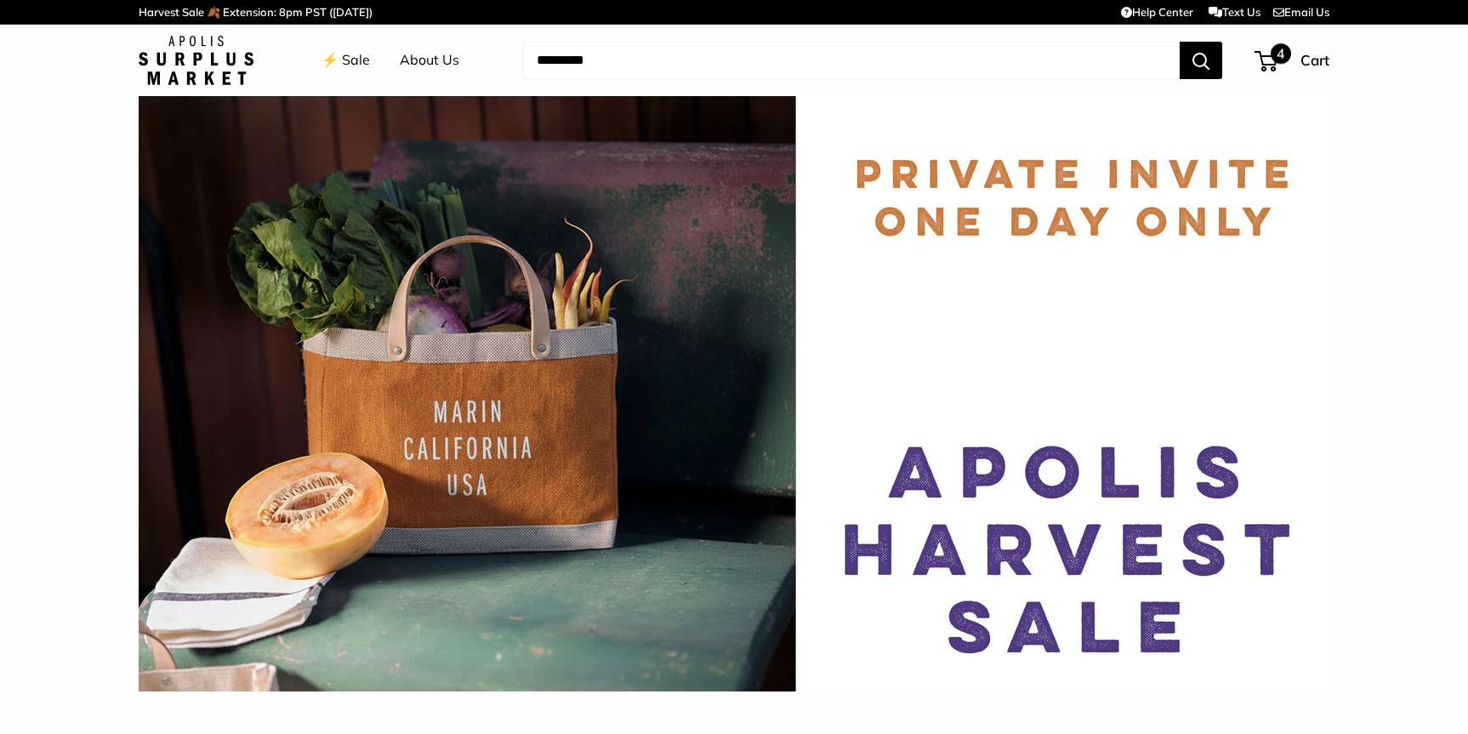
click at [1269, 58] on span "4" at bounding box center [1265, 61] width 23 height 20
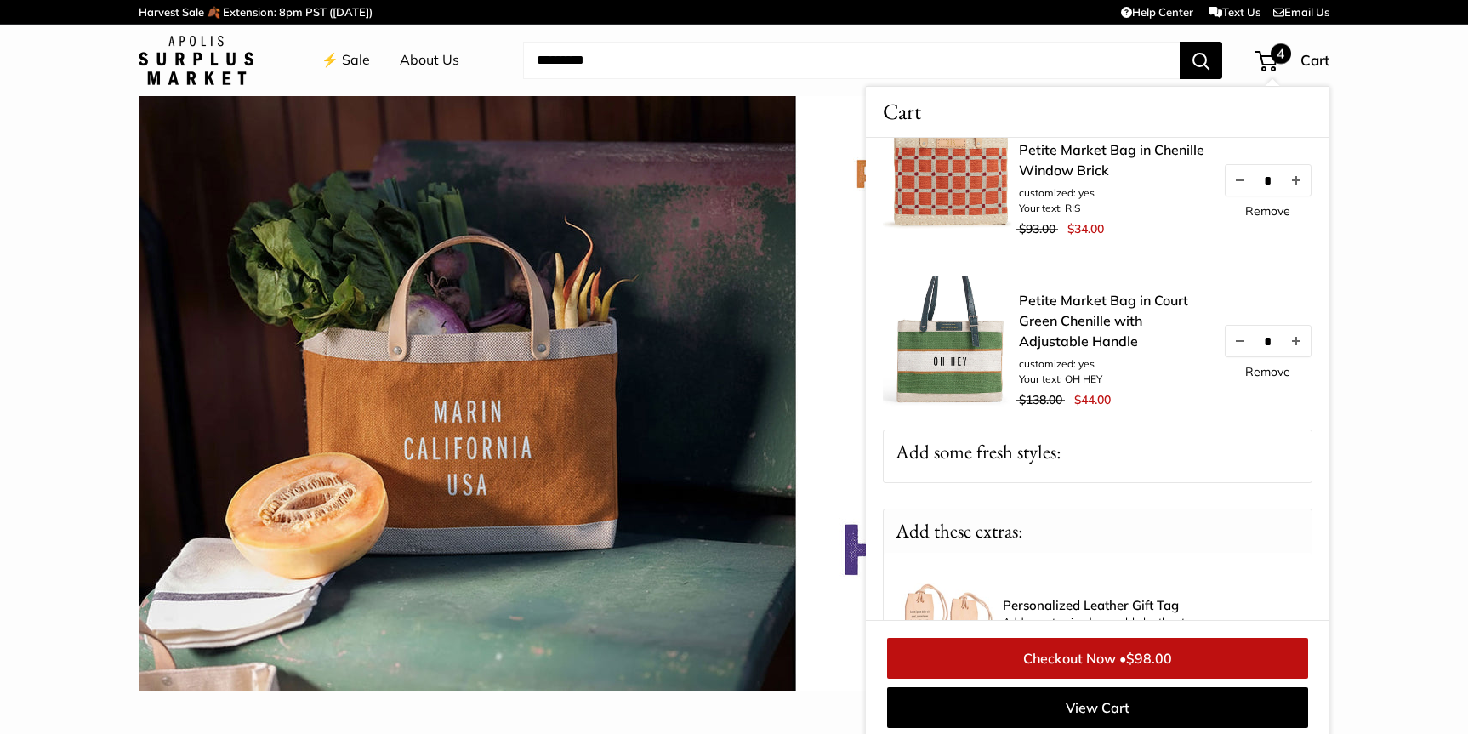
scroll to position [298, 0]
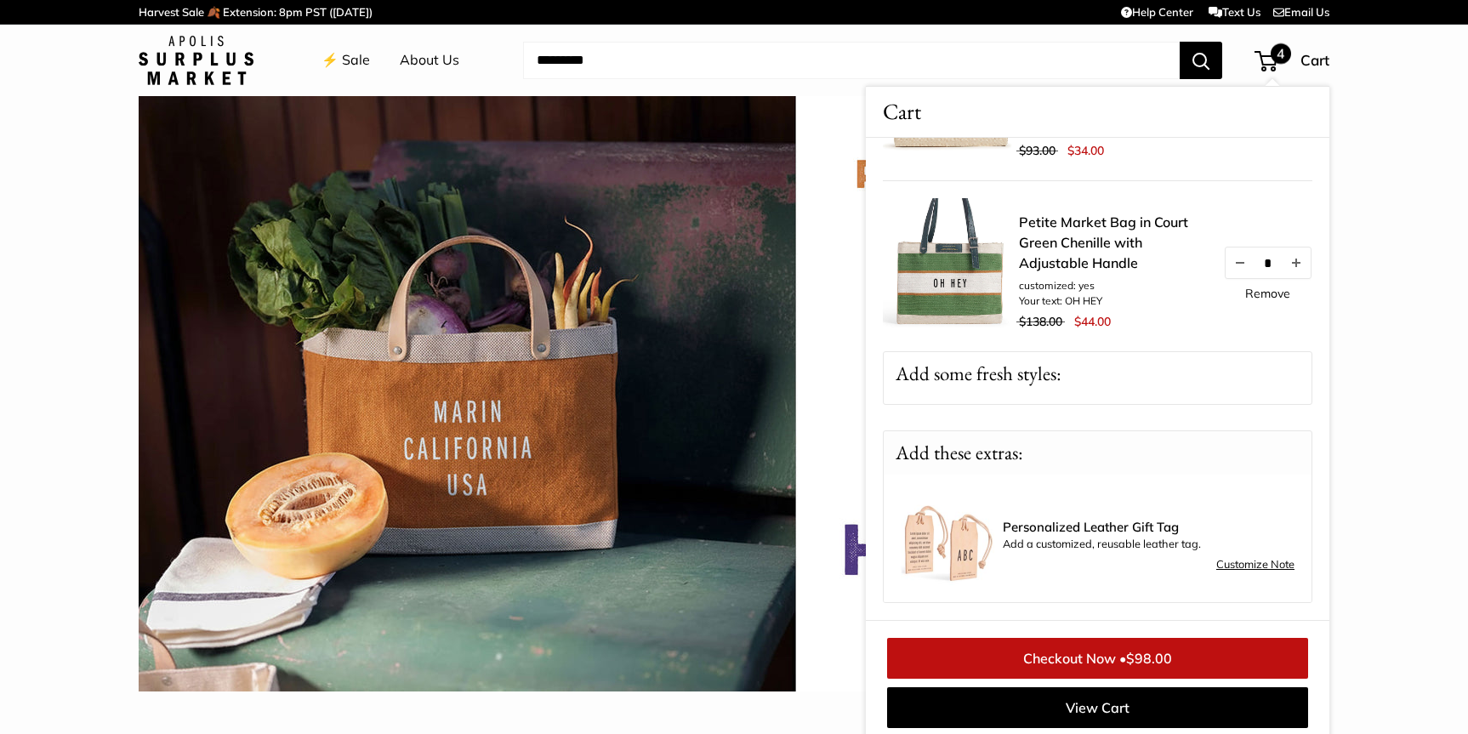
click at [1084, 535] on div "Personalized Leather Gift Tag Add a customized, reusable leather tag." at bounding box center [1148, 537] width 292 height 34
click at [966, 526] on img at bounding box center [947, 538] width 94 height 94
click at [1108, 531] on span "Personalized Leather Gift Tag" at bounding box center [1148, 527] width 292 height 14
click at [1237, 566] on link "Customize Note" at bounding box center [1255, 564] width 78 height 20
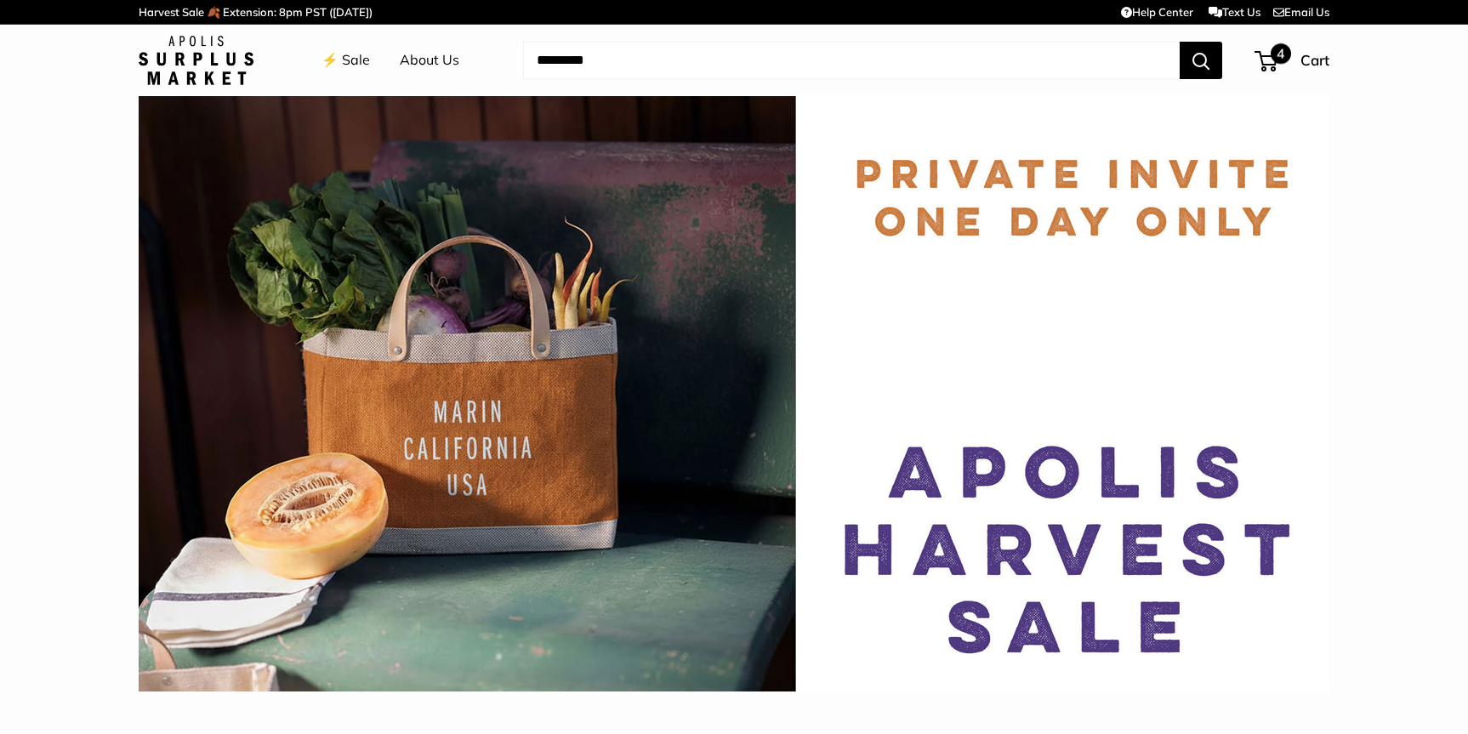
click at [1269, 61] on span "4" at bounding box center [1265, 61] width 23 height 20
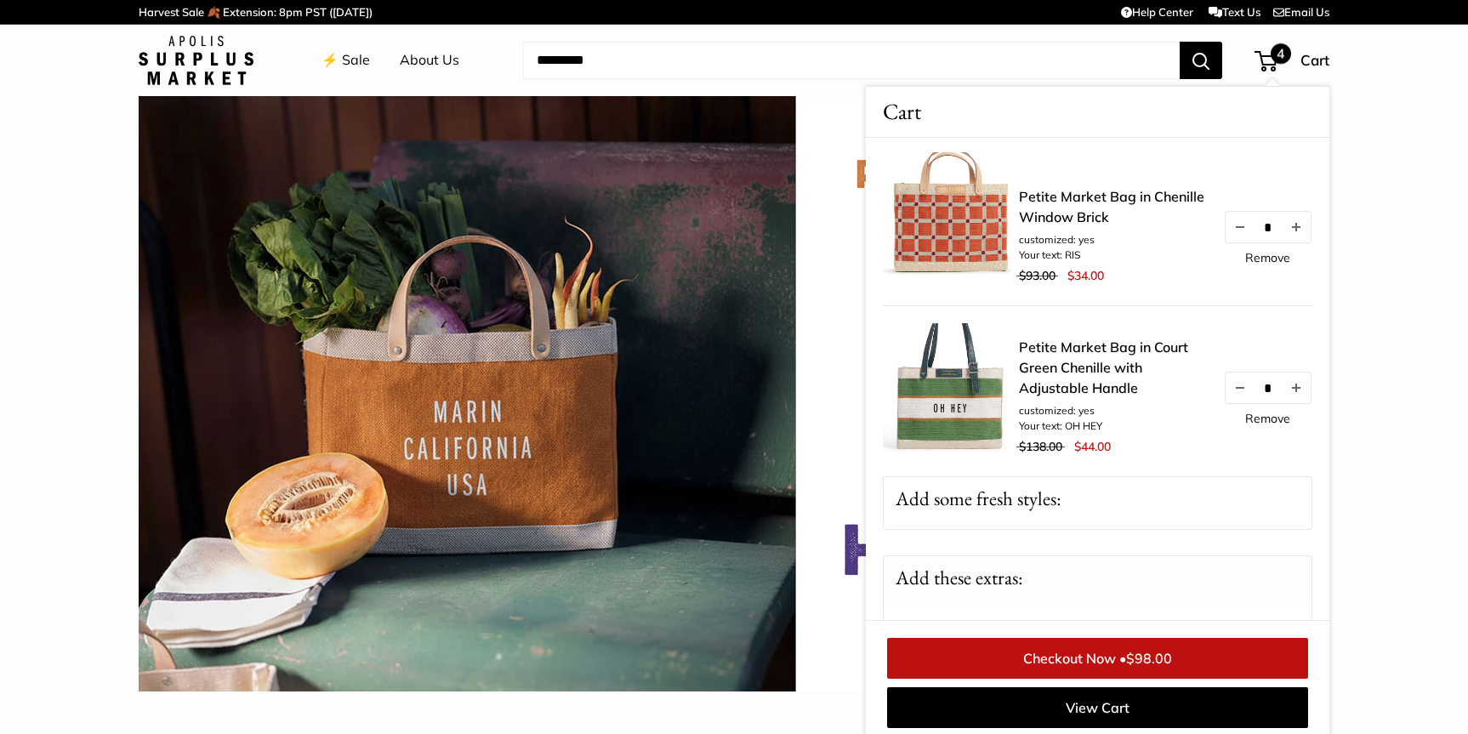
scroll to position [298, 0]
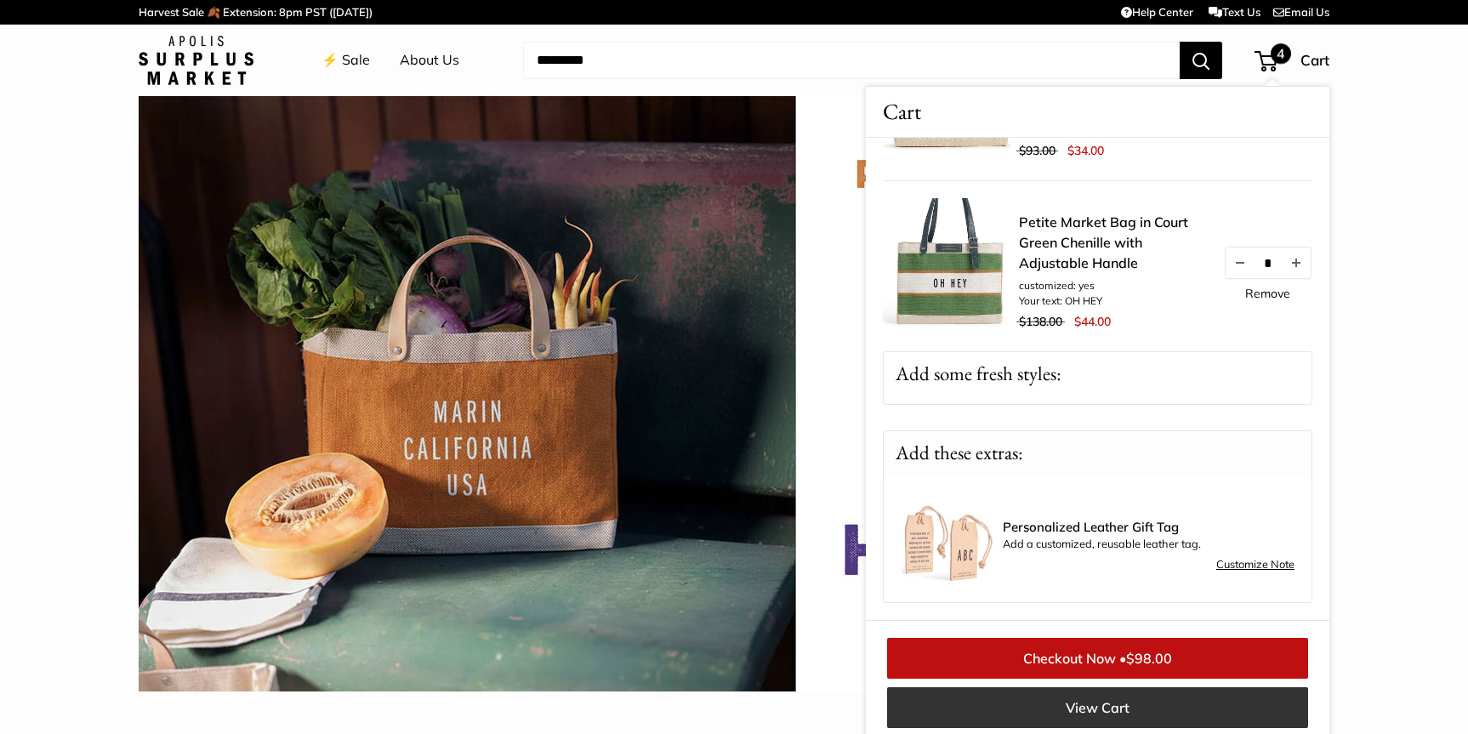
click at [1098, 707] on link "View Cart" at bounding box center [1097, 707] width 421 height 41
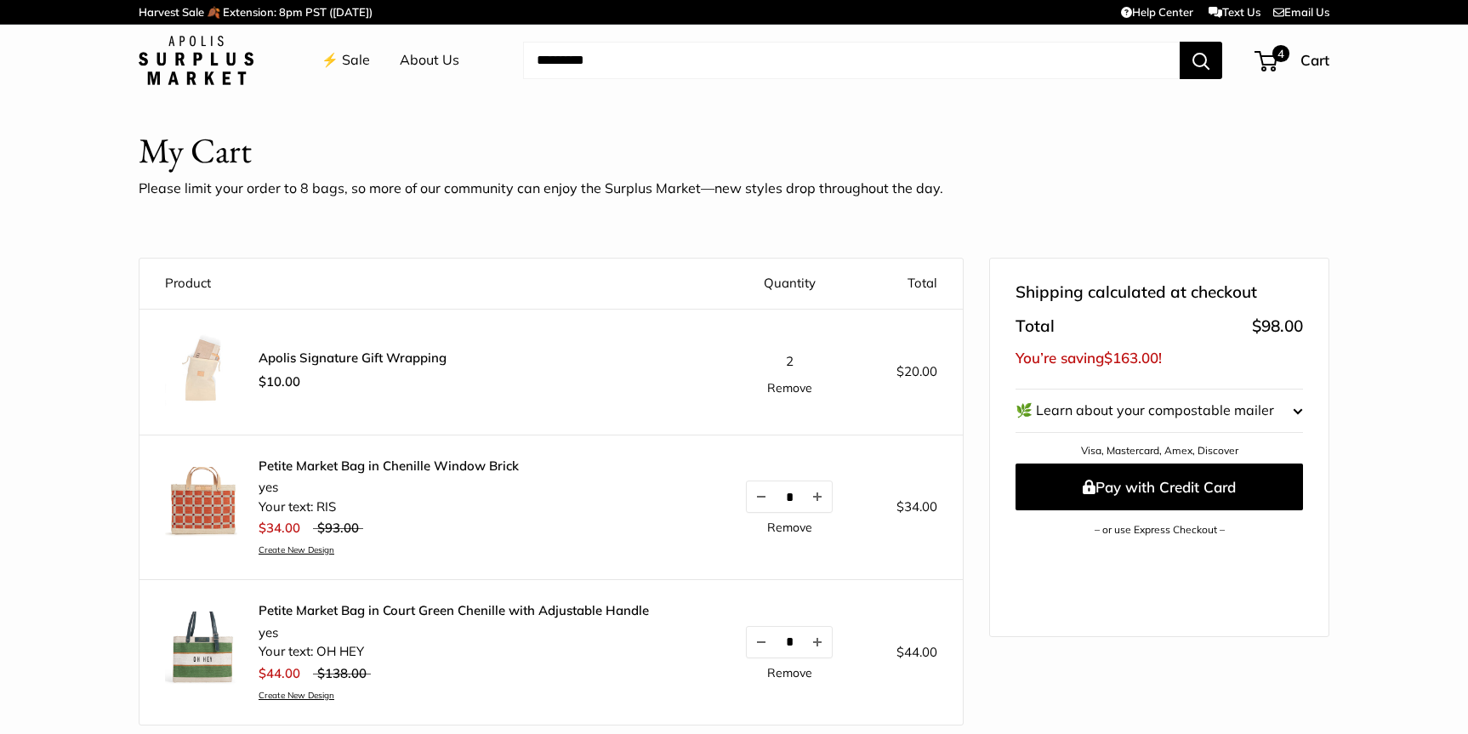
click at [925, 67] on input "Search..." at bounding box center [851, 60] width 656 height 37
type input "****"
click at [1179, 42] on button "Search" at bounding box center [1200, 60] width 43 height 37
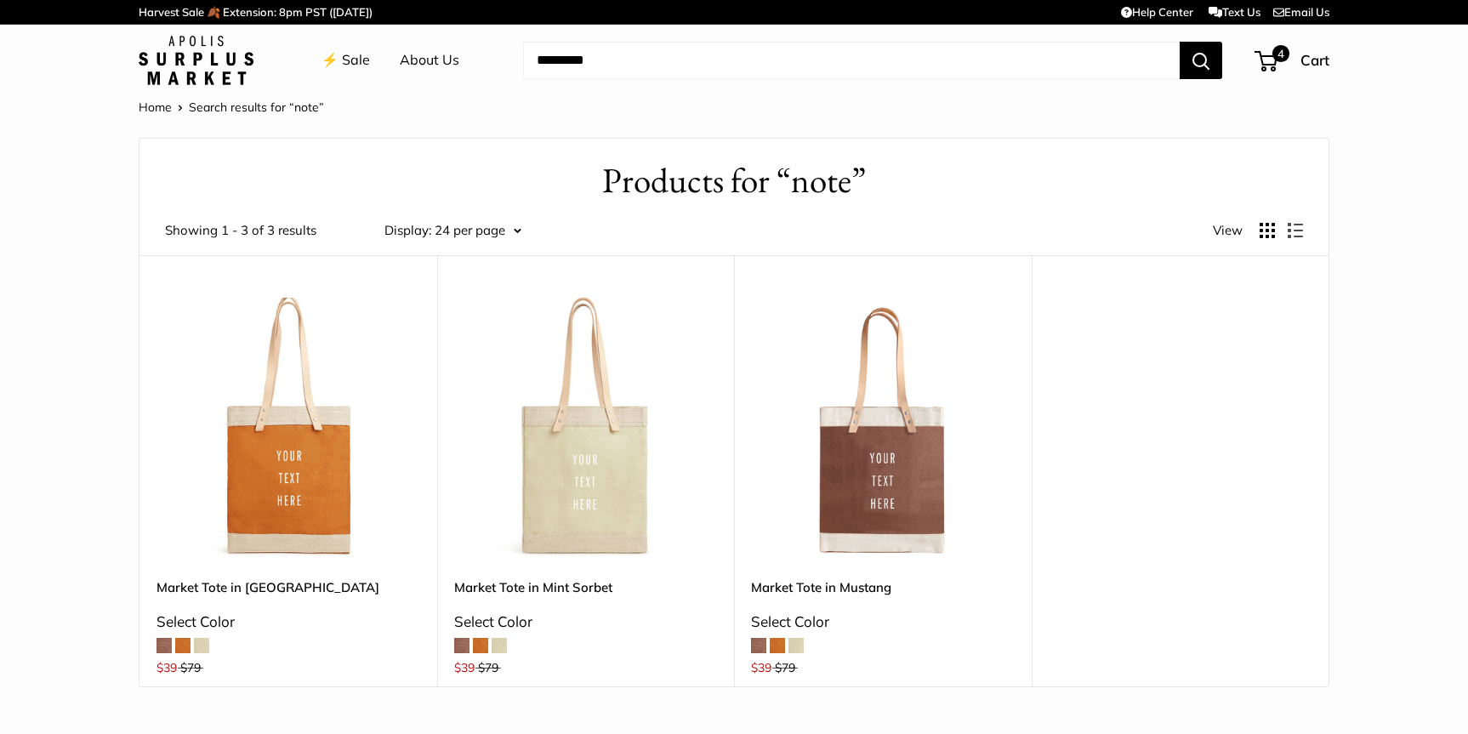
click at [652, 62] on input "Search..." at bounding box center [851, 60] width 656 height 37
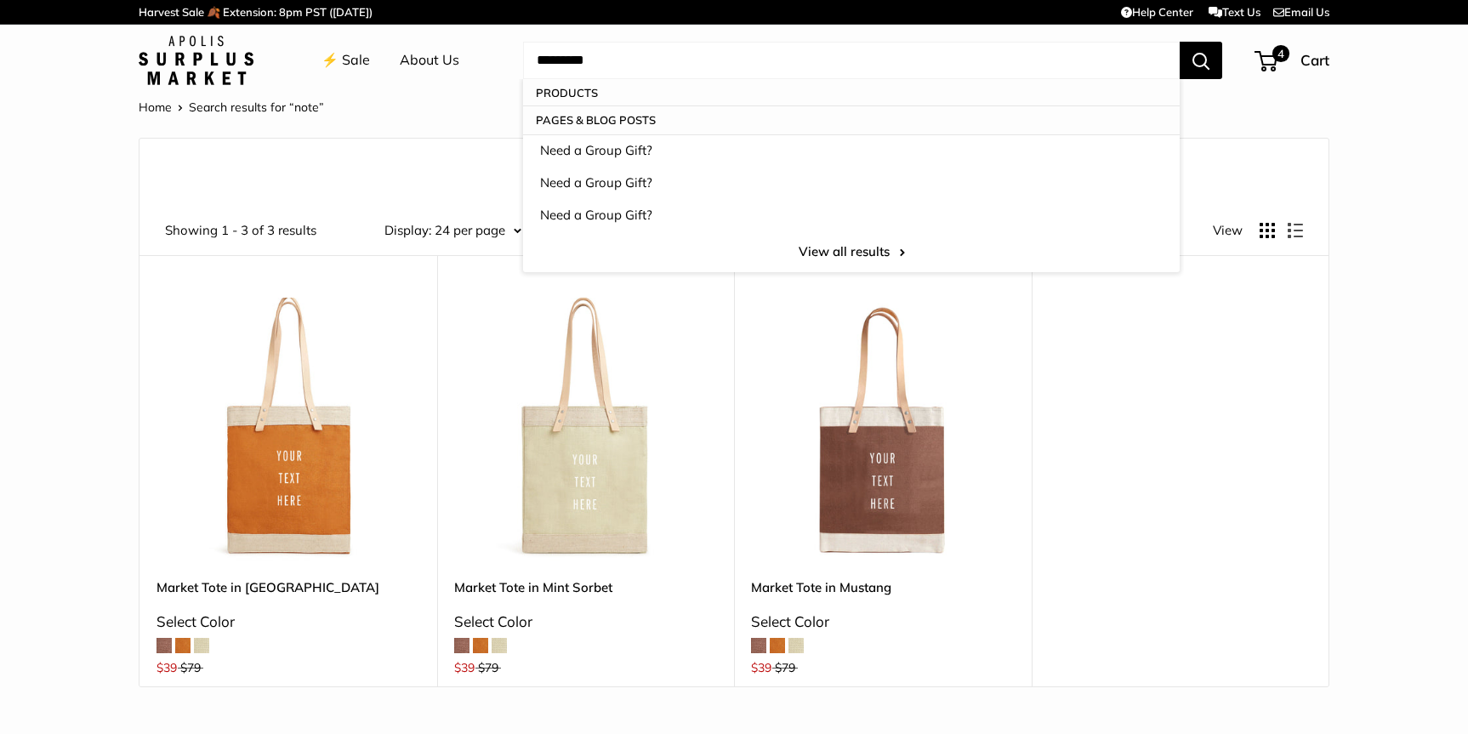
type input "*********"
click at [1179, 42] on button "Search" at bounding box center [1200, 60] width 43 height 37
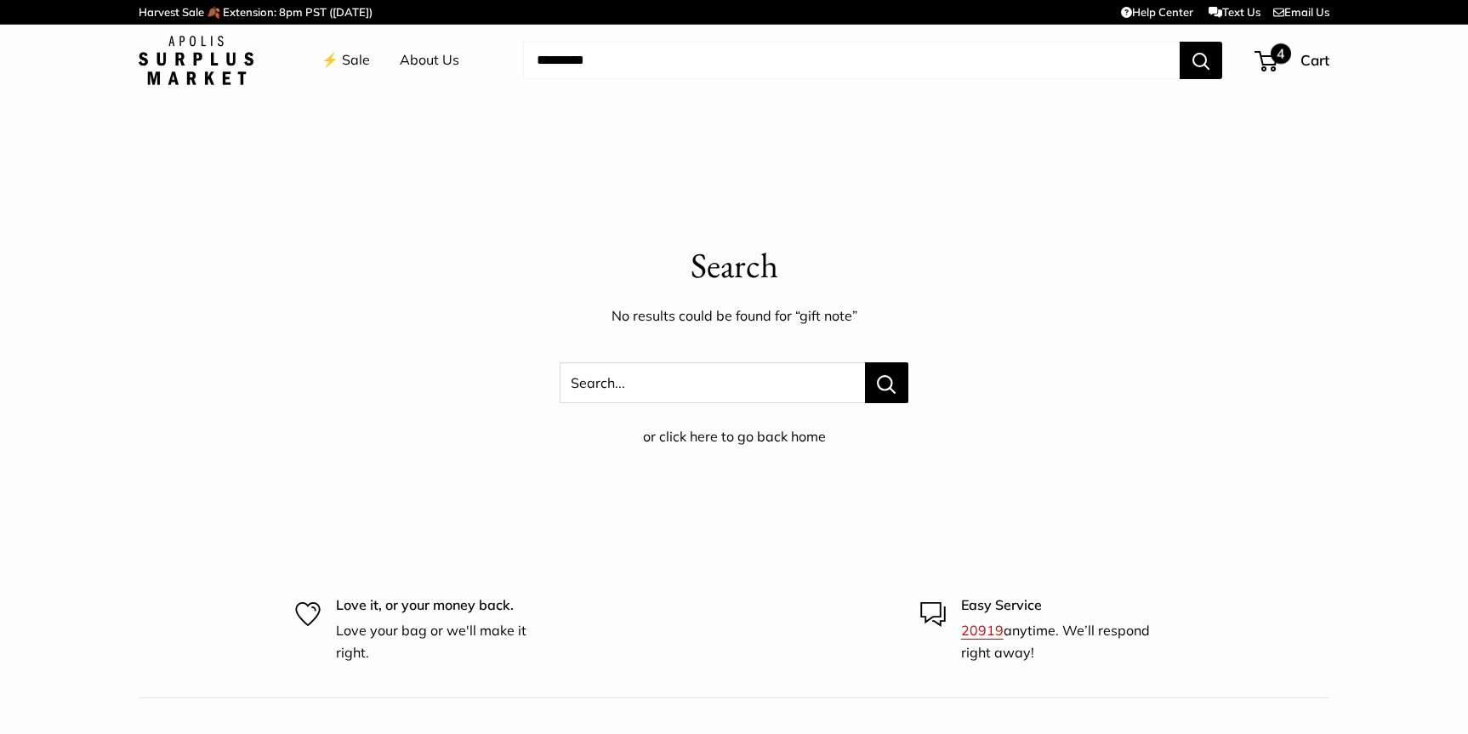
click at [1269, 58] on span "4" at bounding box center [1265, 61] width 23 height 20
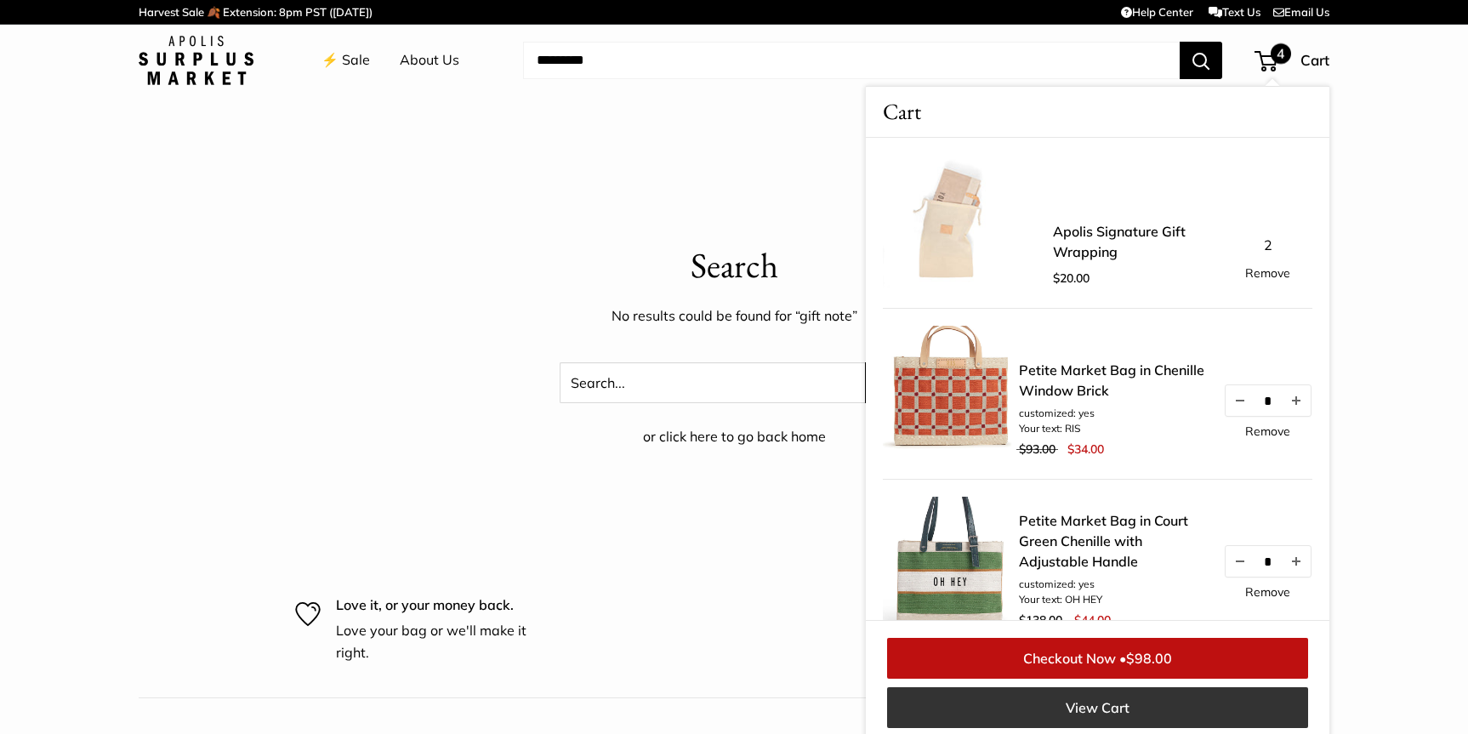
click at [1093, 704] on link "View Cart" at bounding box center [1097, 707] width 421 height 41
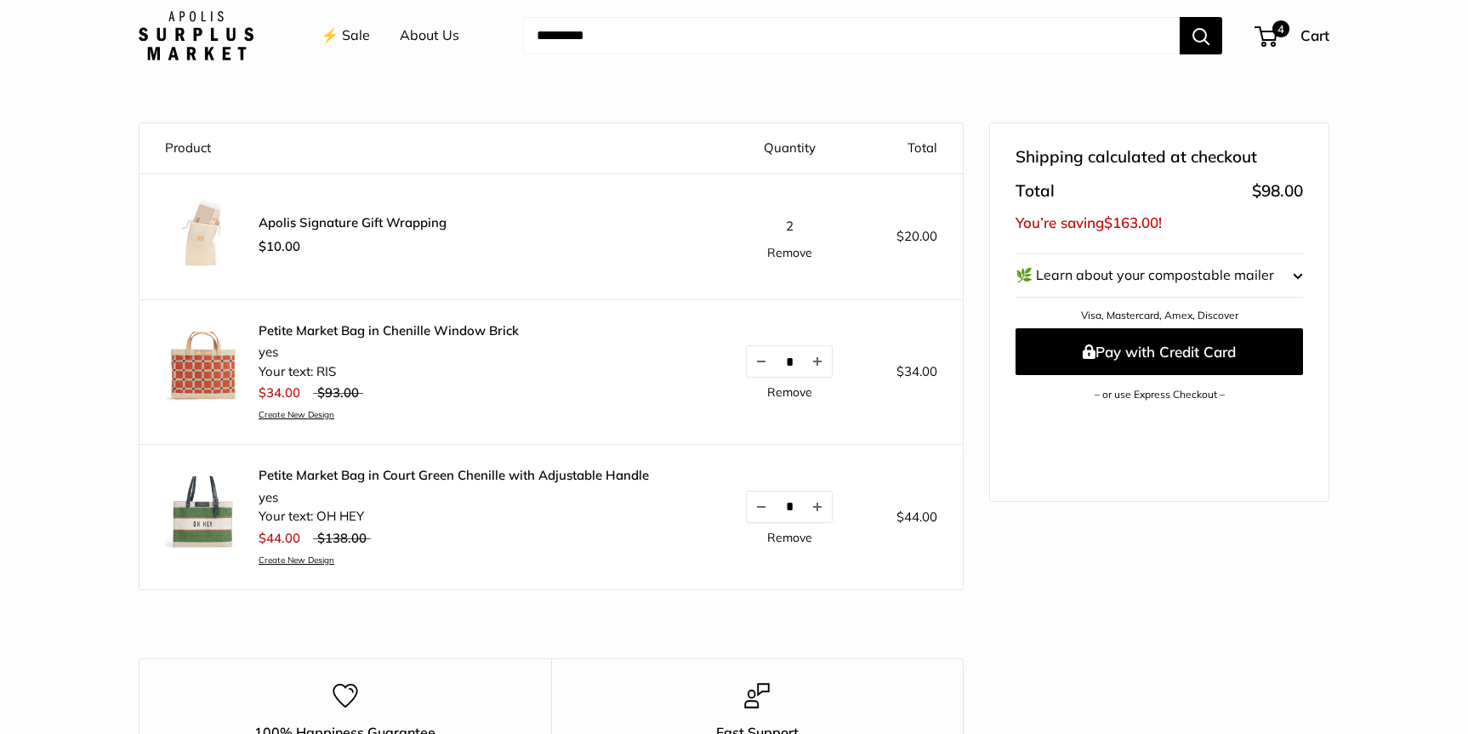
scroll to position [154, 0]
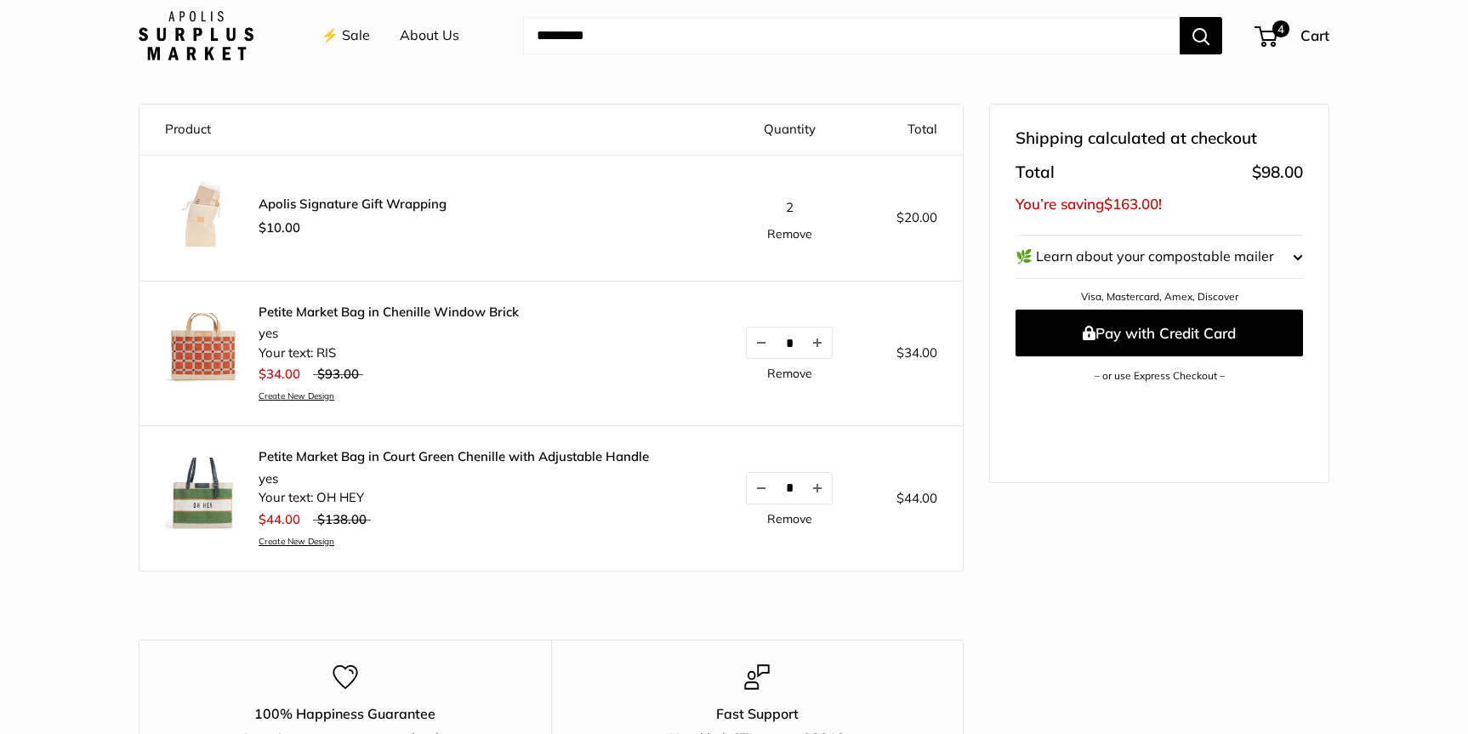
click at [791, 207] on span "2" at bounding box center [790, 207] width 8 height 16
click at [844, 217] on td "2 Remove" at bounding box center [789, 218] width 148 height 126
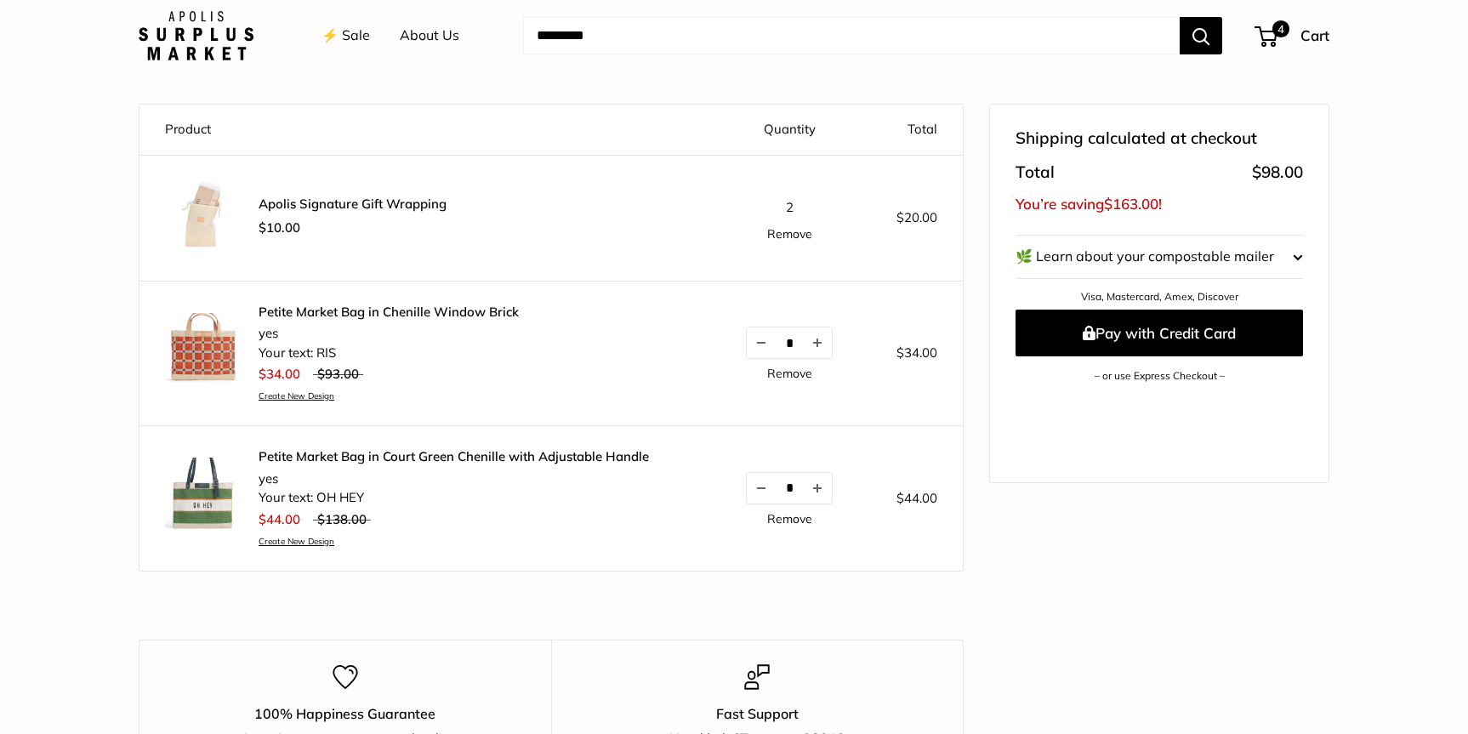
click at [1019, 403] on shop-pay-wallet-button at bounding box center [1016, 397] width 3 height 17
